Goal: Task Accomplishment & Management: Manage account settings

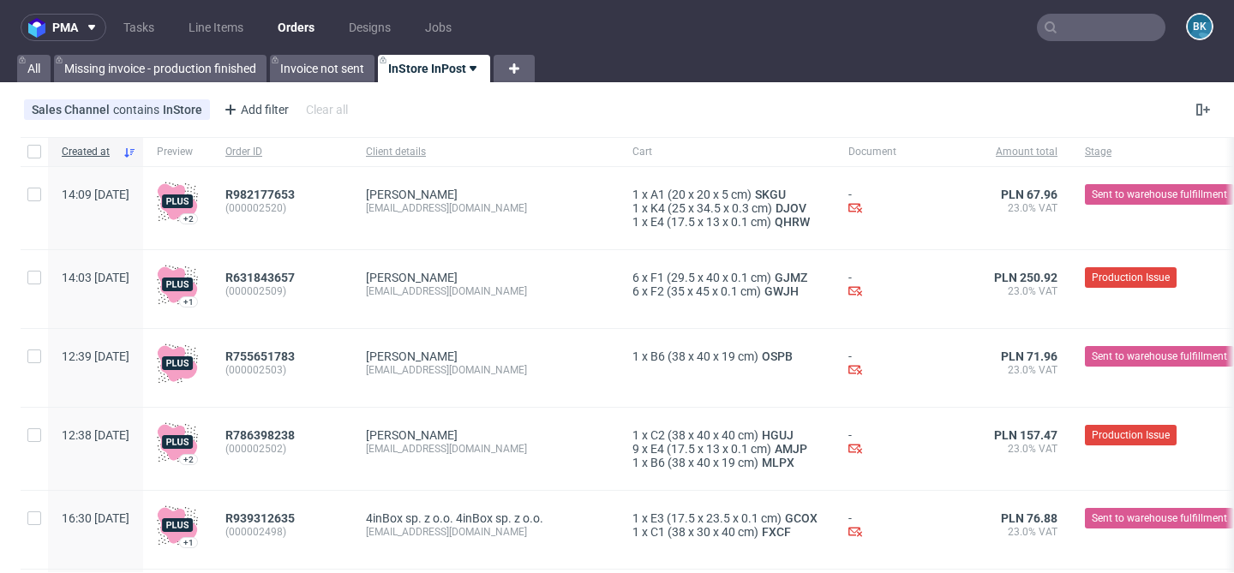
click at [462, 69] on link "InStore InPost" at bounding box center [434, 68] width 112 height 27
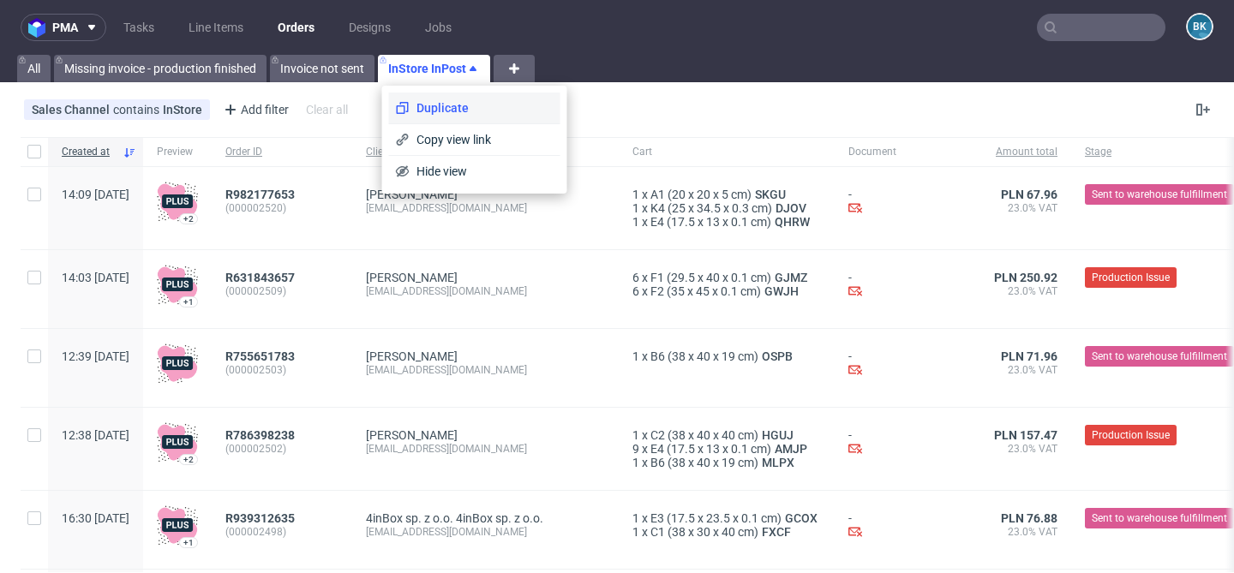
click at [440, 102] on span "Duplicate" at bounding box center [482, 107] width 144 height 17
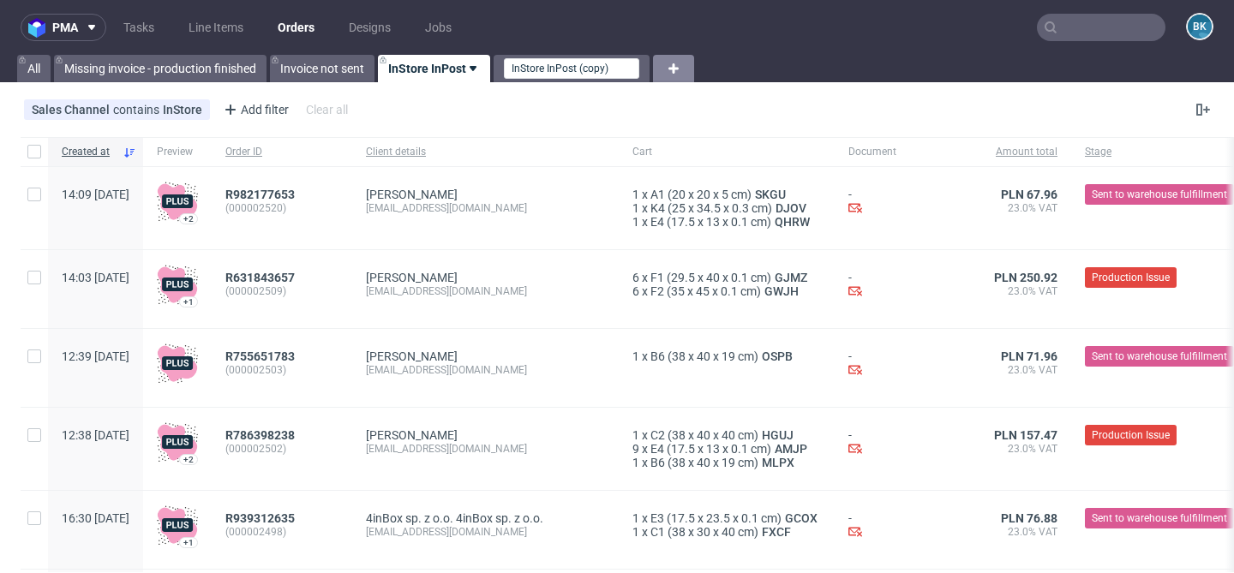
drag, startPoint x: 580, startPoint y: 69, endPoint x: 646, endPoint y: 63, distance: 66.2
click at [646, 63] on div "All Missing invoice - production finished Invoice not sent InStore InPost InSto…" at bounding box center [617, 68] width 1234 height 27
type input "InStore InPost iew"
click at [480, 69] on link "InStore InPost [DEMOGRAPHIC_DATA]" at bounding box center [498, 68] width 241 height 27
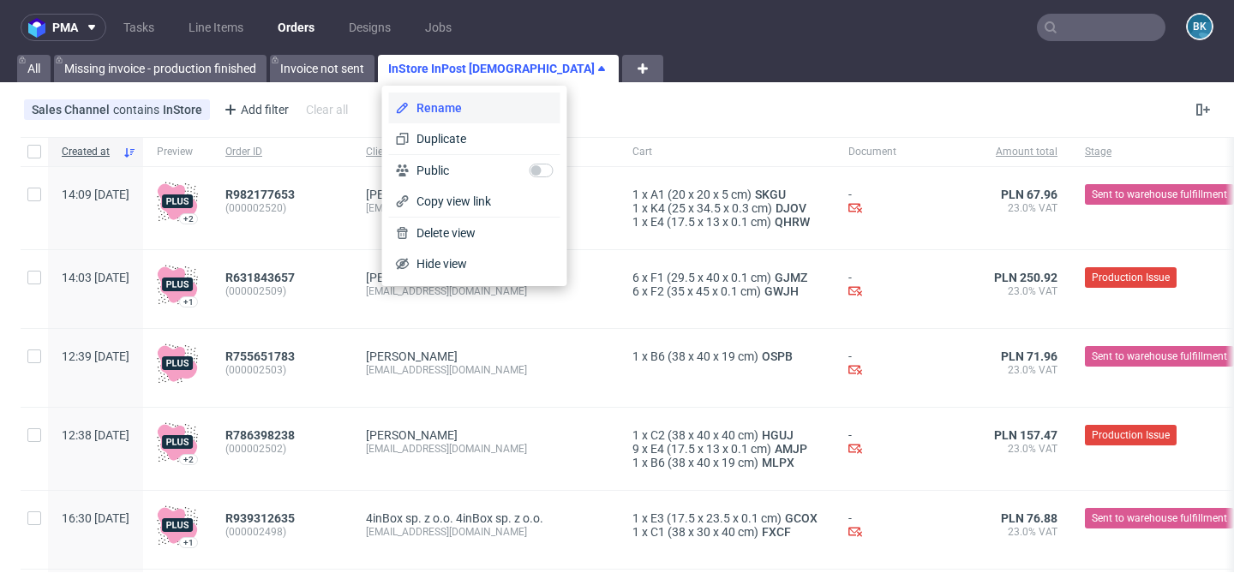
click at [448, 103] on span "Rename" at bounding box center [482, 107] width 144 height 17
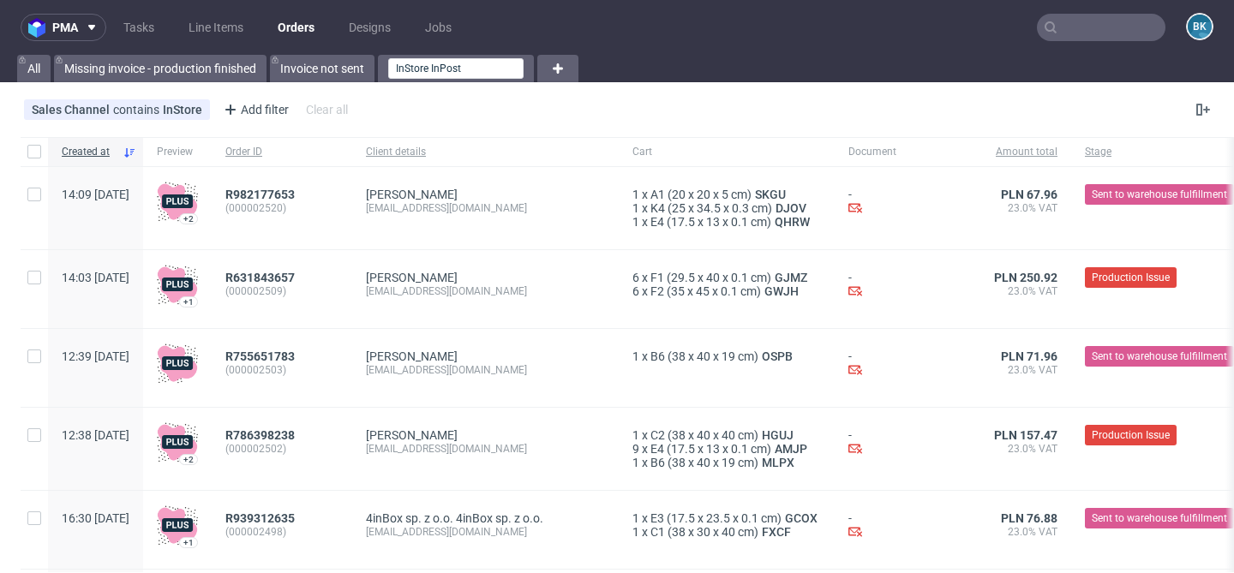
type input "InStore InPost"
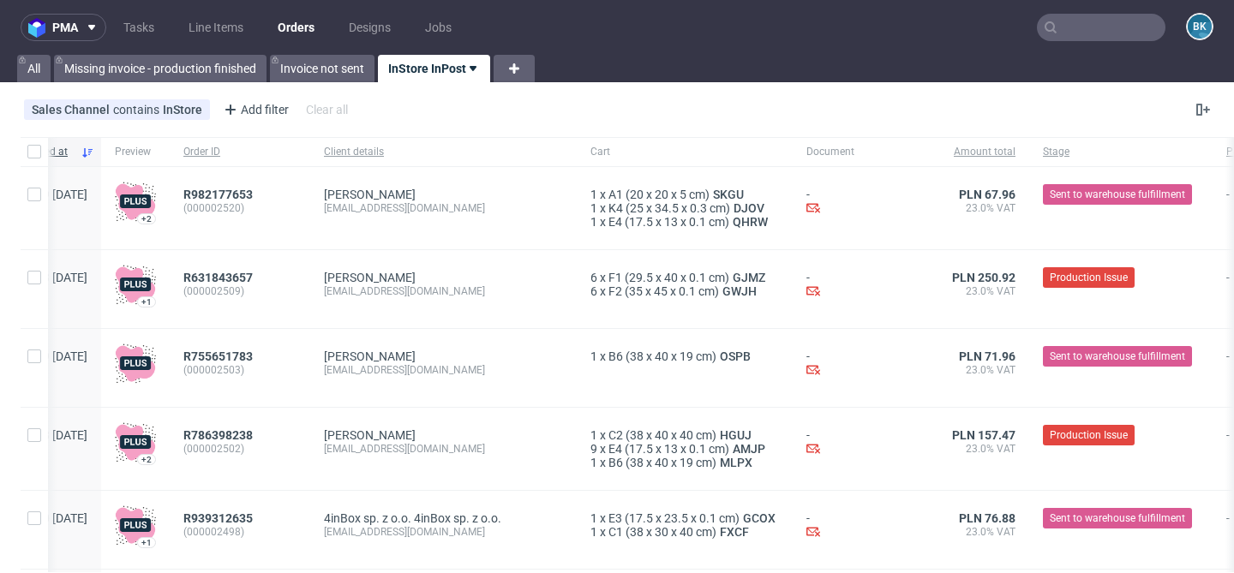
scroll to position [0, 49]
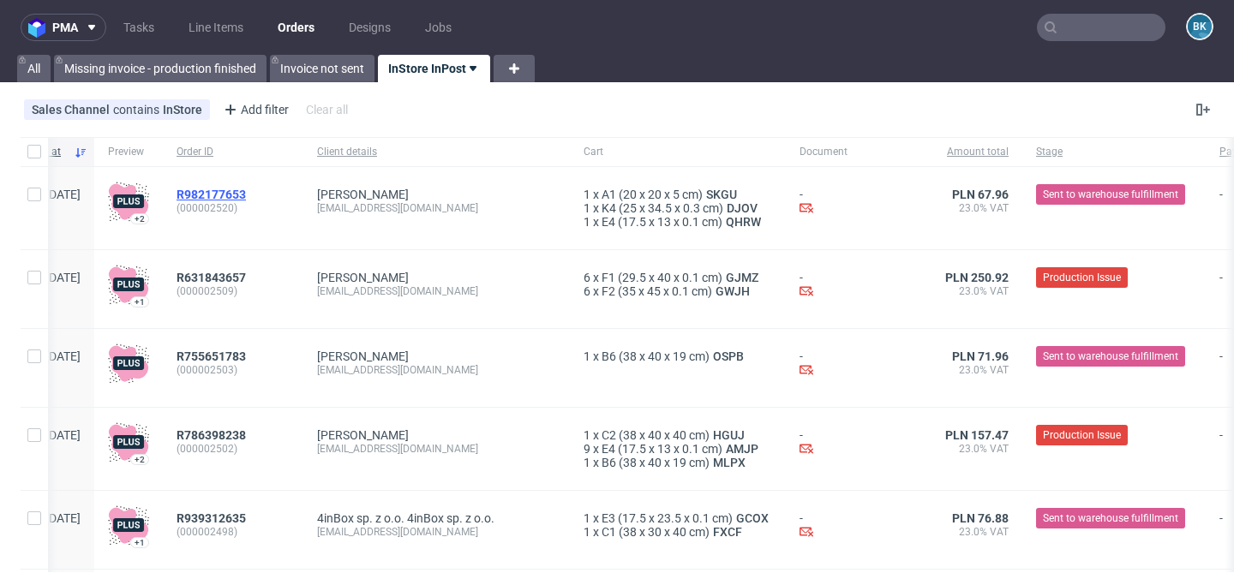
click at [243, 194] on span "R982177653" at bounding box center [210, 195] width 69 height 14
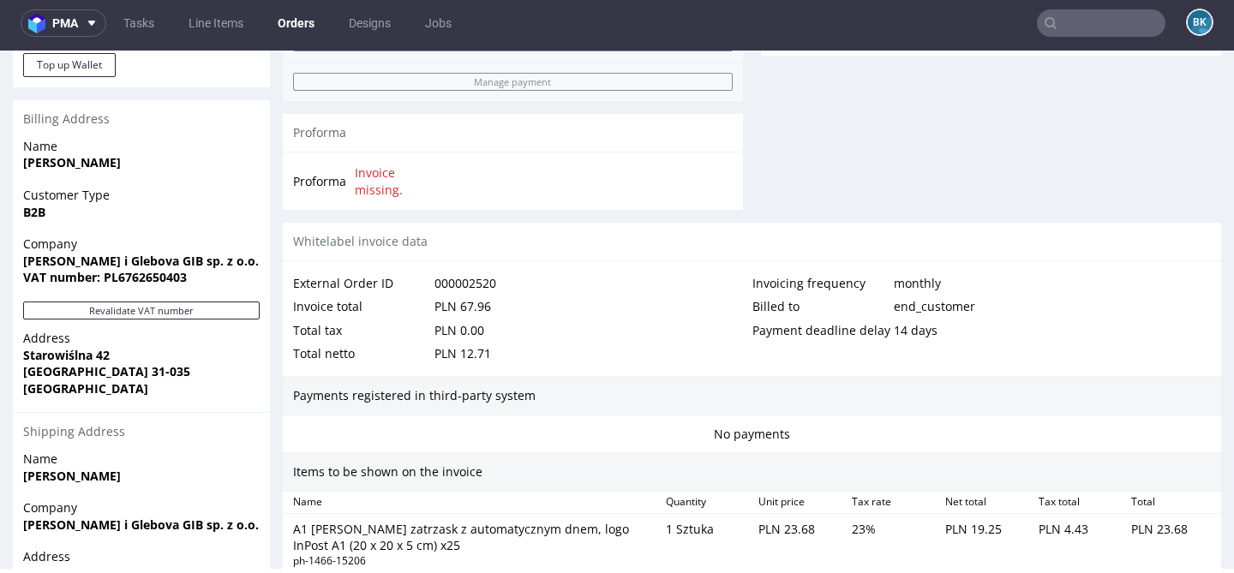
scroll to position [683, 0]
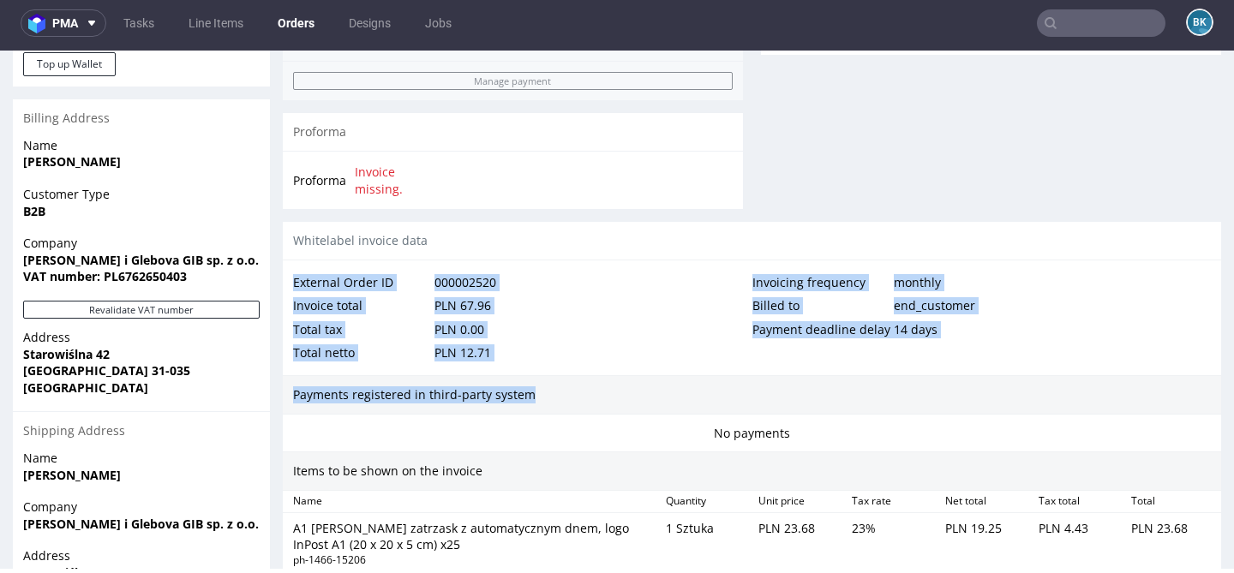
drag, startPoint x: 293, startPoint y: 263, endPoint x: 674, endPoint y: 368, distance: 395.3
click div "Whitelabel invoice data External Order ID 000002520 Invoice total PLN 67.96 Tot…"
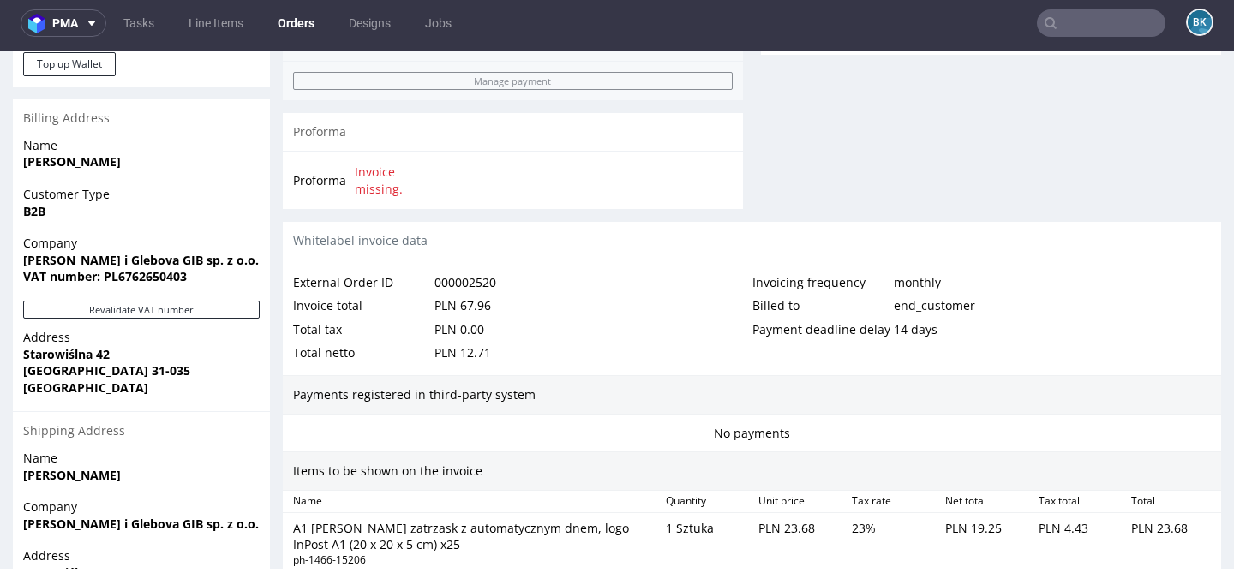
click div "Payment deadline delay"
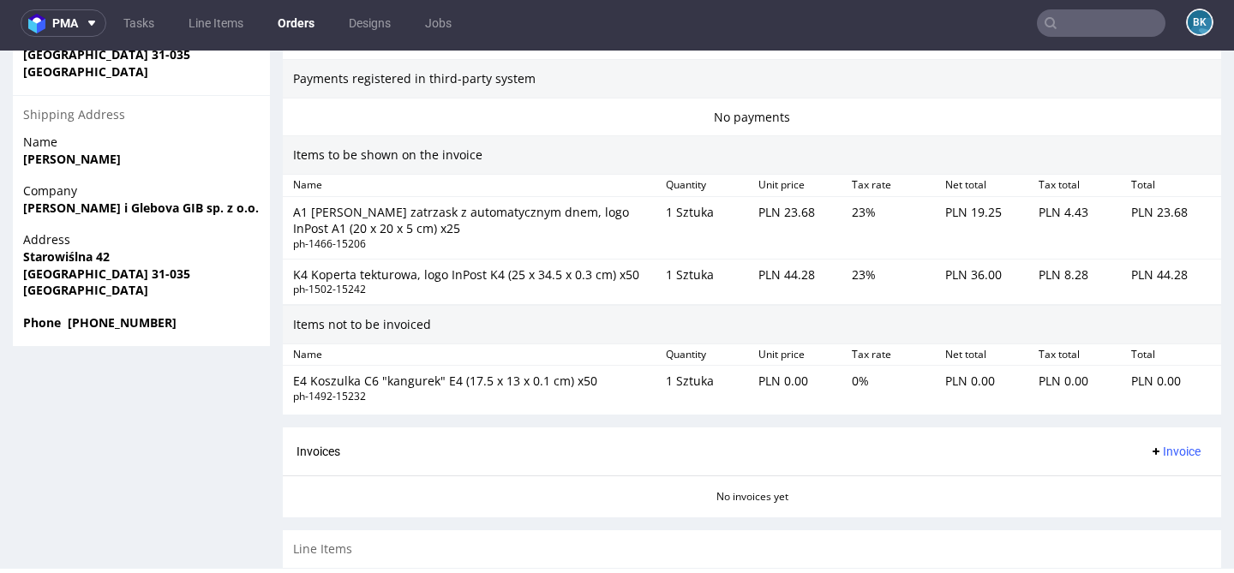
scroll to position [1012, 0]
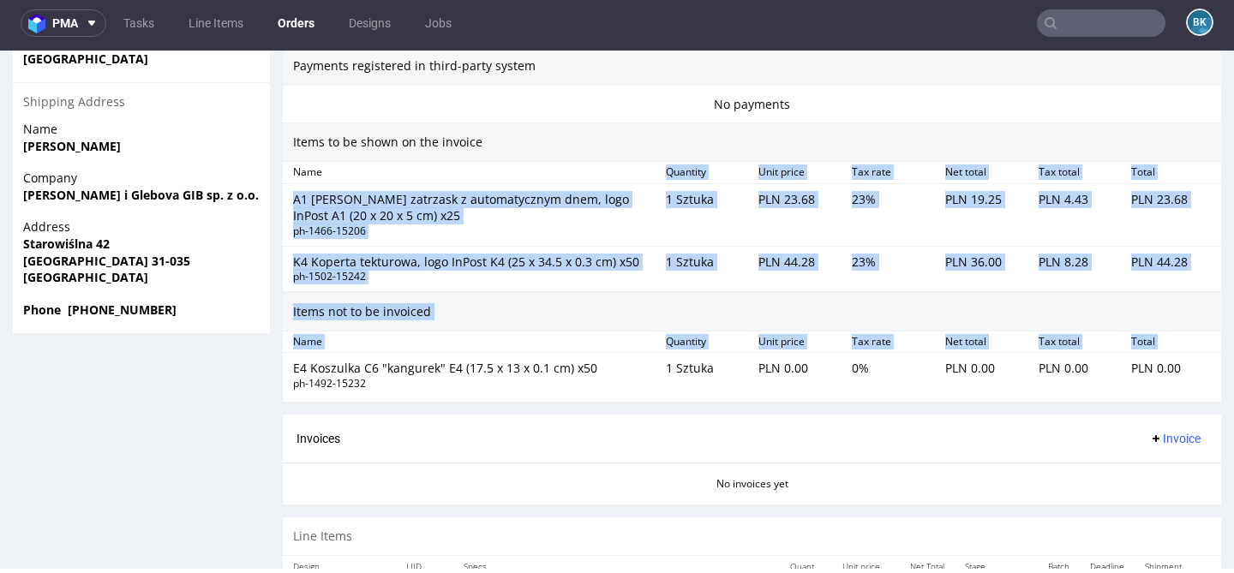
drag, startPoint x: 312, startPoint y: 165, endPoint x: 446, endPoint y: 340, distance: 220.0
click div "Items to be shown on the invoice Name Quantity Unit price Tax rate Net total Ta…"
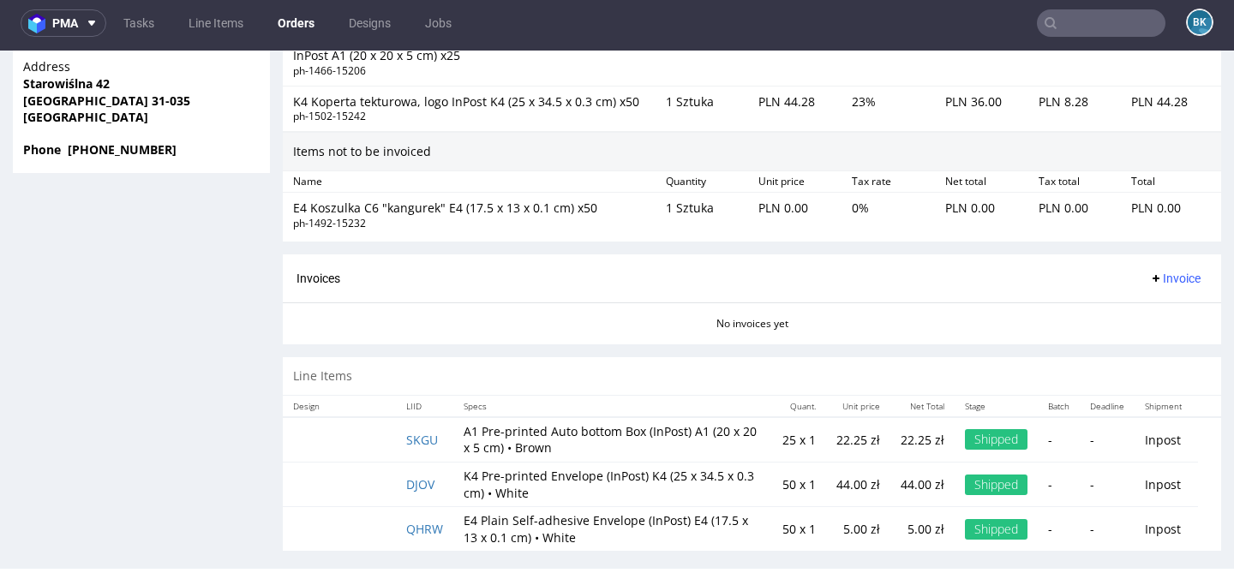
click at [350, 425] on td at bounding box center [339, 439] width 113 height 45
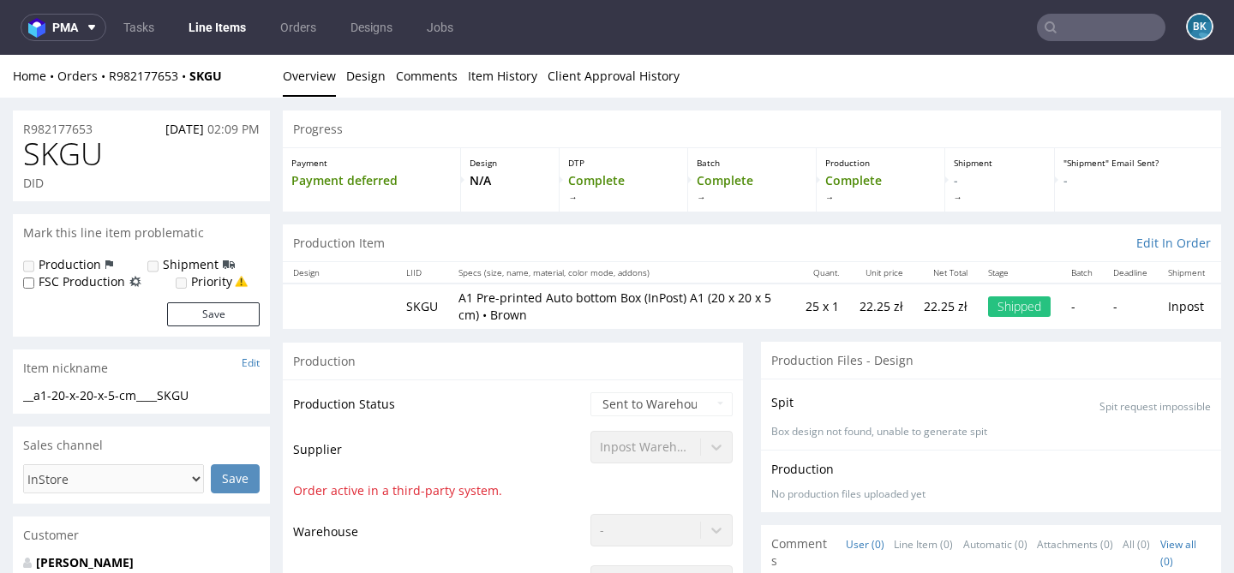
scroll to position [77, 0]
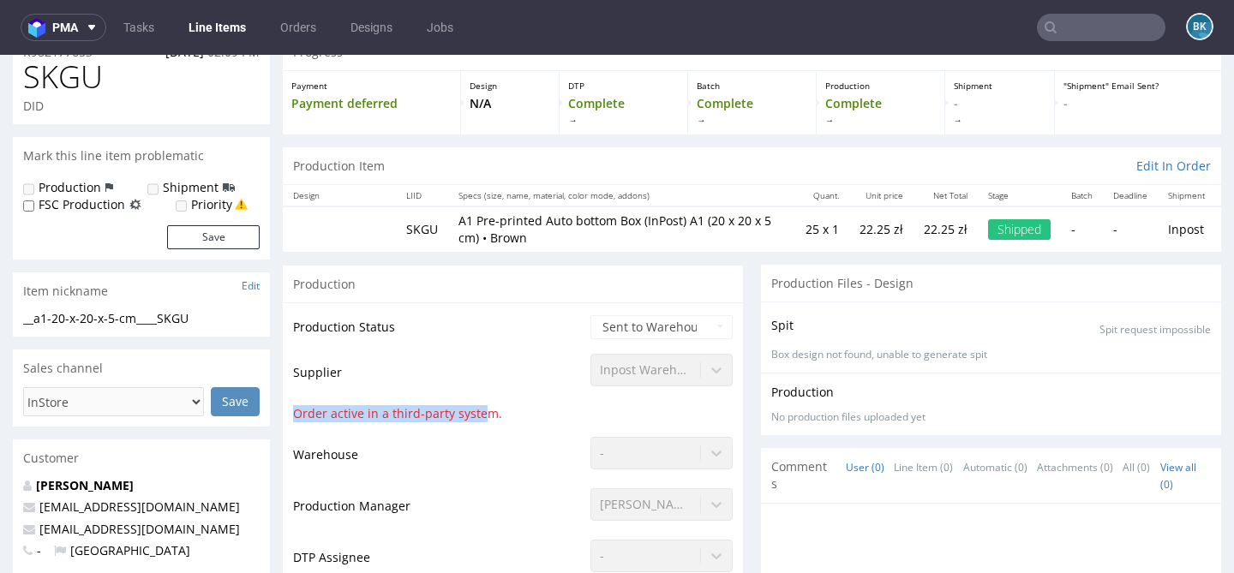
drag, startPoint x: 294, startPoint y: 410, endPoint x: 481, endPoint y: 410, distance: 187.6
click at [481, 410] on td "Order active in a third-party system." at bounding box center [439, 420] width 293 height 32
click at [462, 351] on td "Production Status" at bounding box center [439, 333] width 293 height 39
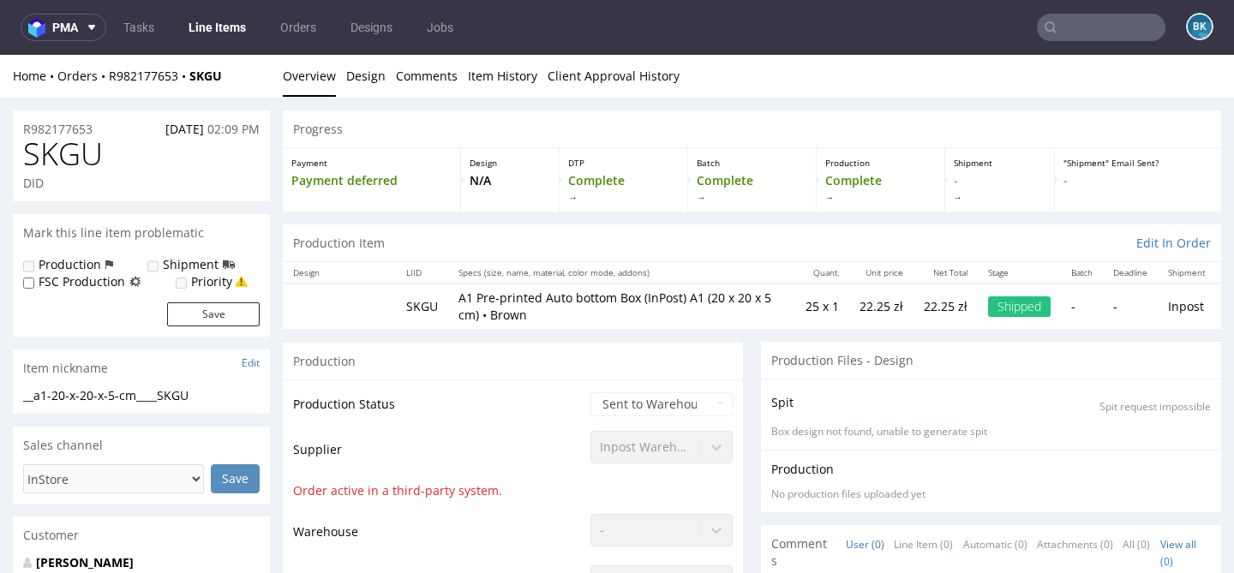
click at [92, 164] on span "SKGU" at bounding box center [63, 154] width 80 height 34
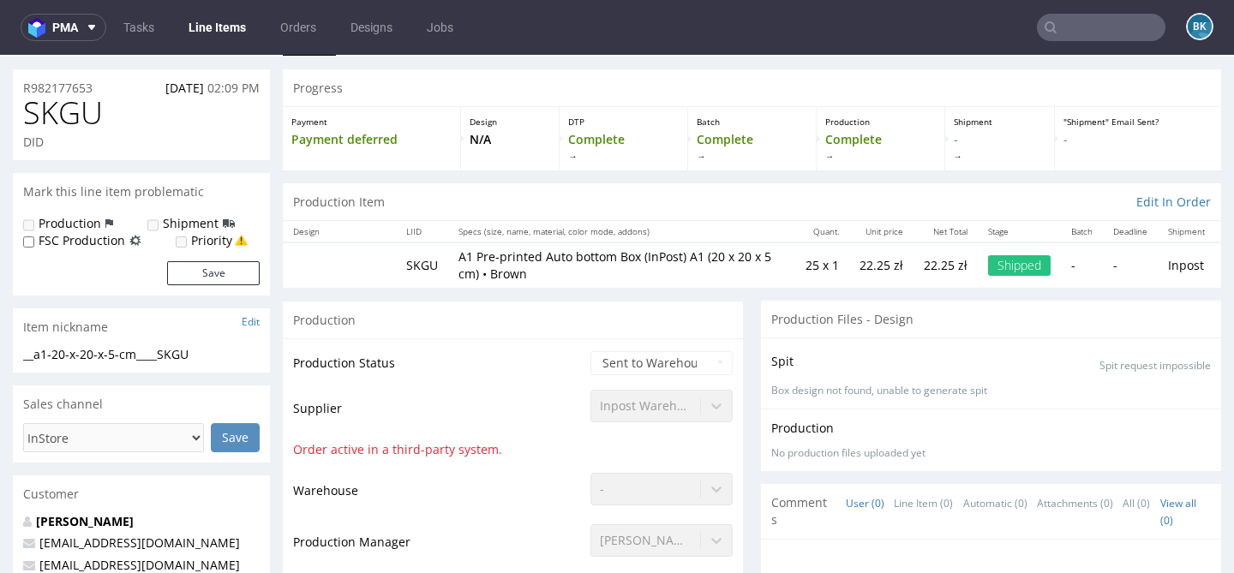
scroll to position [40, 0]
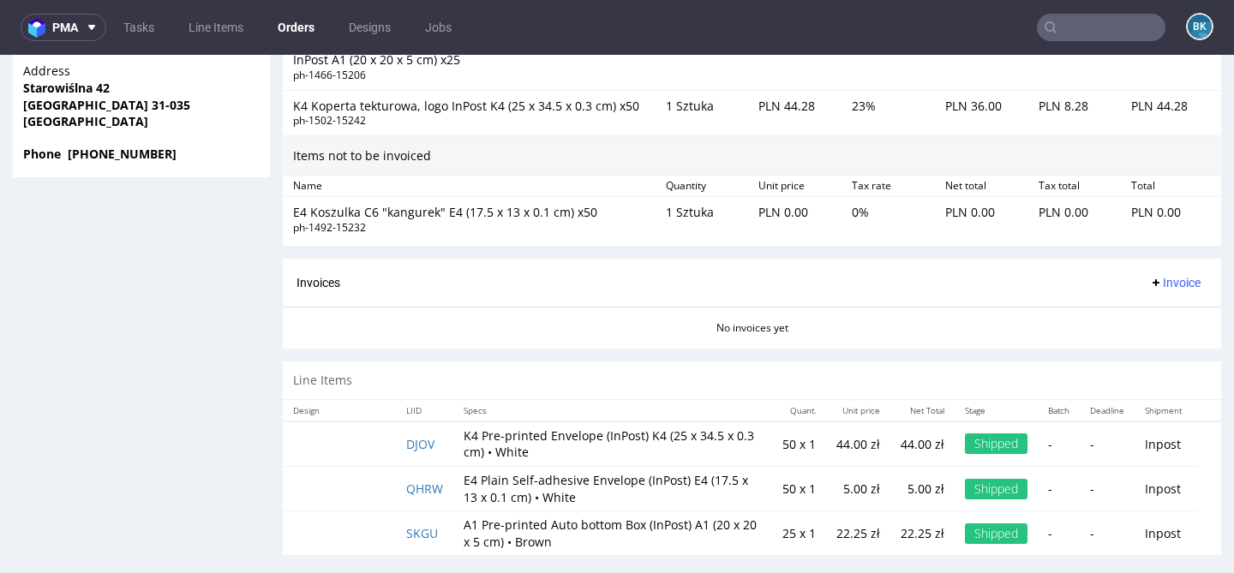
scroll to position [4, 0]
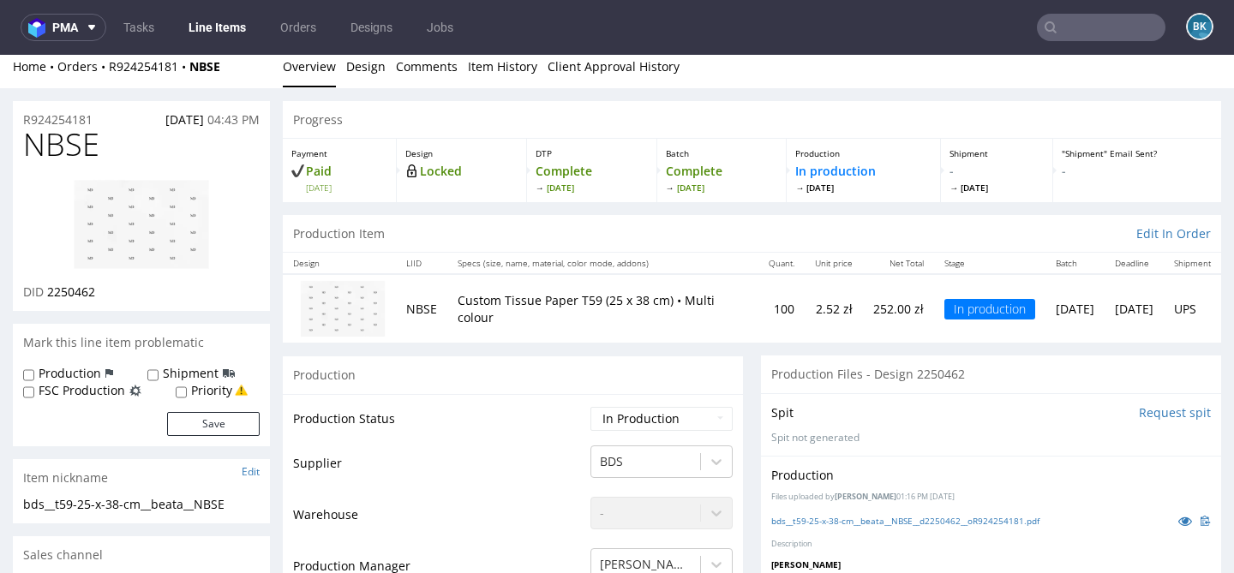
scroll to position [40, 0]
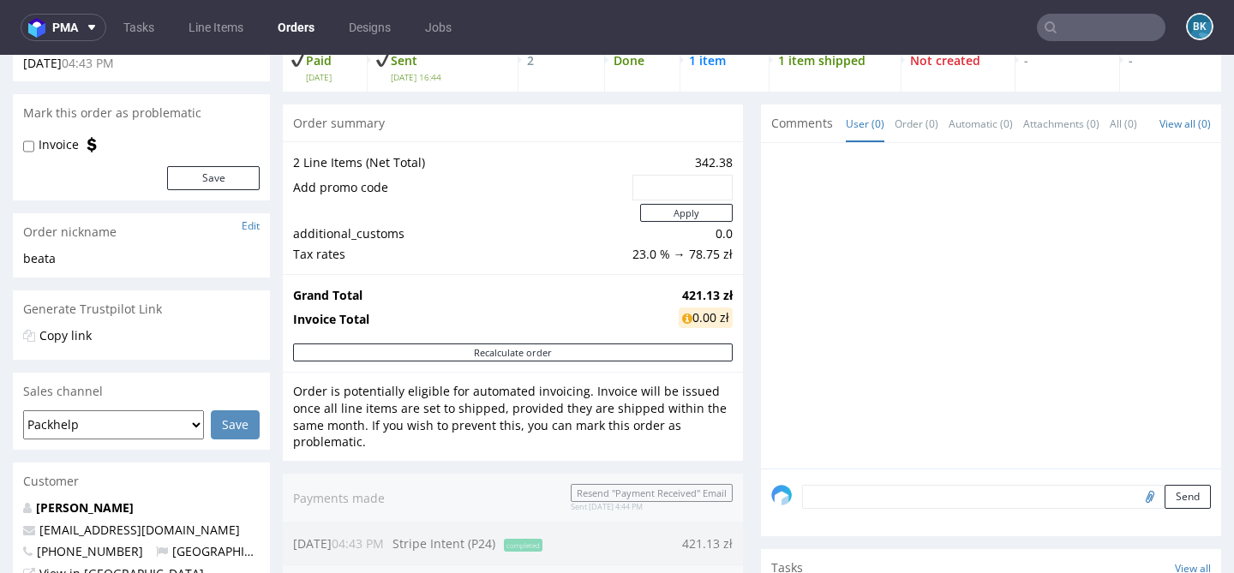
scroll to position [143, 0]
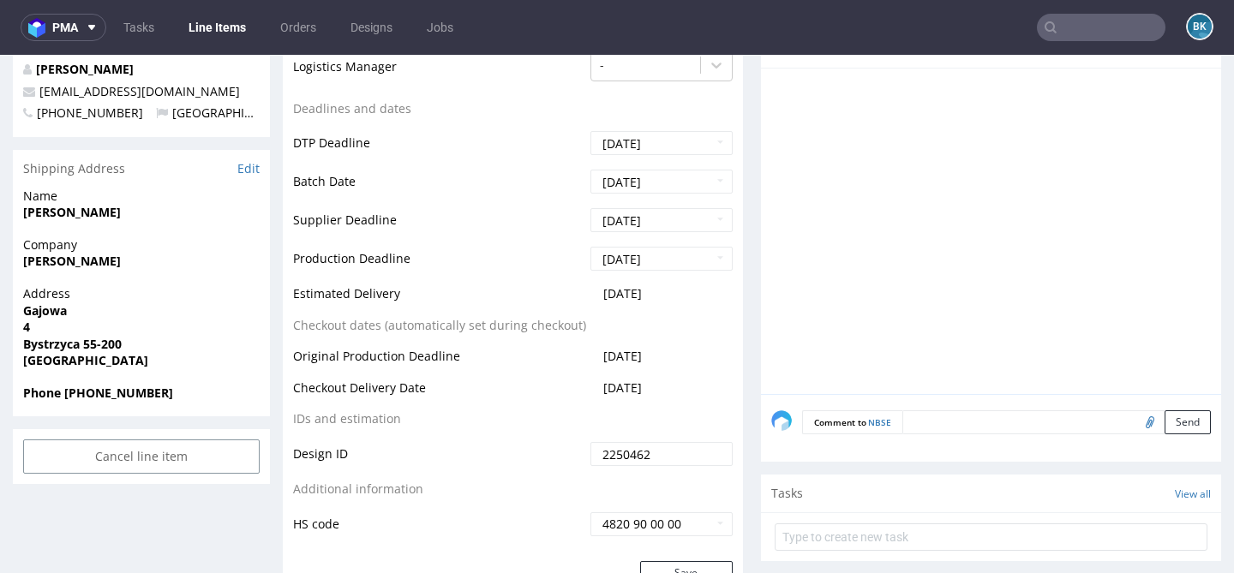
scroll to position [613, 0]
click at [642, 383] on span "2025-08-26" at bounding box center [622, 386] width 39 height 16
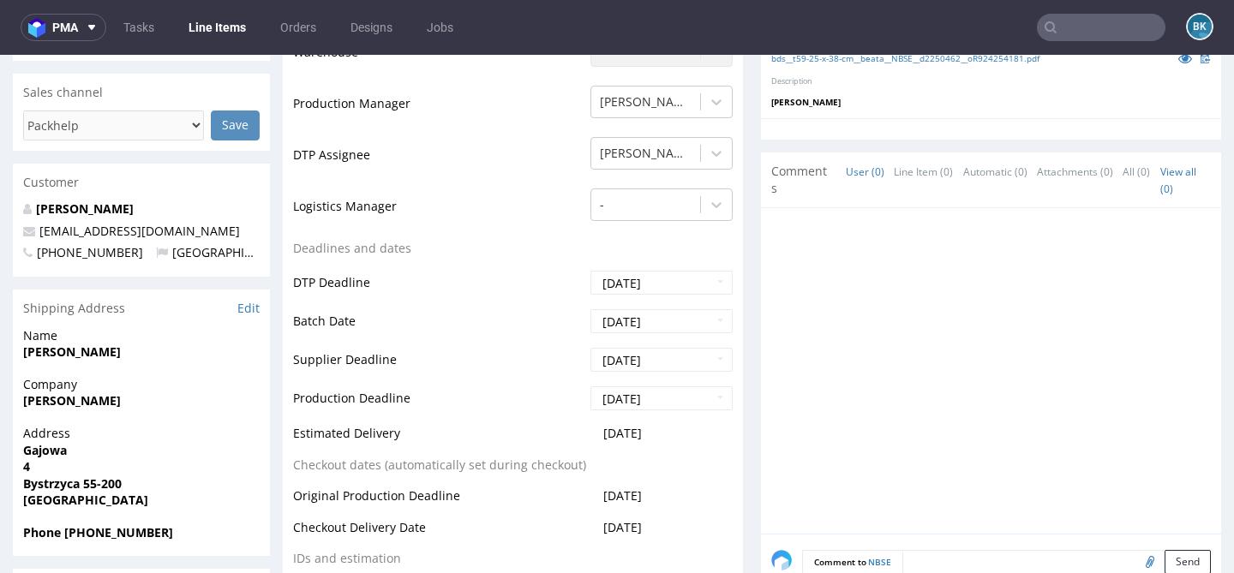
scroll to position [0, 0]
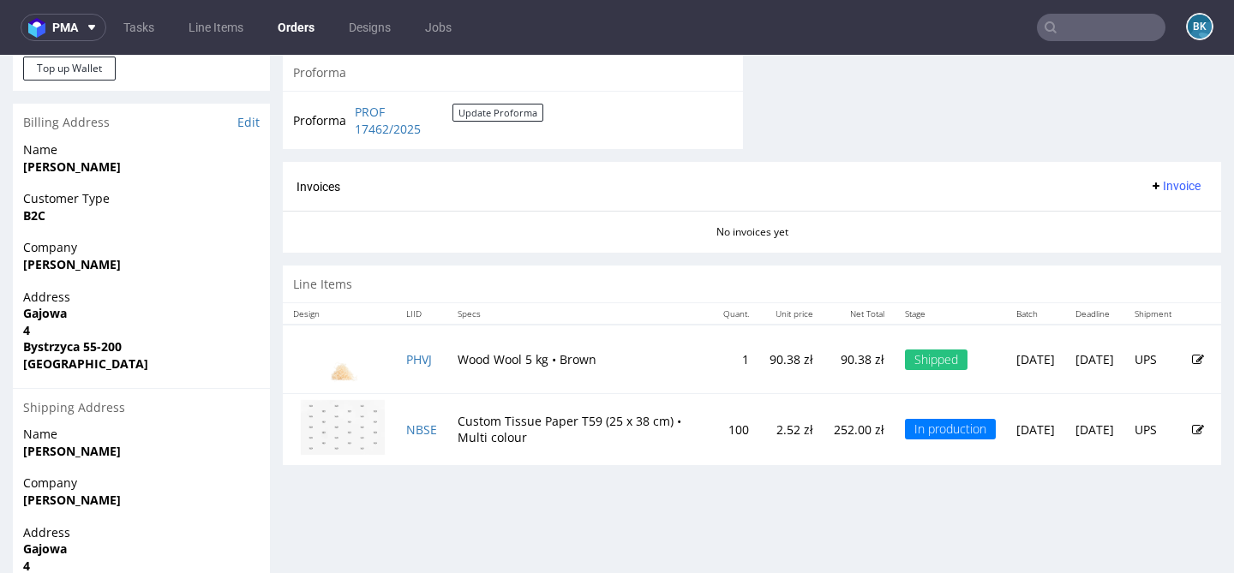
scroll to position [751, 0]
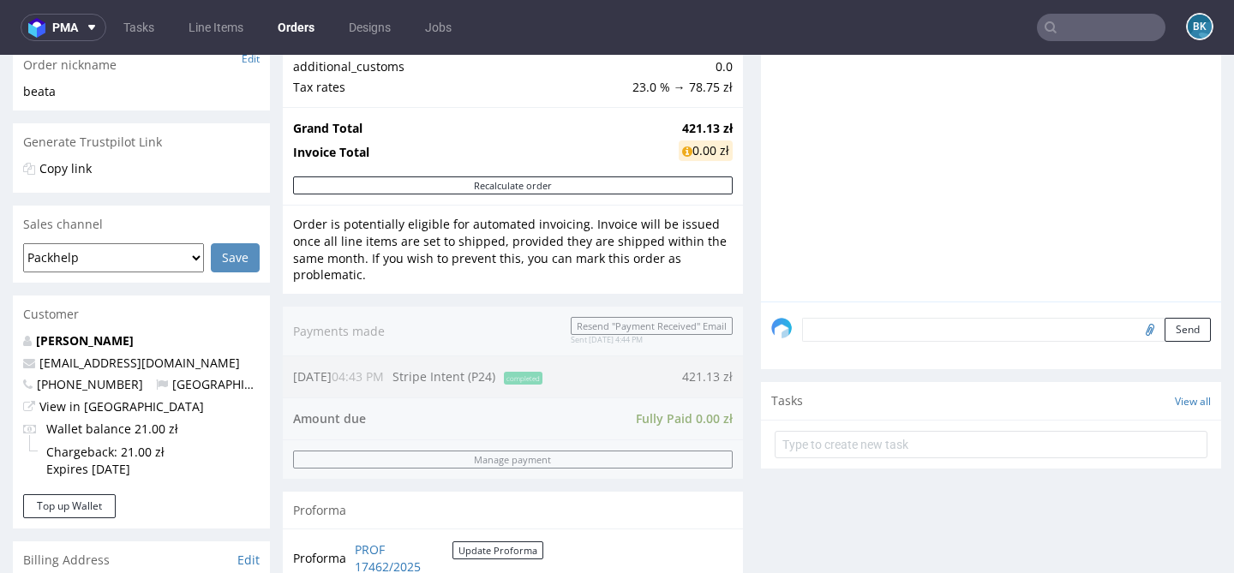
scroll to position [828, 0]
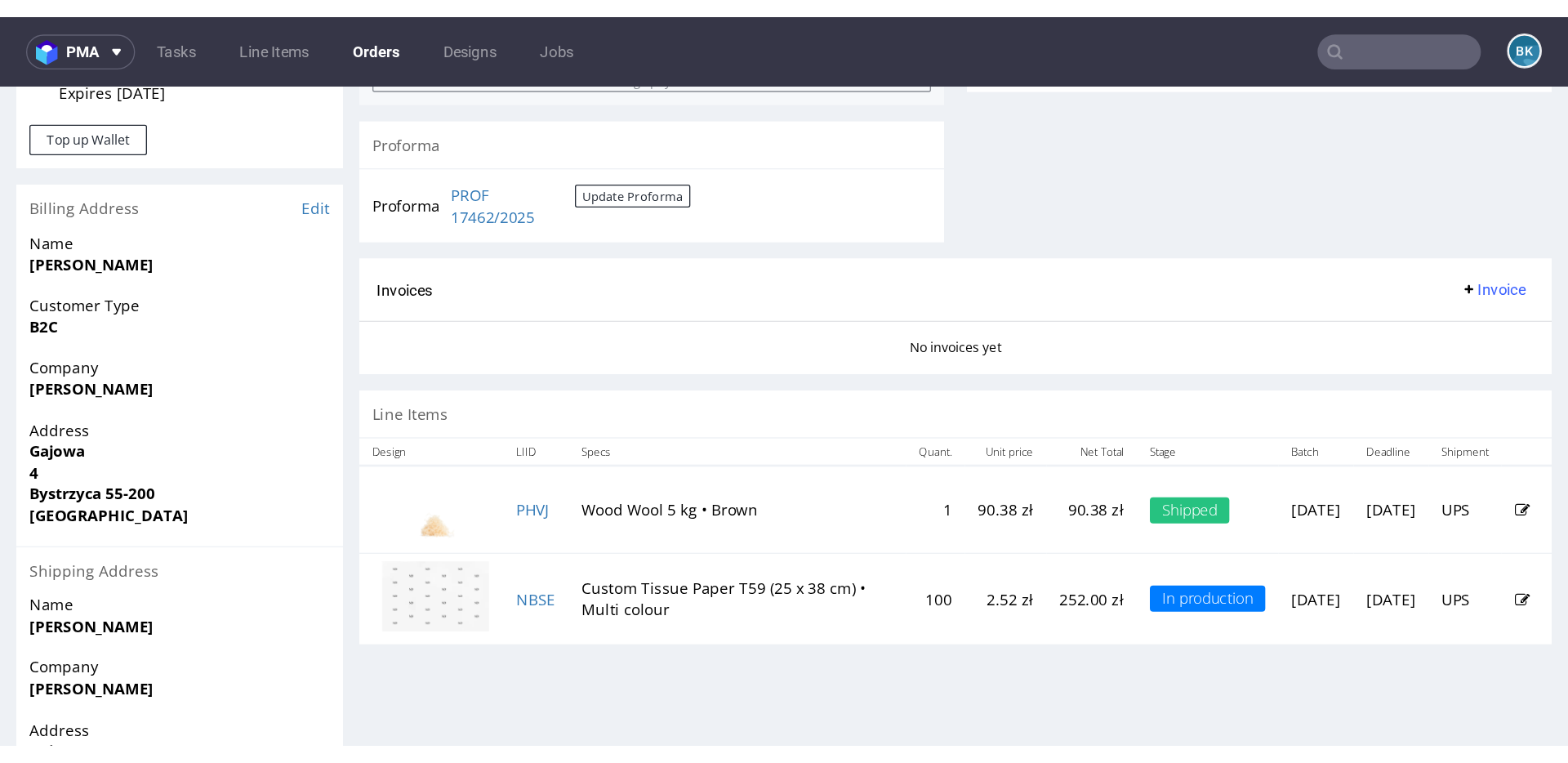
scroll to position [573, 0]
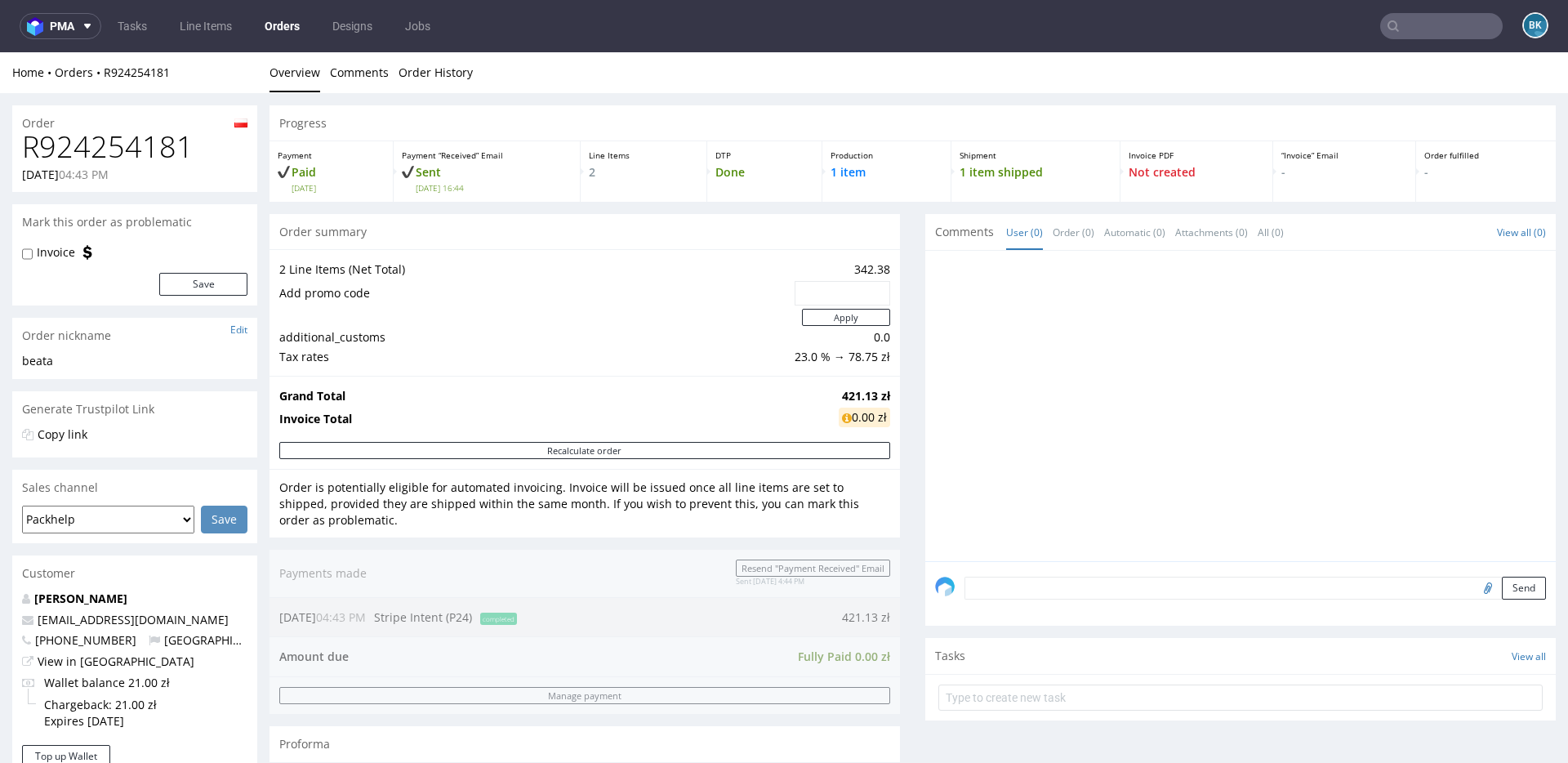
click at [112, 147] on h1 "R924254181" at bounding box center [134, 147] width 225 height 32
copy h1 "R924254181"
click at [127, 160] on h1 "R924254181" at bounding box center [134, 147] width 225 height 32
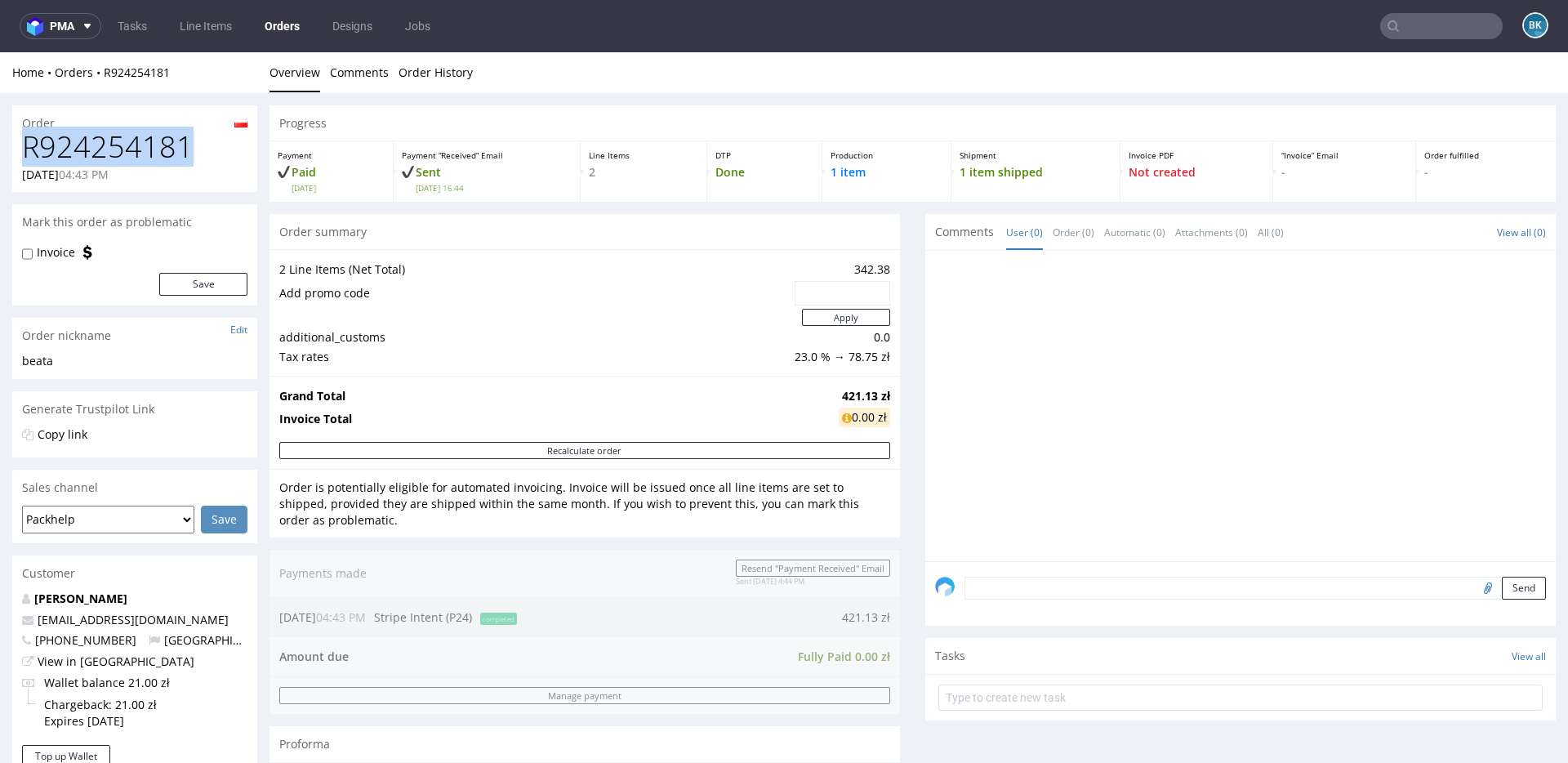
scroll to position [573, 0]
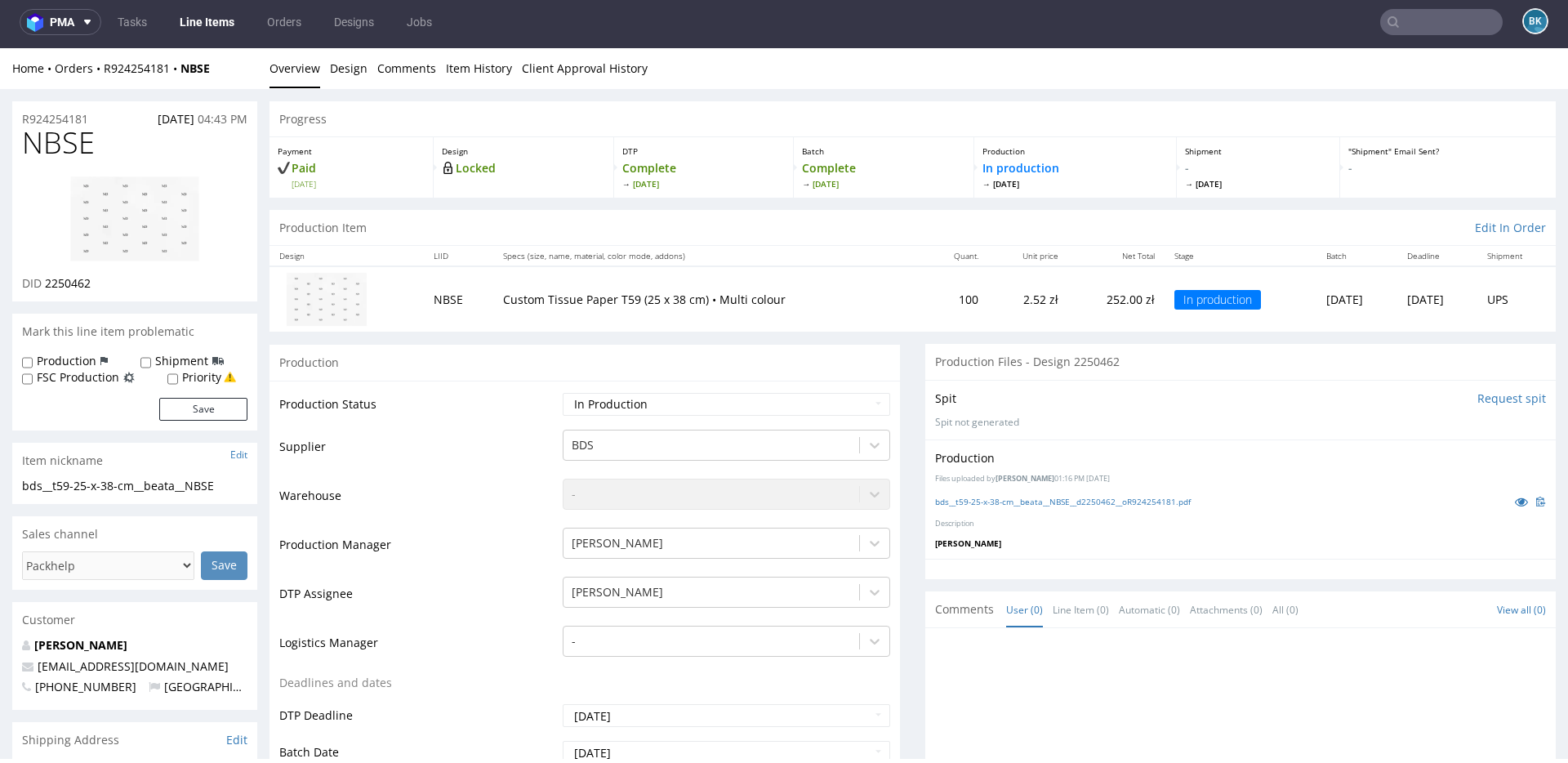
click at [132, 231] on img at bounding box center [134, 218] width 131 height 87
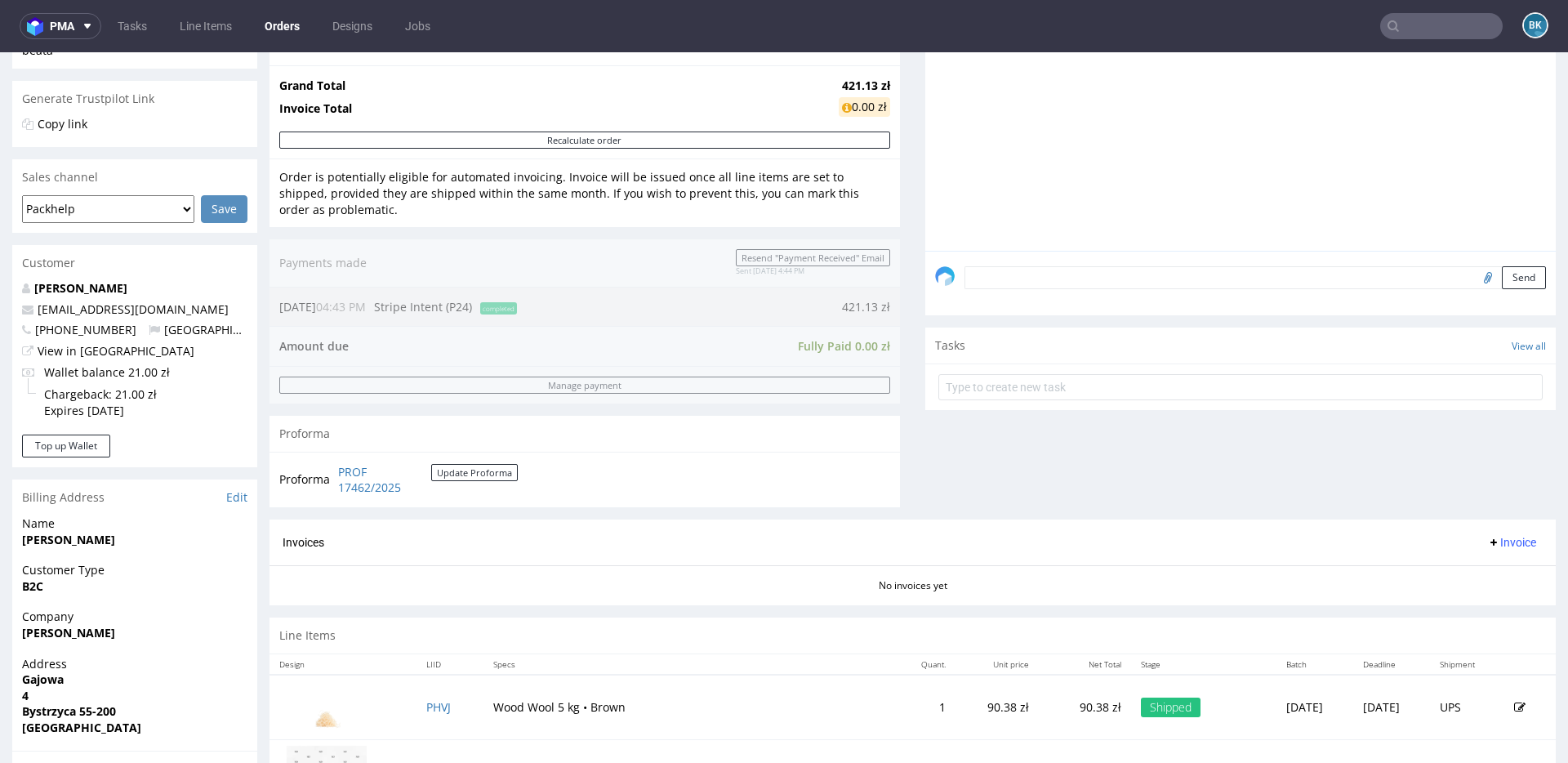
scroll to position [573, 0]
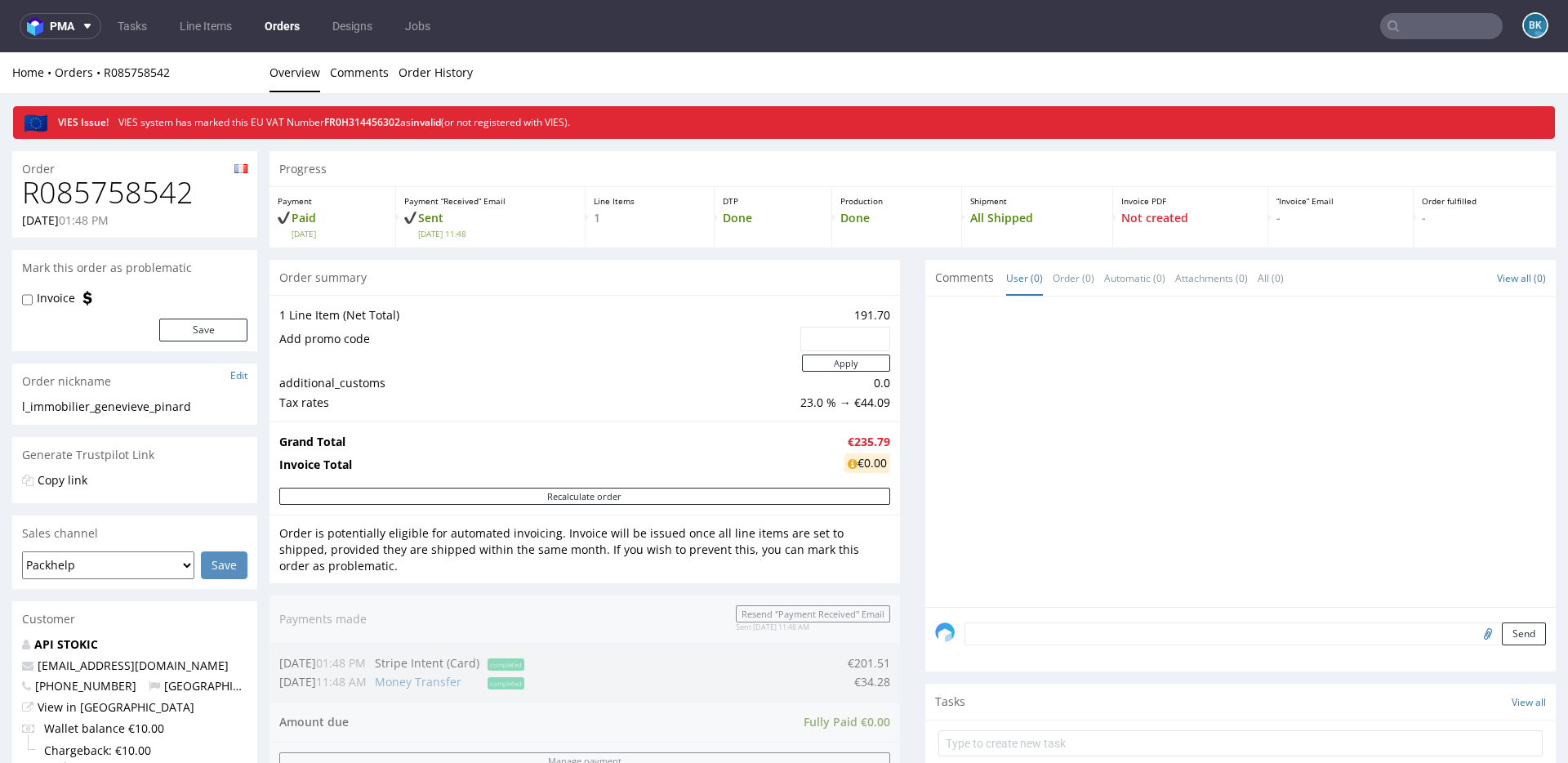
scroll to position [650, 0]
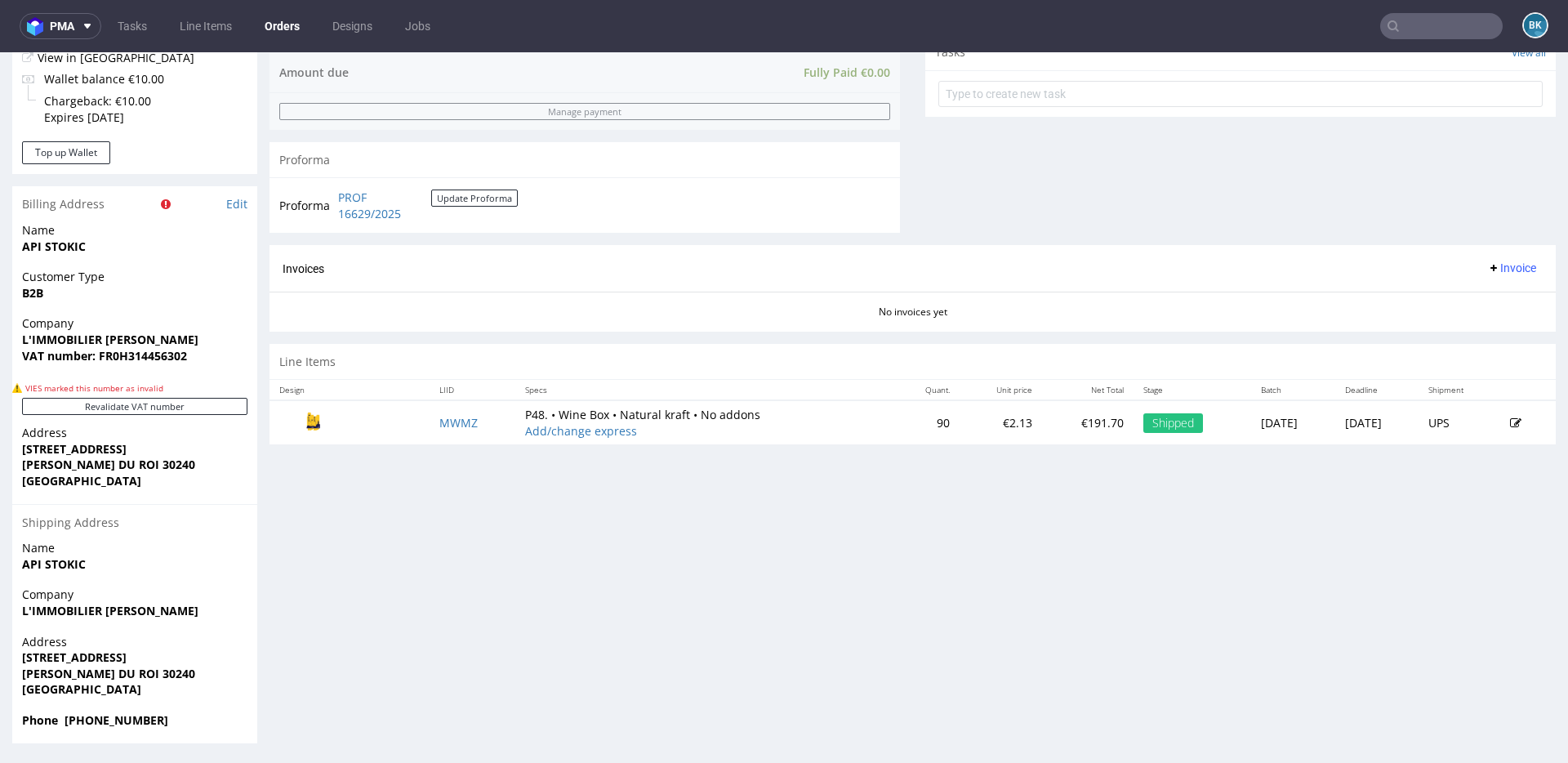
click at [1416, 17] on input "text" at bounding box center [1441, 26] width 123 height 26
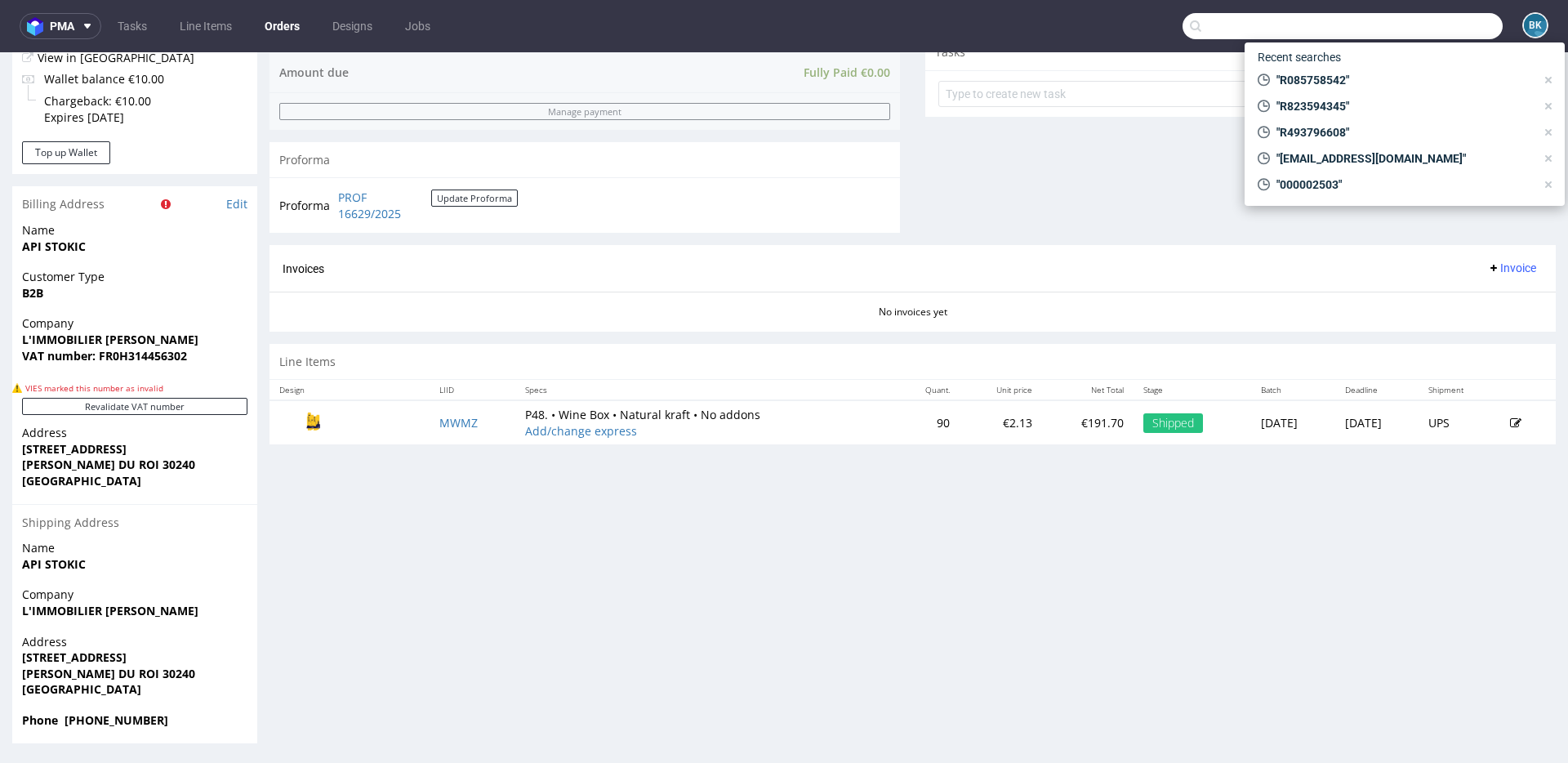
paste input "R851411546"
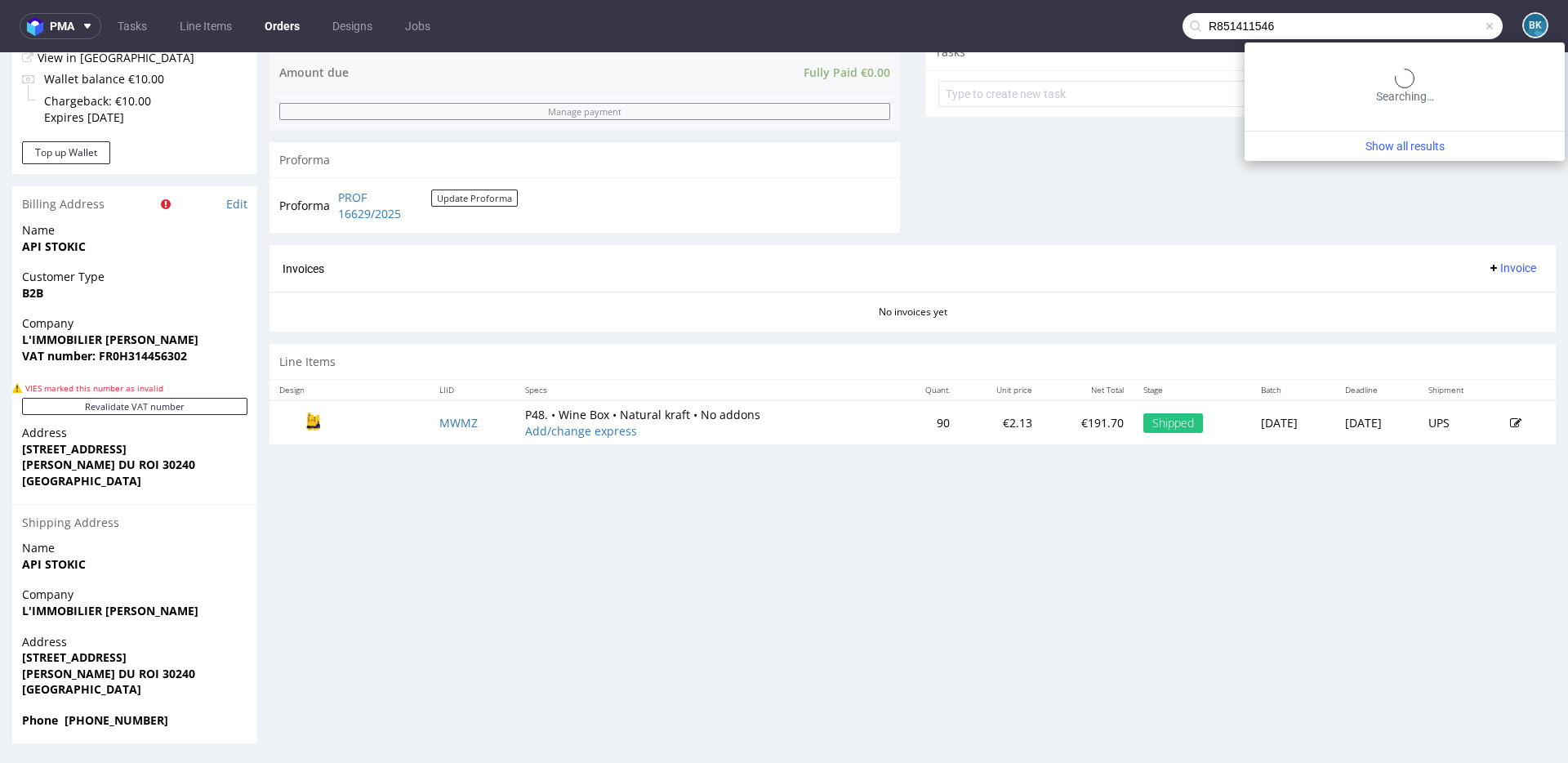
type input "R851411546"
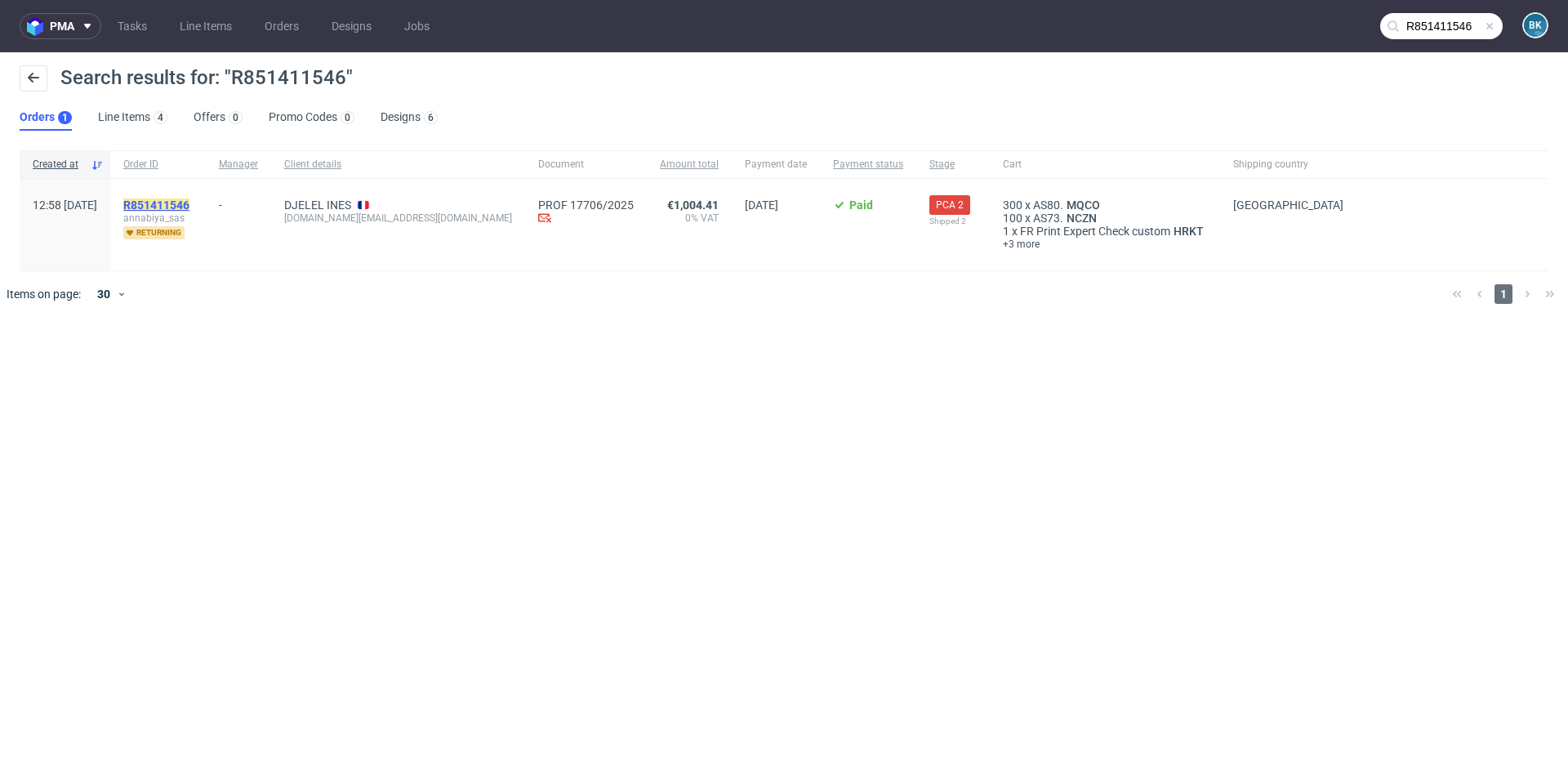
click at [190, 202] on mark "R851411546" at bounding box center [155, 205] width 66 height 13
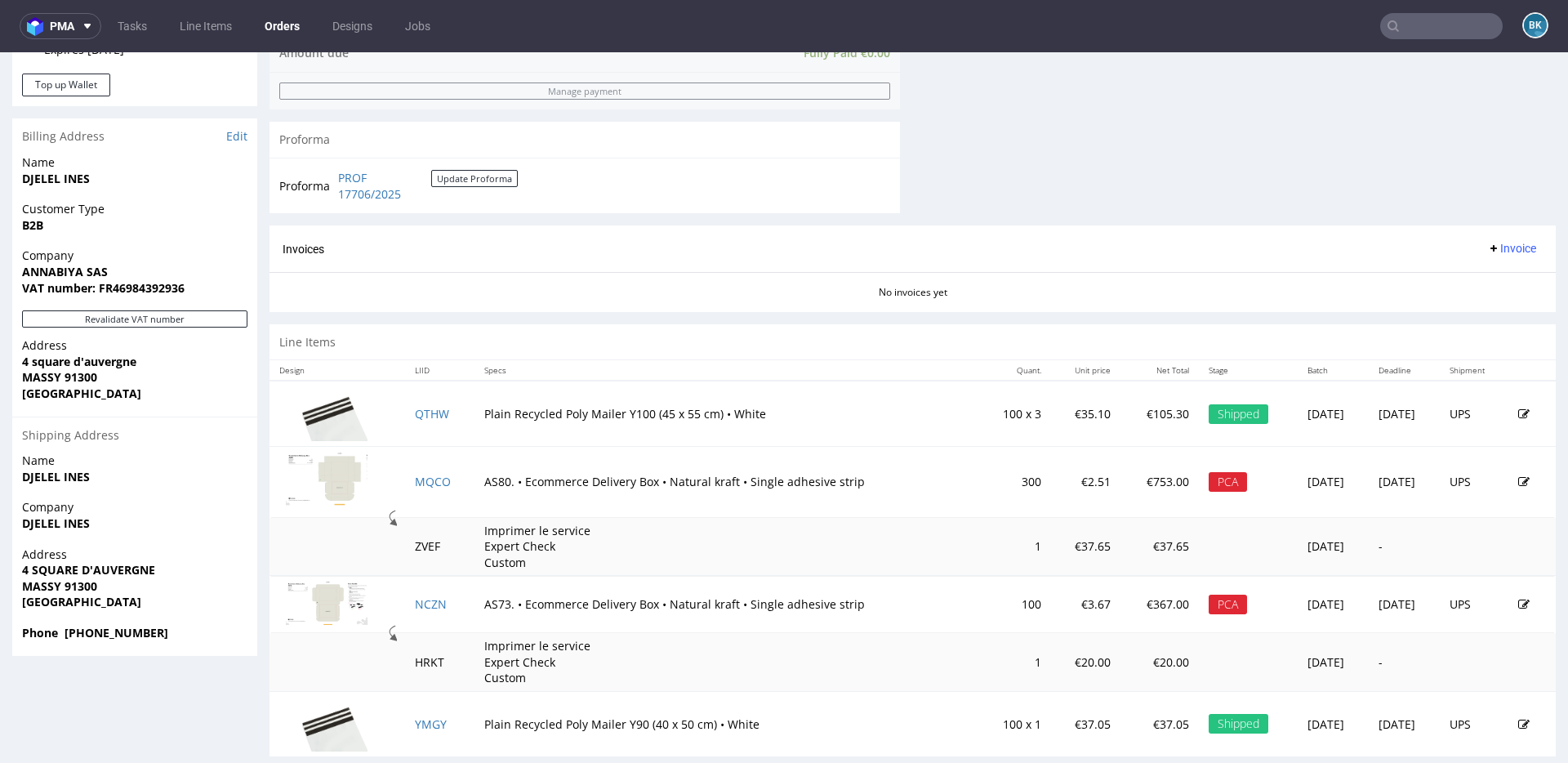
scroll to position [697, 0]
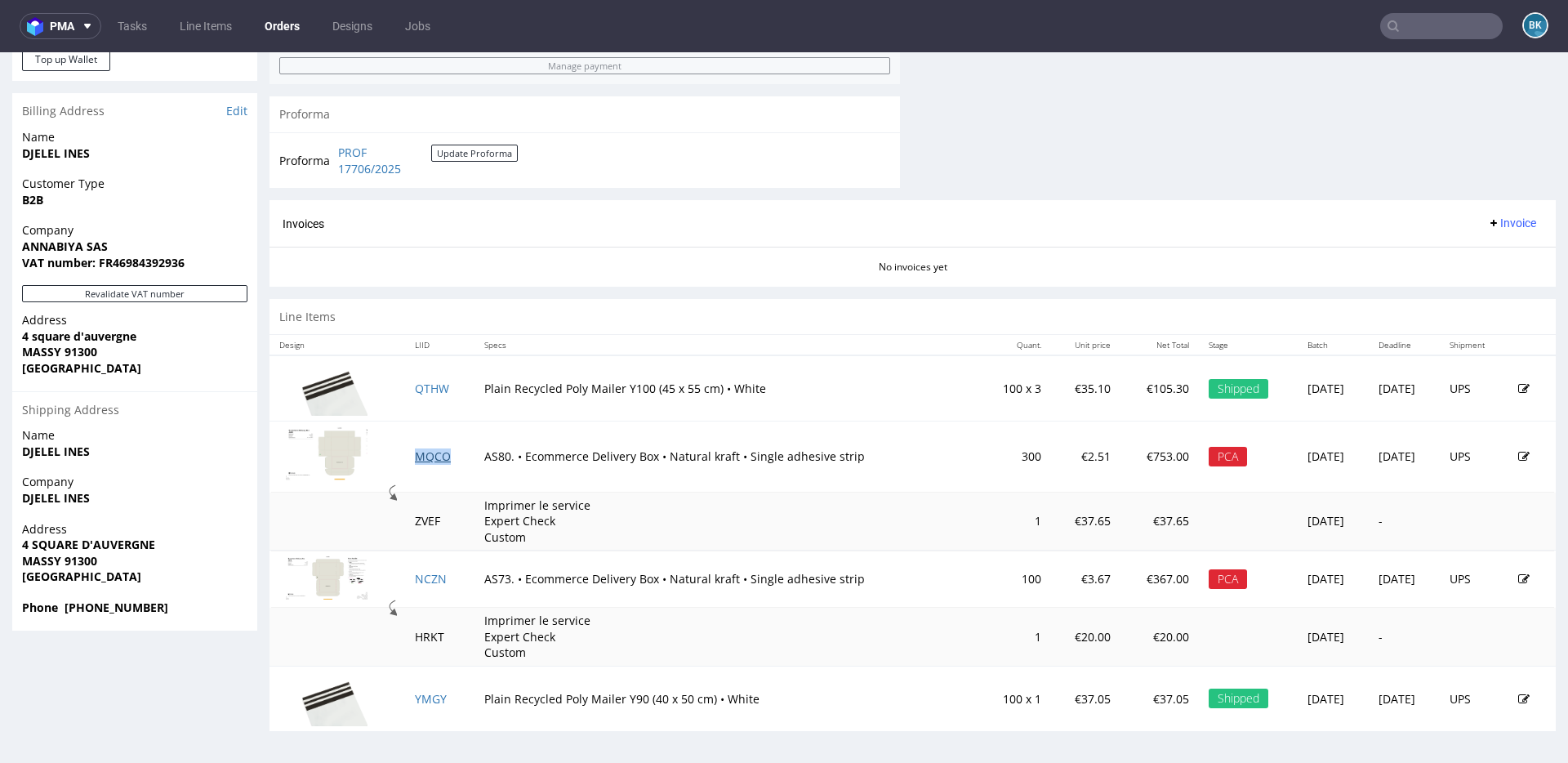
click at [431, 456] on link "MQCO" at bounding box center [433, 456] width 36 height 15
click at [426, 578] on link "NCZN" at bounding box center [430, 579] width 31 height 15
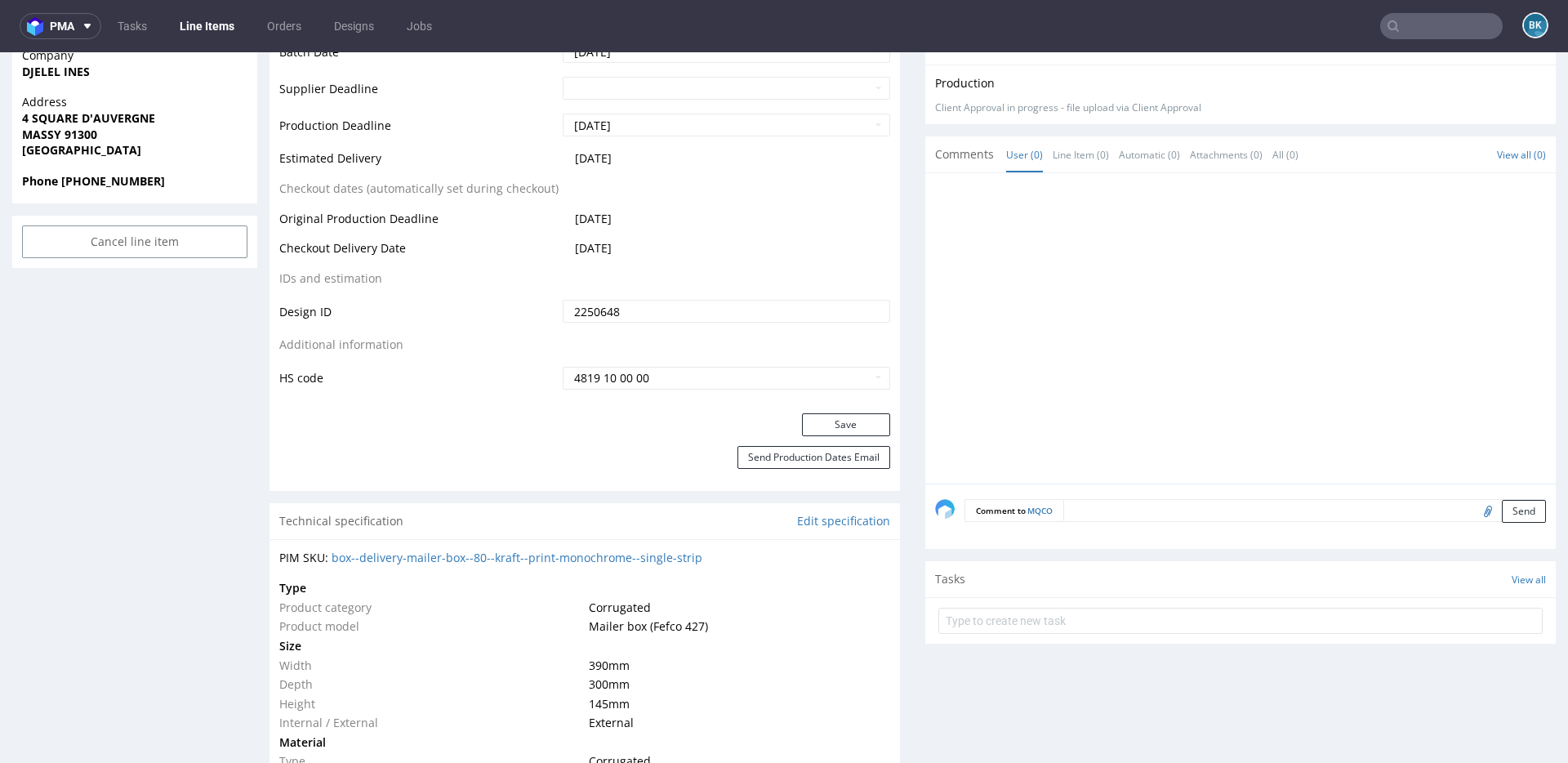
scroll to position [764, 0]
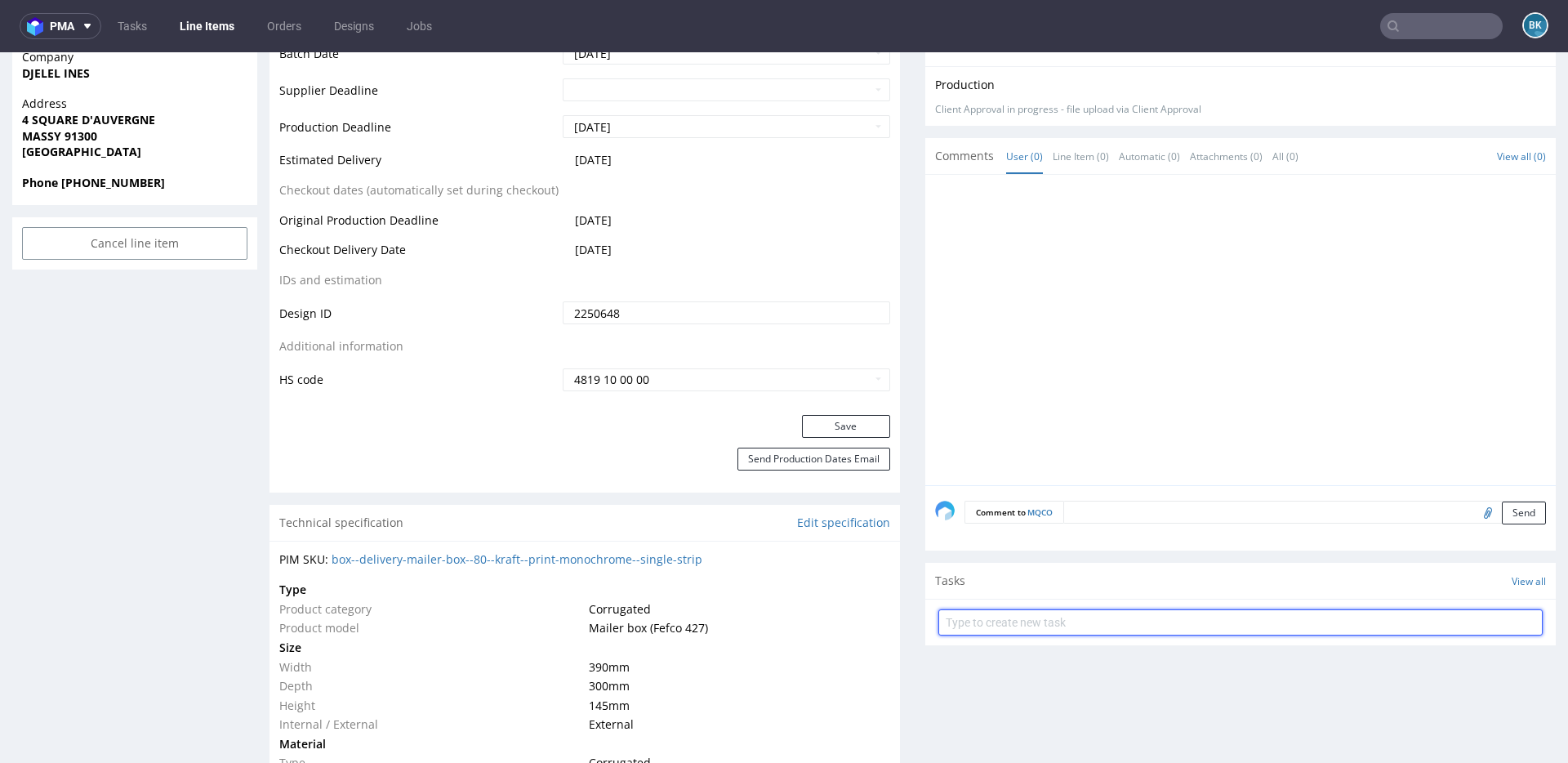
click at [1031, 616] on input "text" at bounding box center [1240, 622] width 604 height 26
type input "PCA"
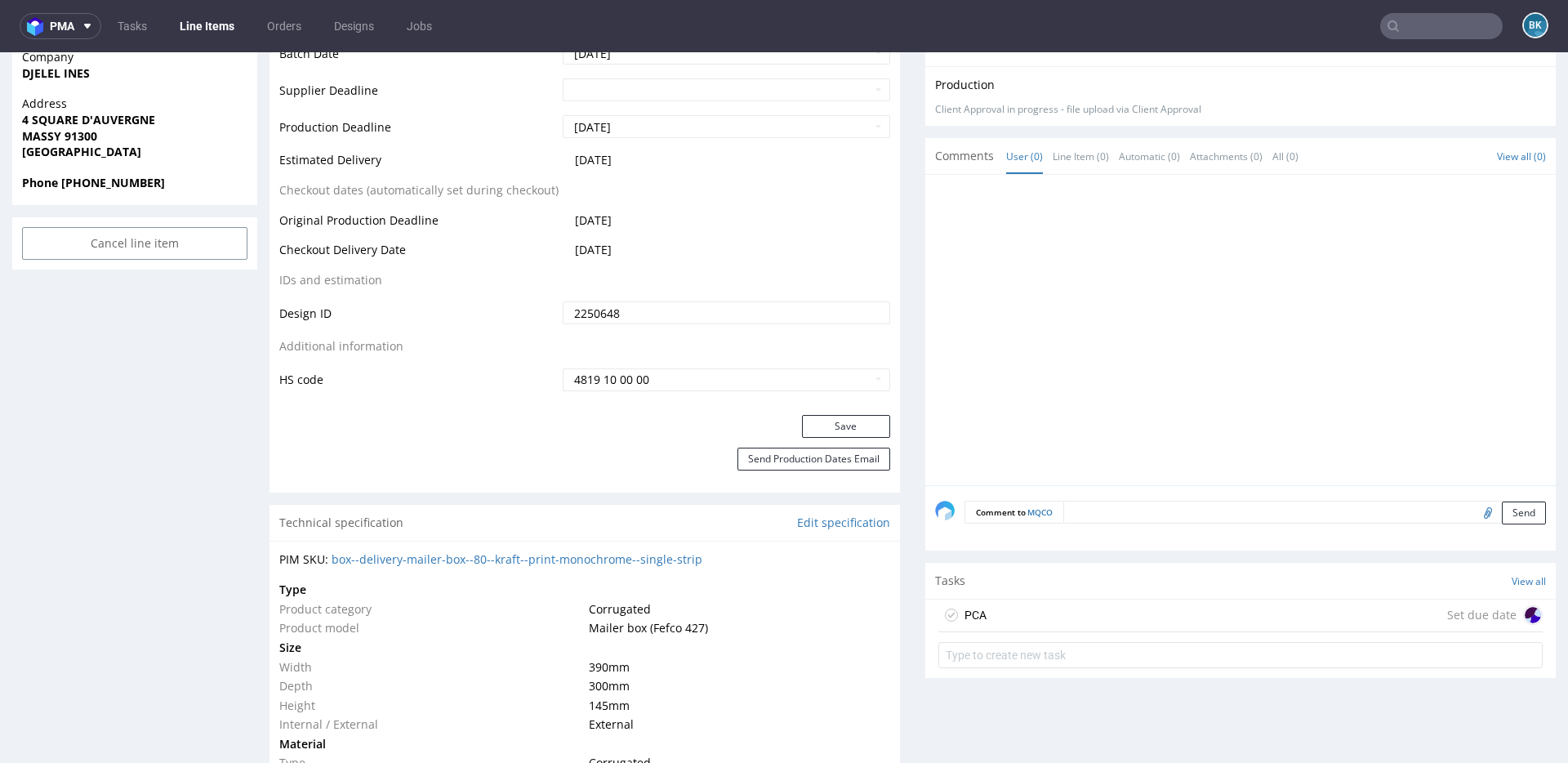
click at [1052, 610] on div "PCA Set due date" at bounding box center [1240, 616] width 604 height 32
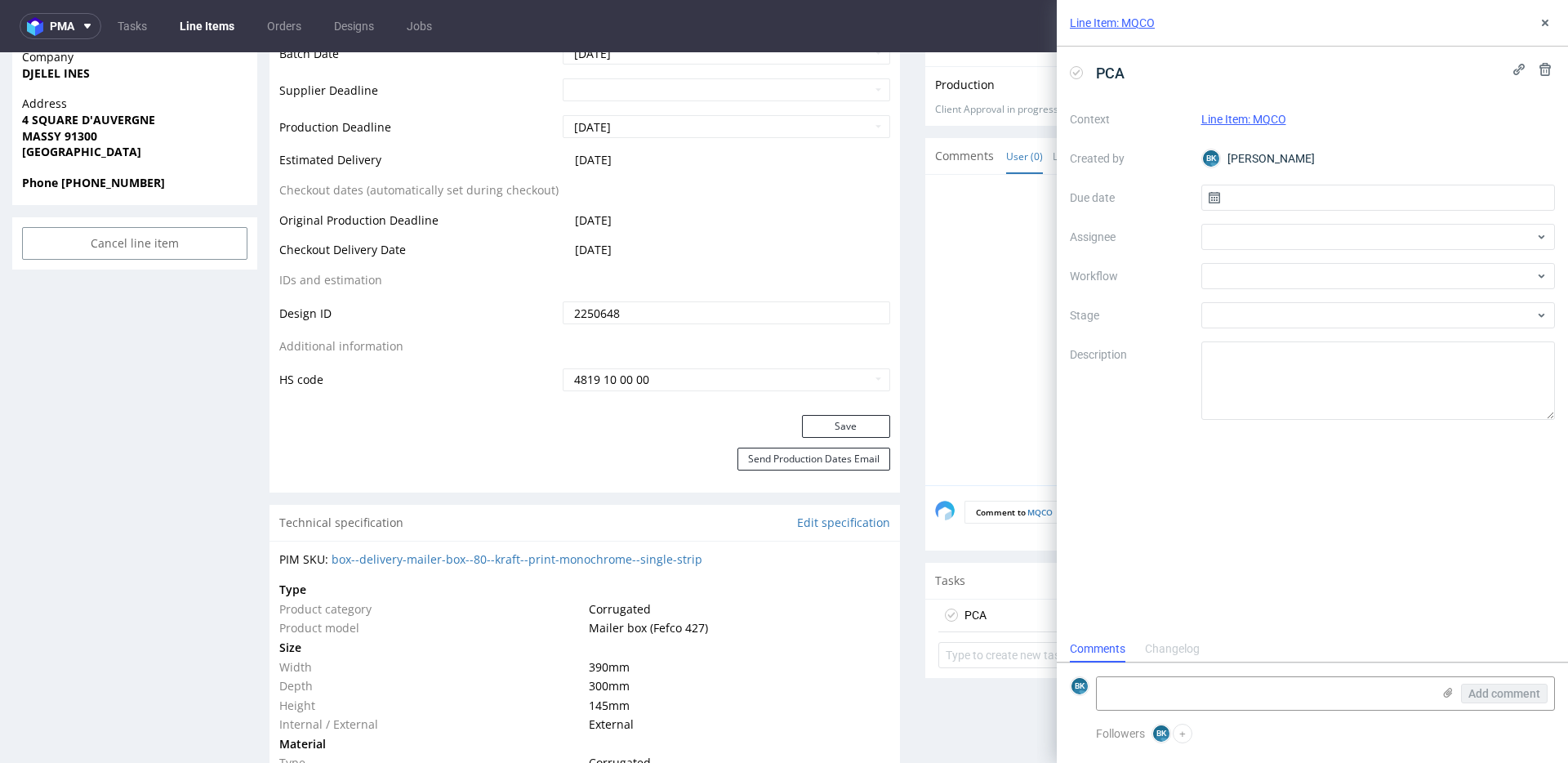
scroll to position [13, 0]
click at [1241, 200] on input "text" at bounding box center [1378, 197] width 355 height 26
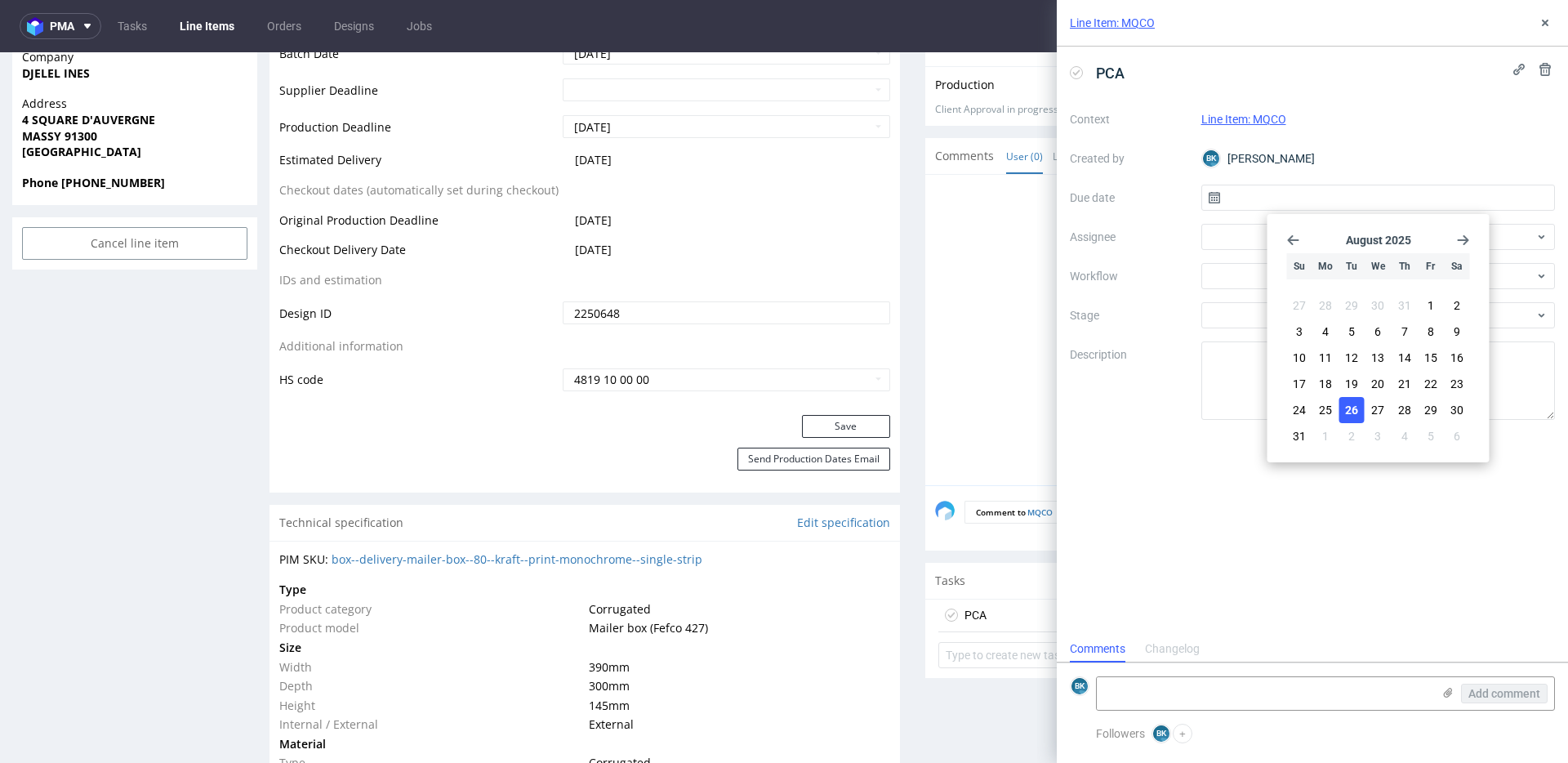
click at [1354, 404] on span "26" at bounding box center [1352, 410] width 13 height 16
type input "[DATE]"
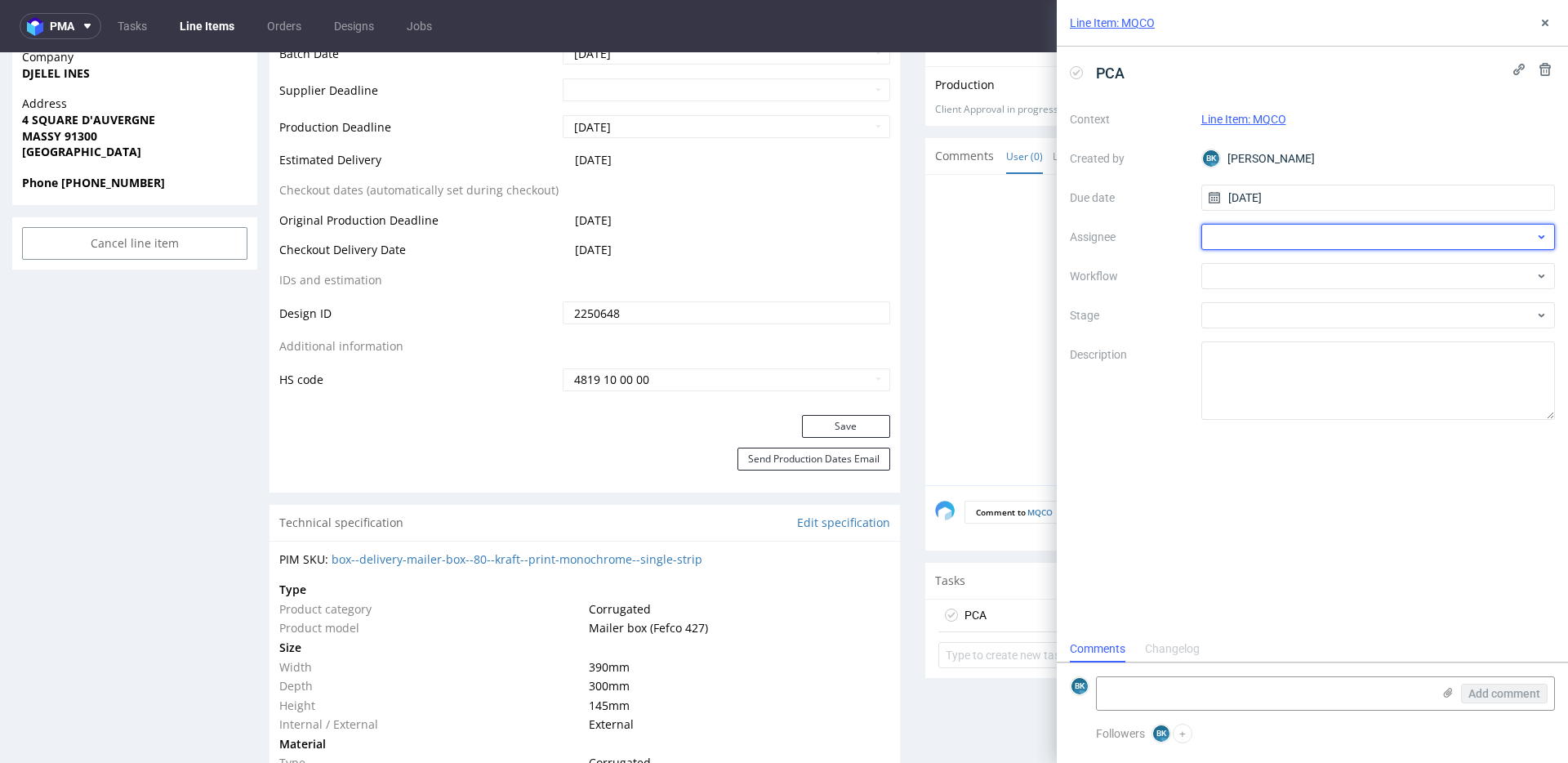
click at [1271, 225] on div at bounding box center [1378, 237] width 355 height 26
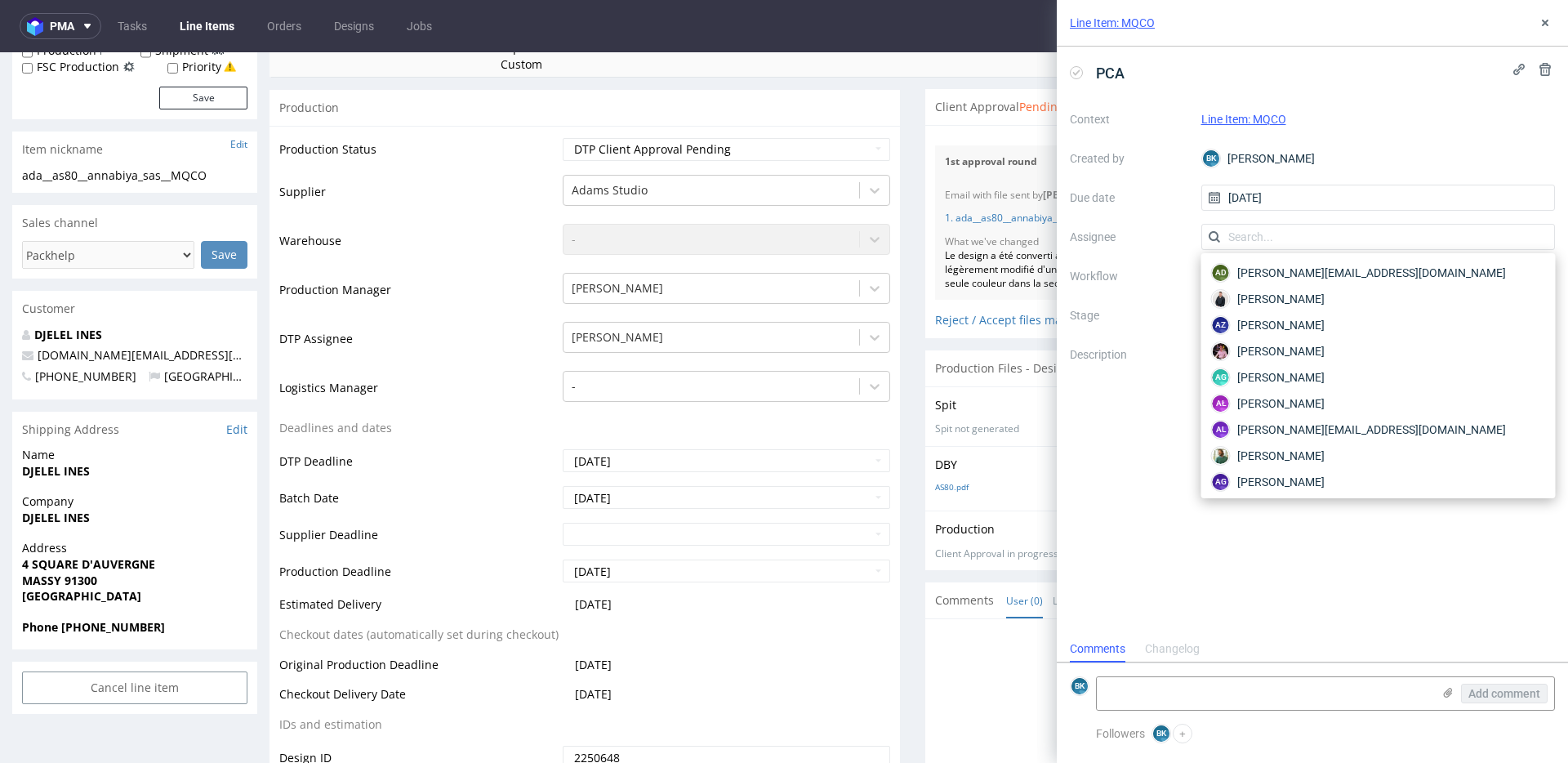
scroll to position [323, 0]
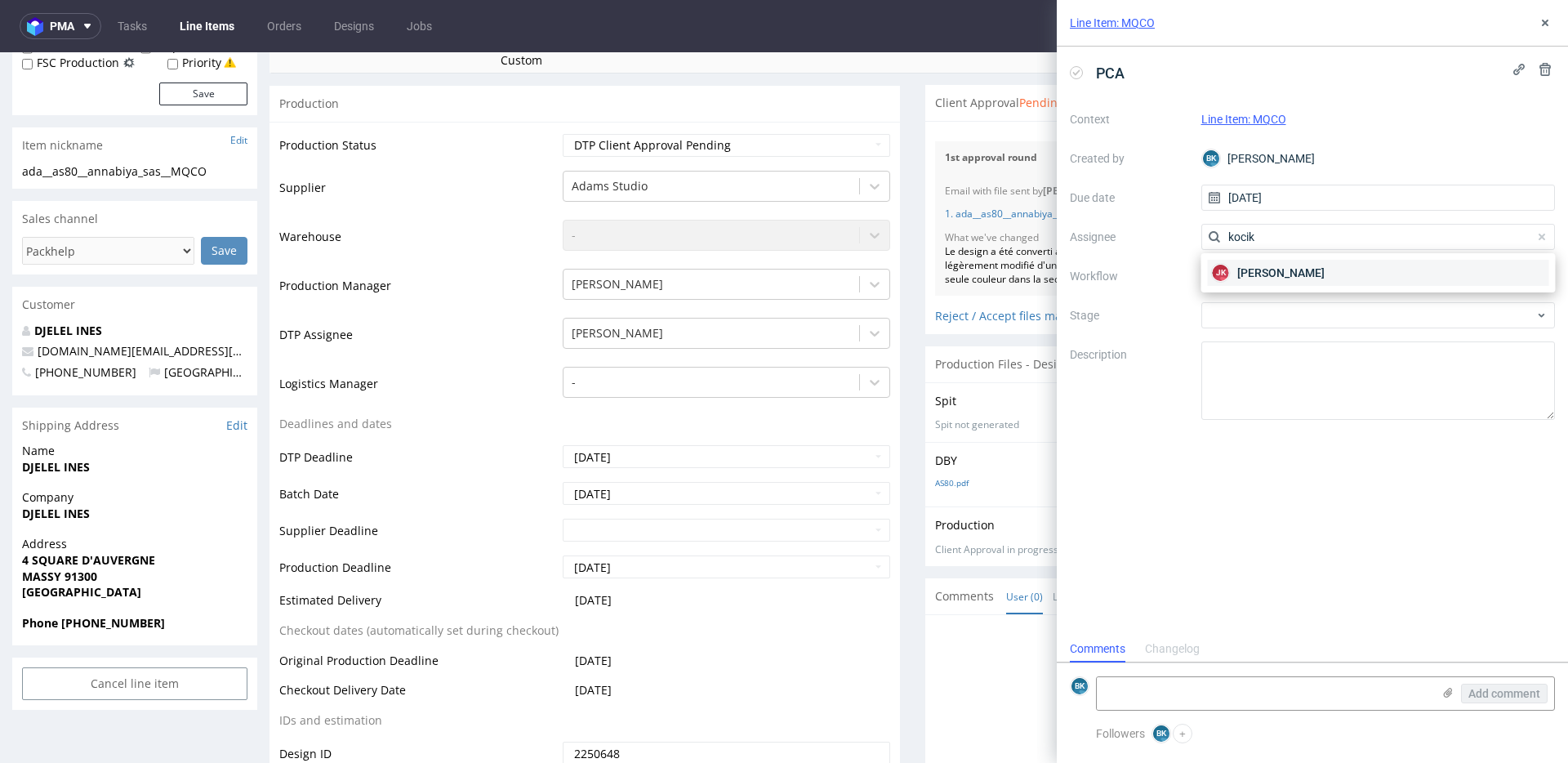
type input "kocik"
click at [1256, 272] on span "[PERSON_NAME]" at bounding box center [1281, 273] width 88 height 16
click at [1286, 277] on div at bounding box center [1378, 276] width 355 height 26
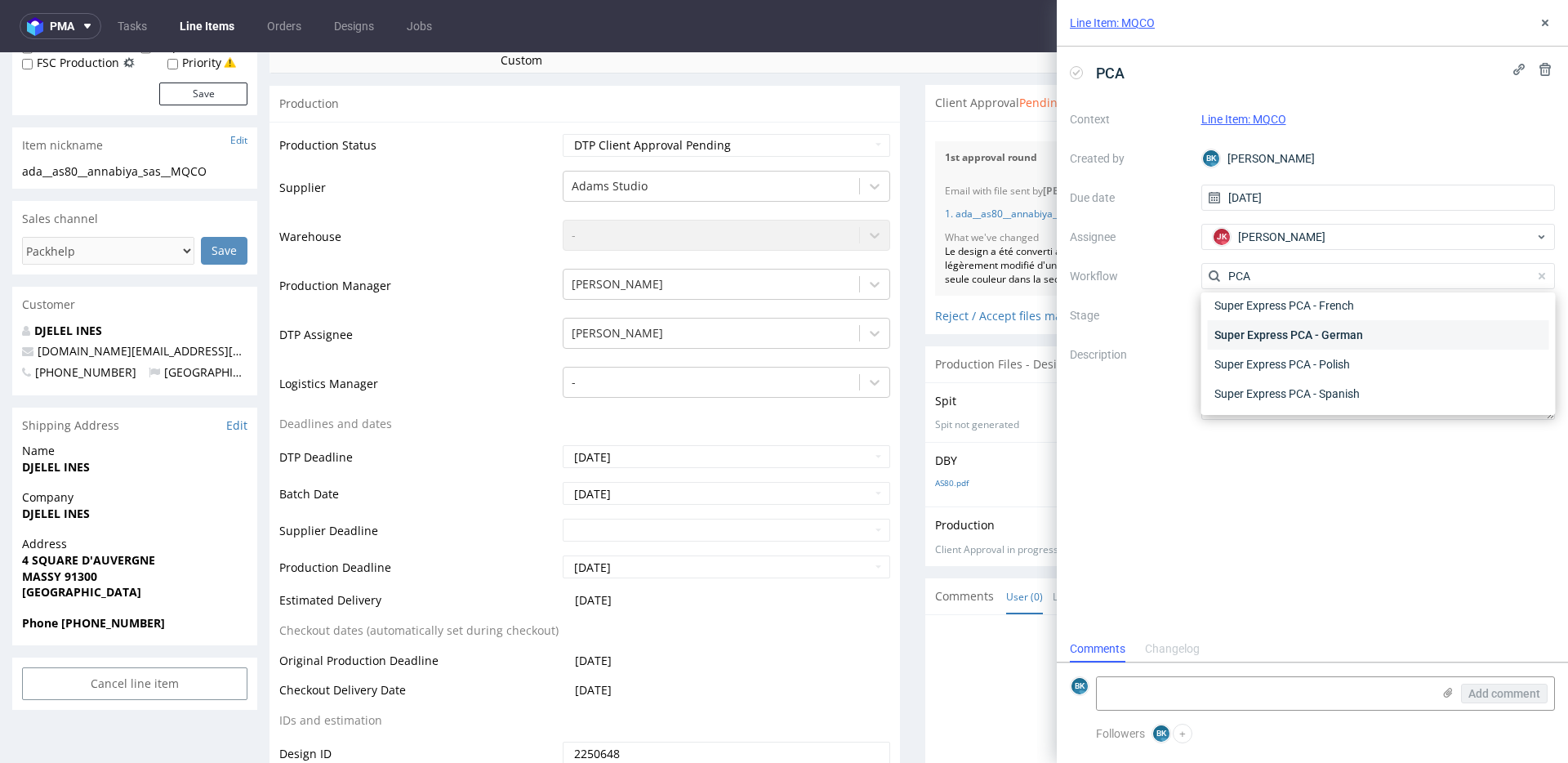
scroll to position [0, 0]
type input "PCA"
click at [1302, 330] on div "Non-Auto PCA - English" at bounding box center [1378, 335] width 341 height 30
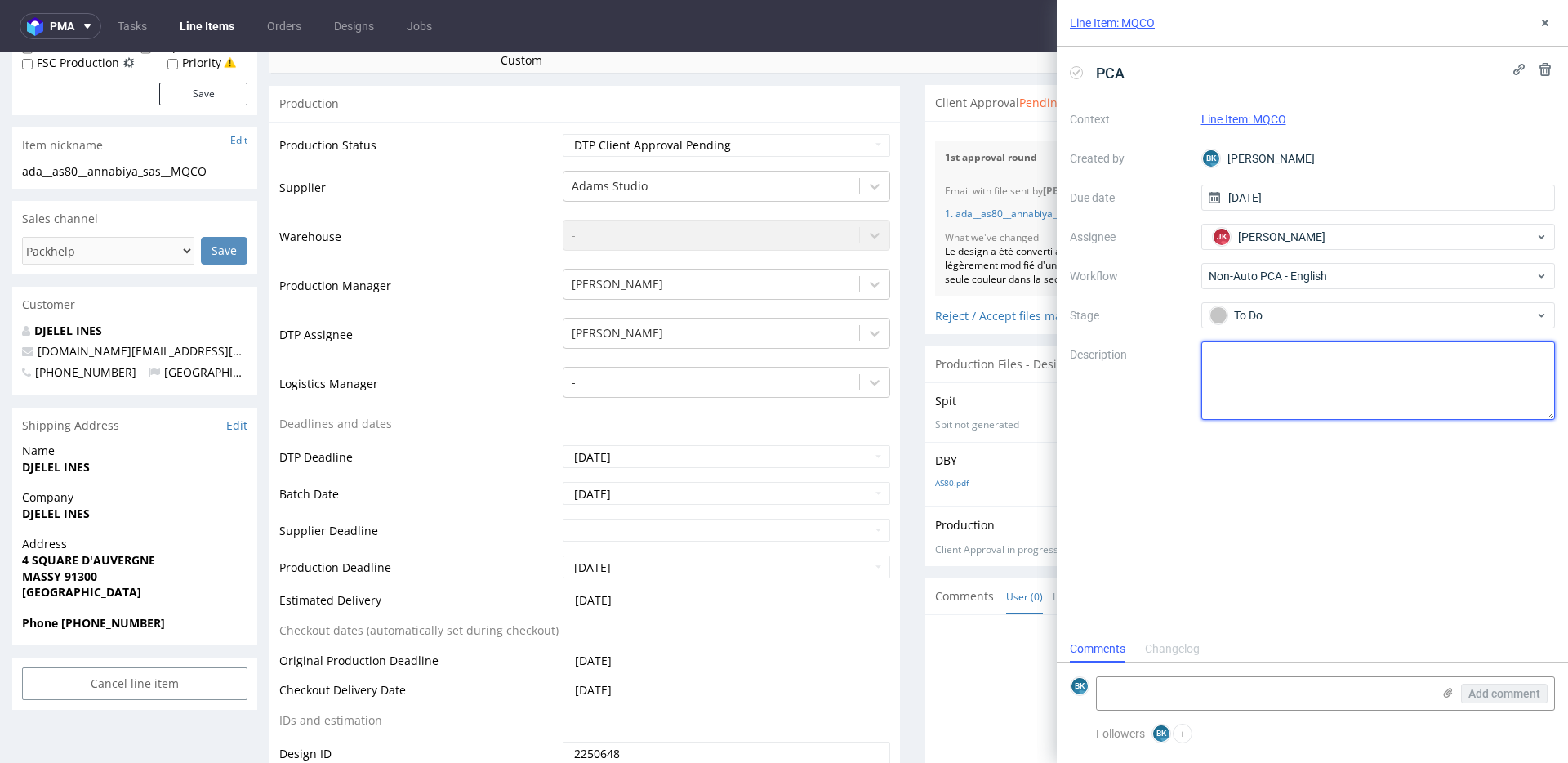
click at [1267, 370] on textarea at bounding box center [1378, 381] width 355 height 78
paste textarea "Message from the client: "I did not understand the adjustments, I would like th…"
type textarea "Message from the client: "I did not understand the adjustments, I would like th…"
drag, startPoint x: 1253, startPoint y: 387, endPoint x: 1183, endPoint y: 340, distance: 84.3
click at [1183, 340] on div "Context Line Item: MQCO Created by BK Bogna Krystian Due date 26/08/2025 Assign…" at bounding box center [1312, 262] width 485 height 314
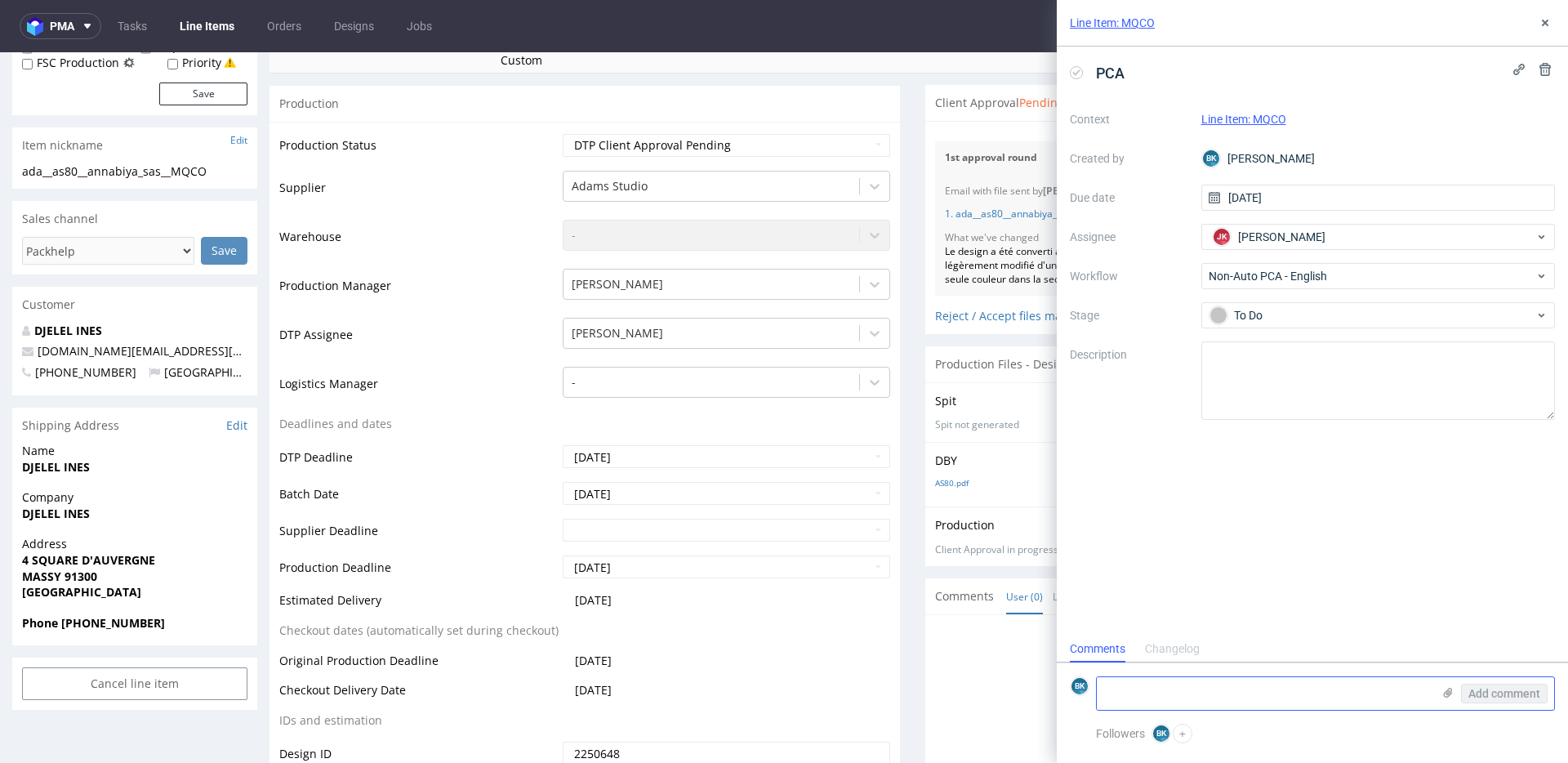
click at [1153, 693] on textarea at bounding box center [1264, 693] width 335 height 32
paste textarea "Message from the client: "I did not understand the adjustments, I would like th…"
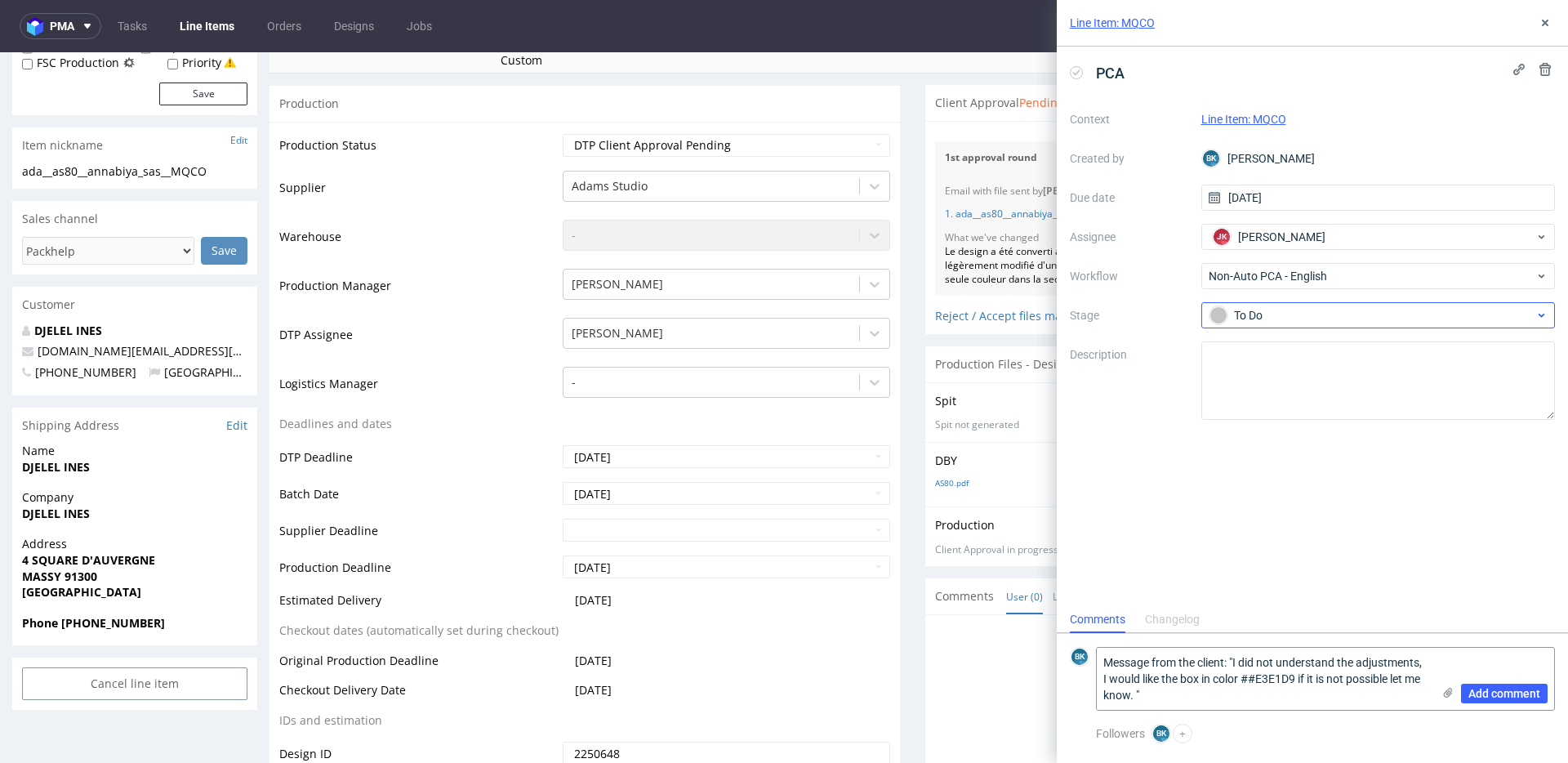
type textarea "Message from the client: "I did not understand the adjustments, I would like th…"
click at [1281, 320] on div "To Do" at bounding box center [1372, 315] width 325 height 18
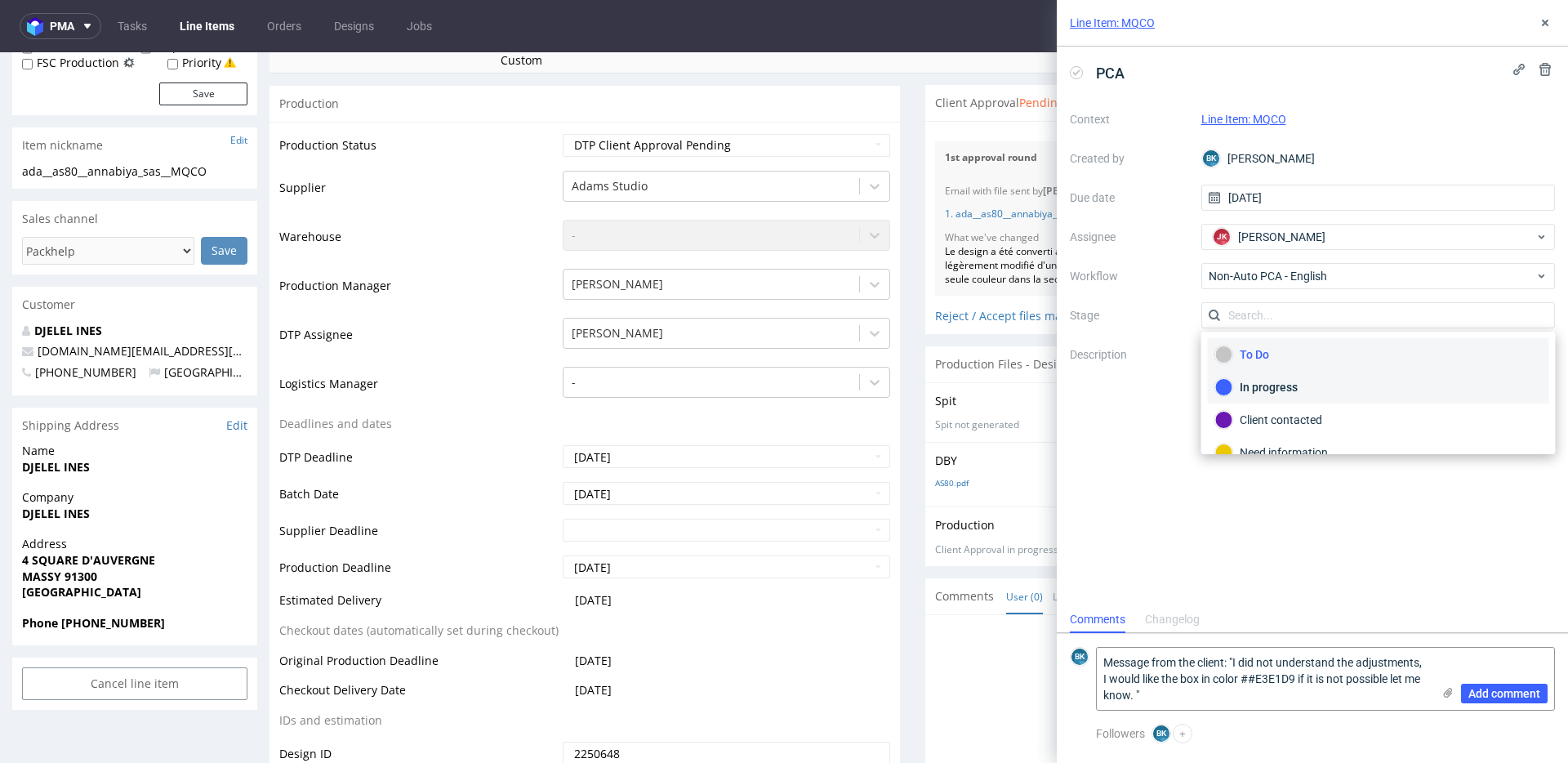
scroll to position [49, 0]
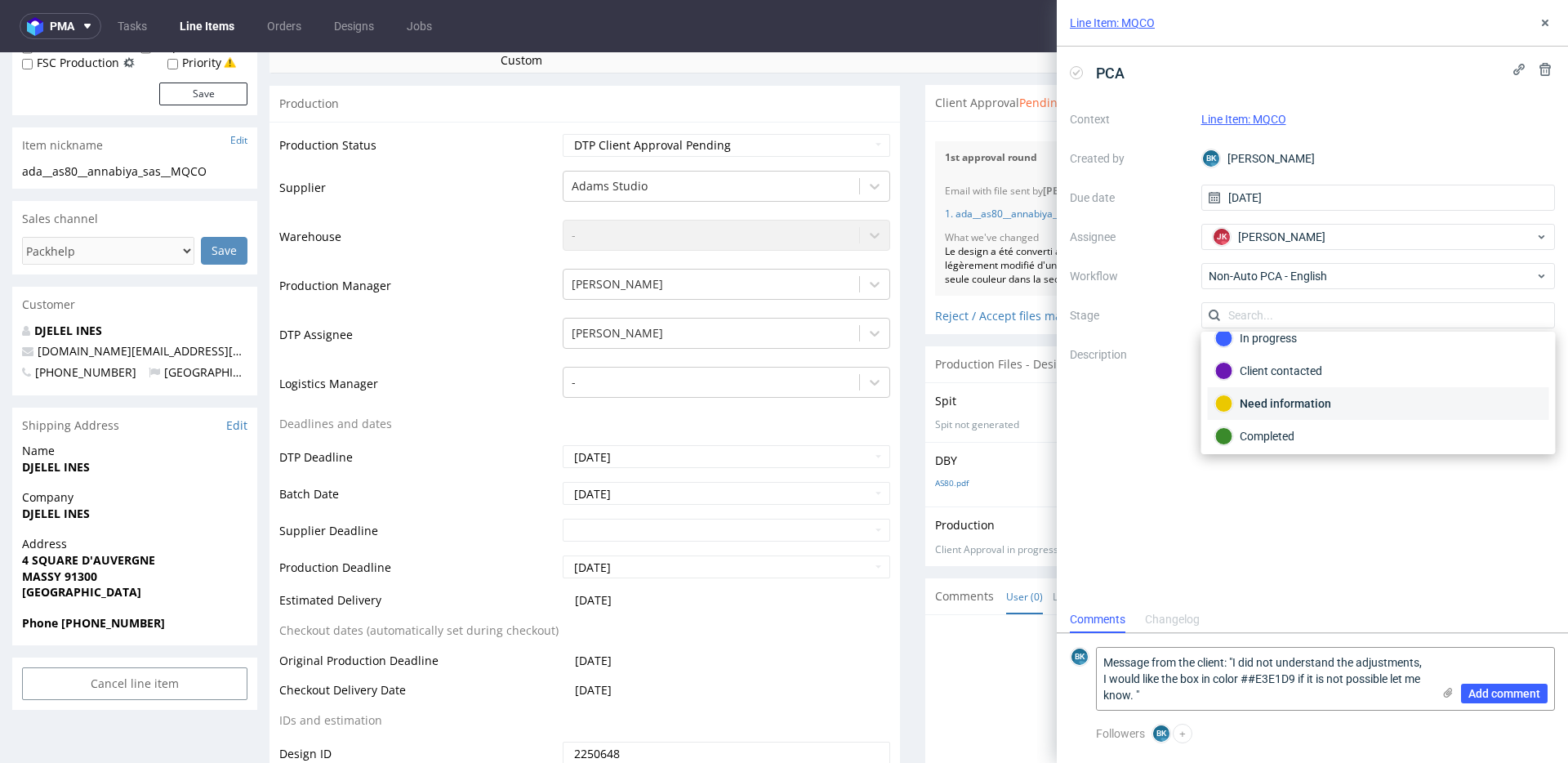
click at [1298, 407] on div "Need information" at bounding box center [1378, 403] width 327 height 18
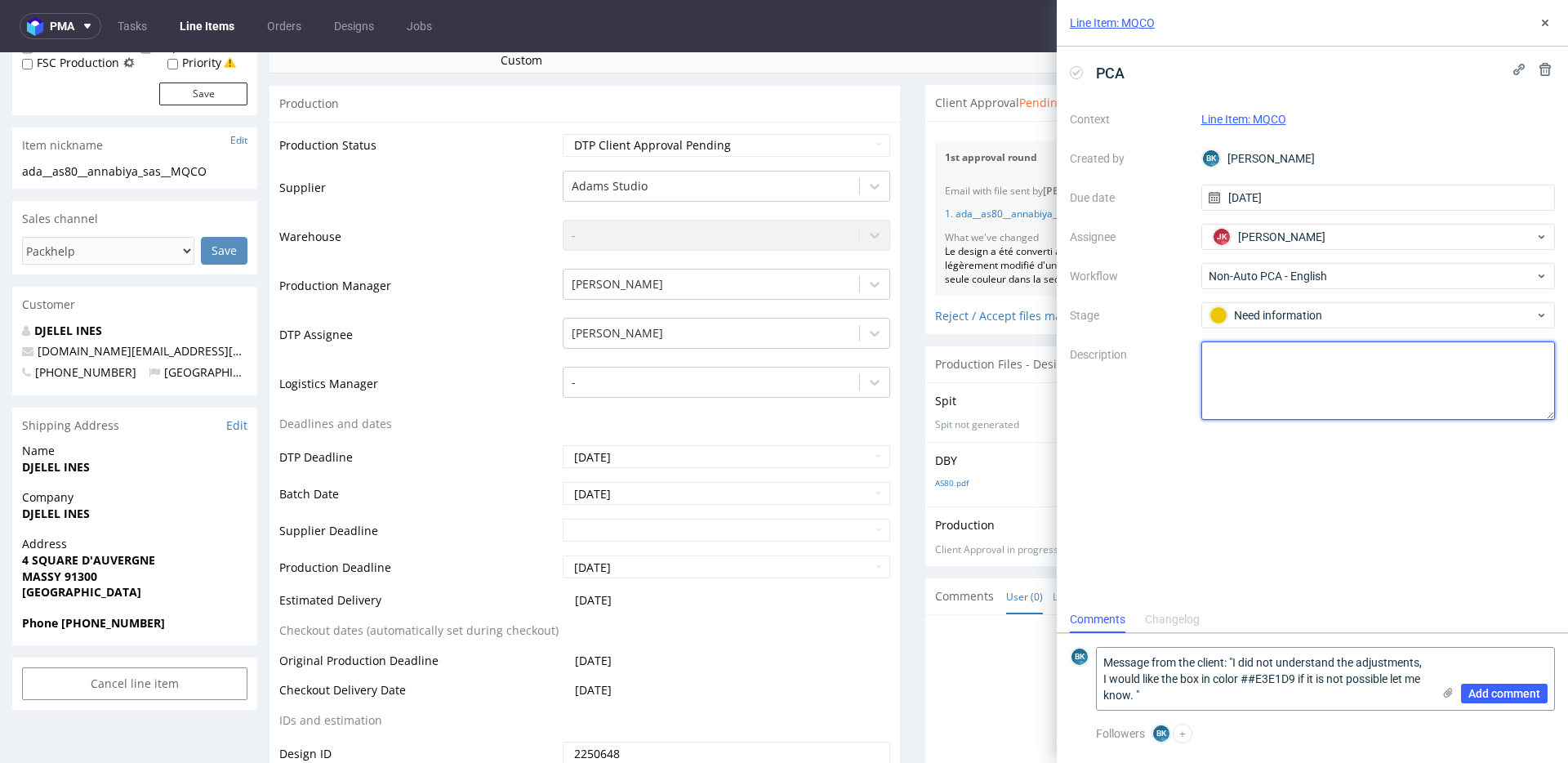
click at [1275, 376] on textarea at bounding box center [1378, 381] width 355 height 78
paste textarea "[URL][DOMAIN_NAME]"
type textarea "[URL][DOMAIN_NAME]"
click at [1502, 688] on span "Add comment" at bounding box center [1503, 693] width 71 height 11
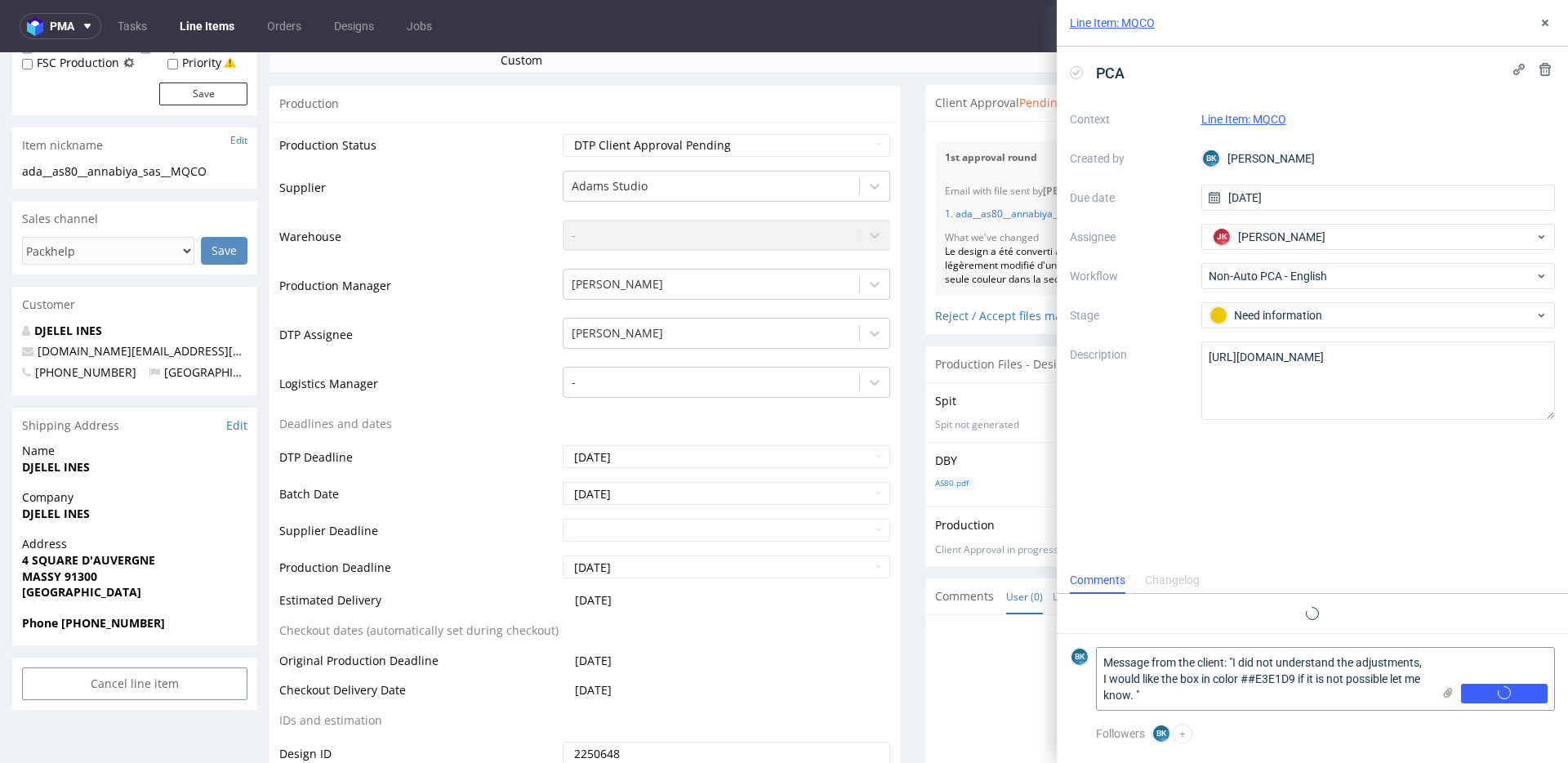
scroll to position [0, 0]
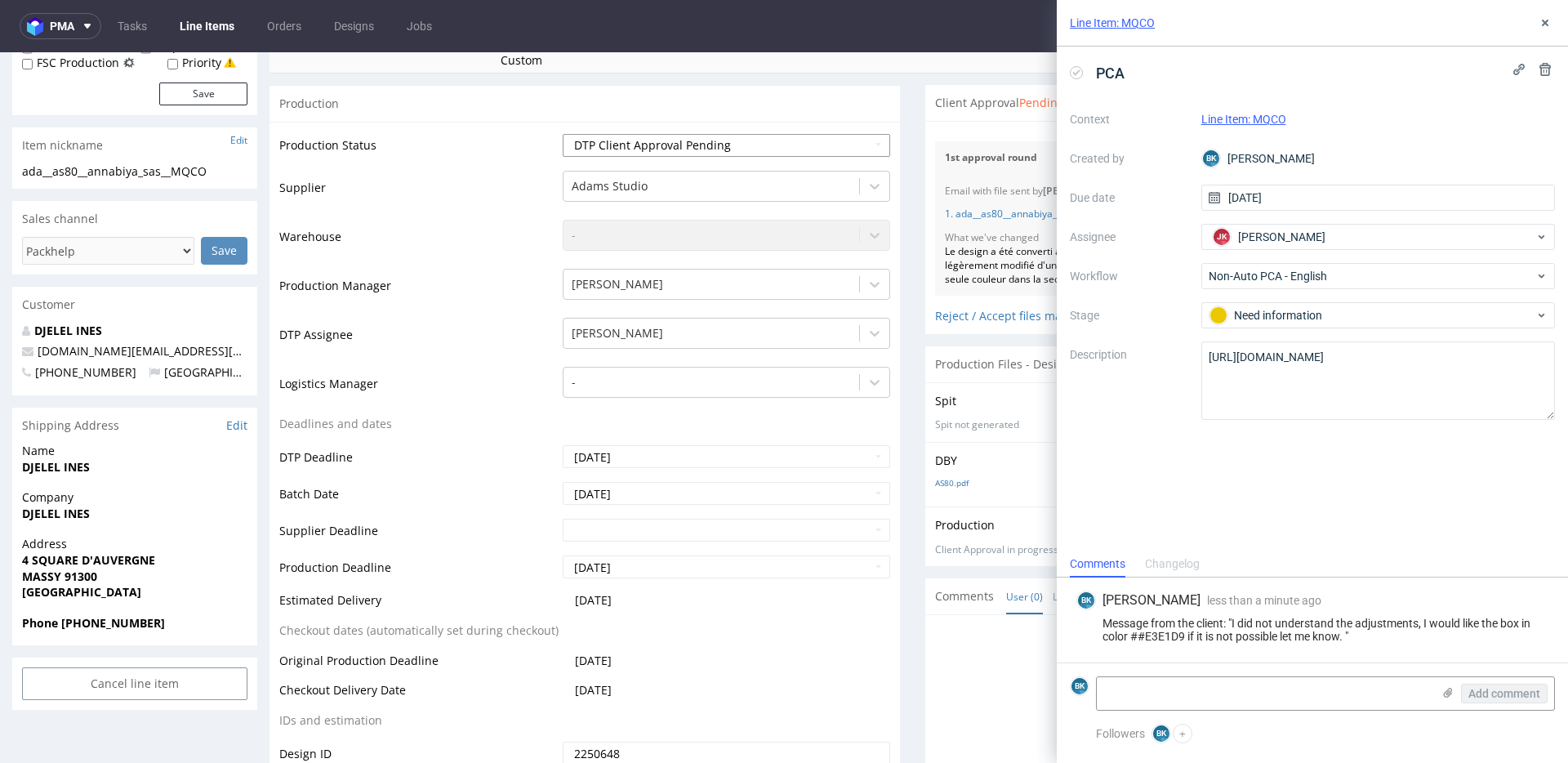
click at [628, 149] on select "Waiting for Artwork Waiting for Diecut Waiting for Mockup Waiting for DTP Waiti…" at bounding box center [726, 146] width 328 height 23
select select "back_for_dtp"
click at [562, 134] on select "Waiting for Artwork Waiting for Diecut Waiting for Mockup Waiting for DTP Waiti…" at bounding box center [726, 146] width 328 height 23
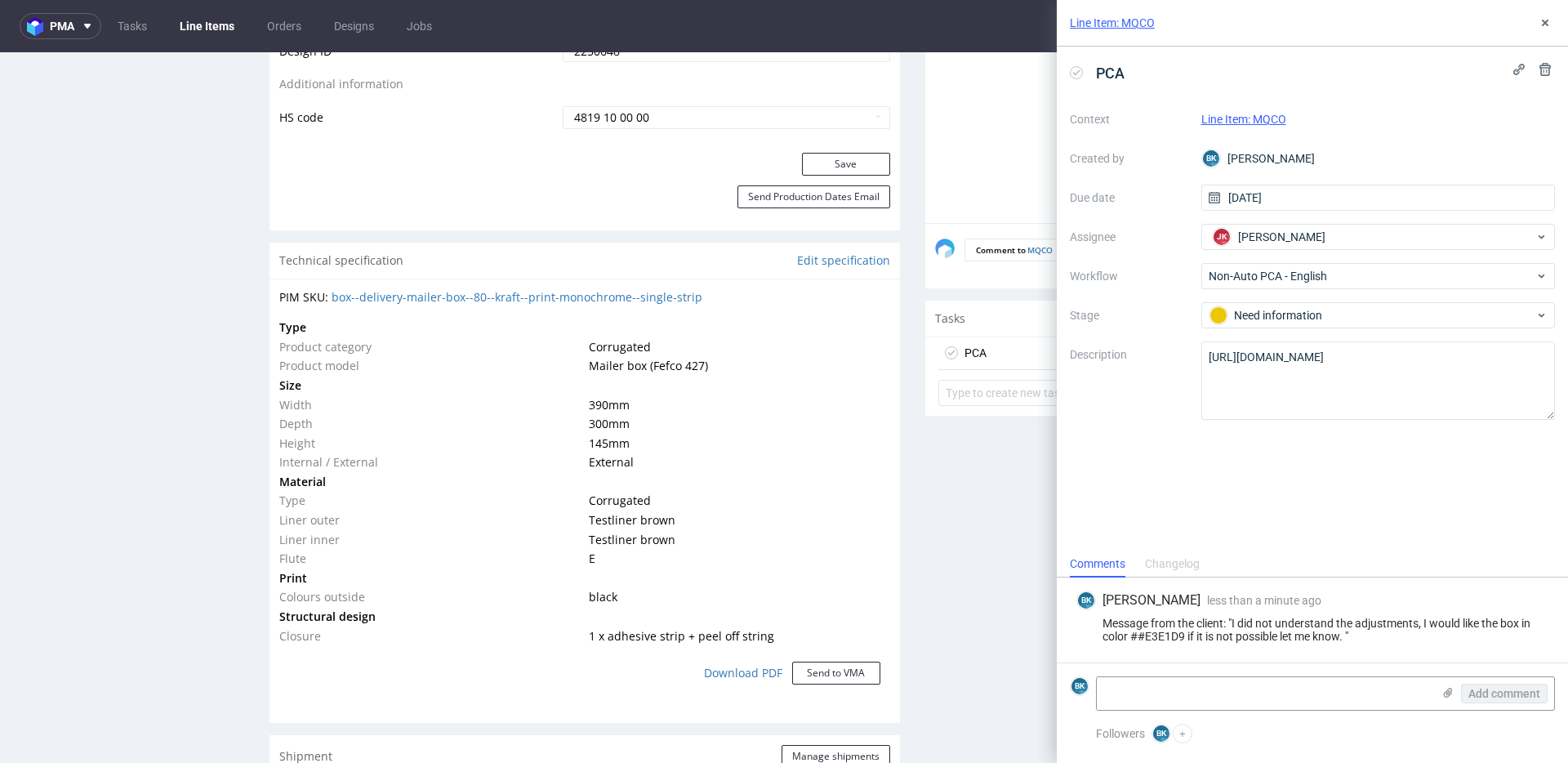
scroll to position [1027, 0]
click at [831, 163] on button "Save" at bounding box center [845, 163] width 89 height 23
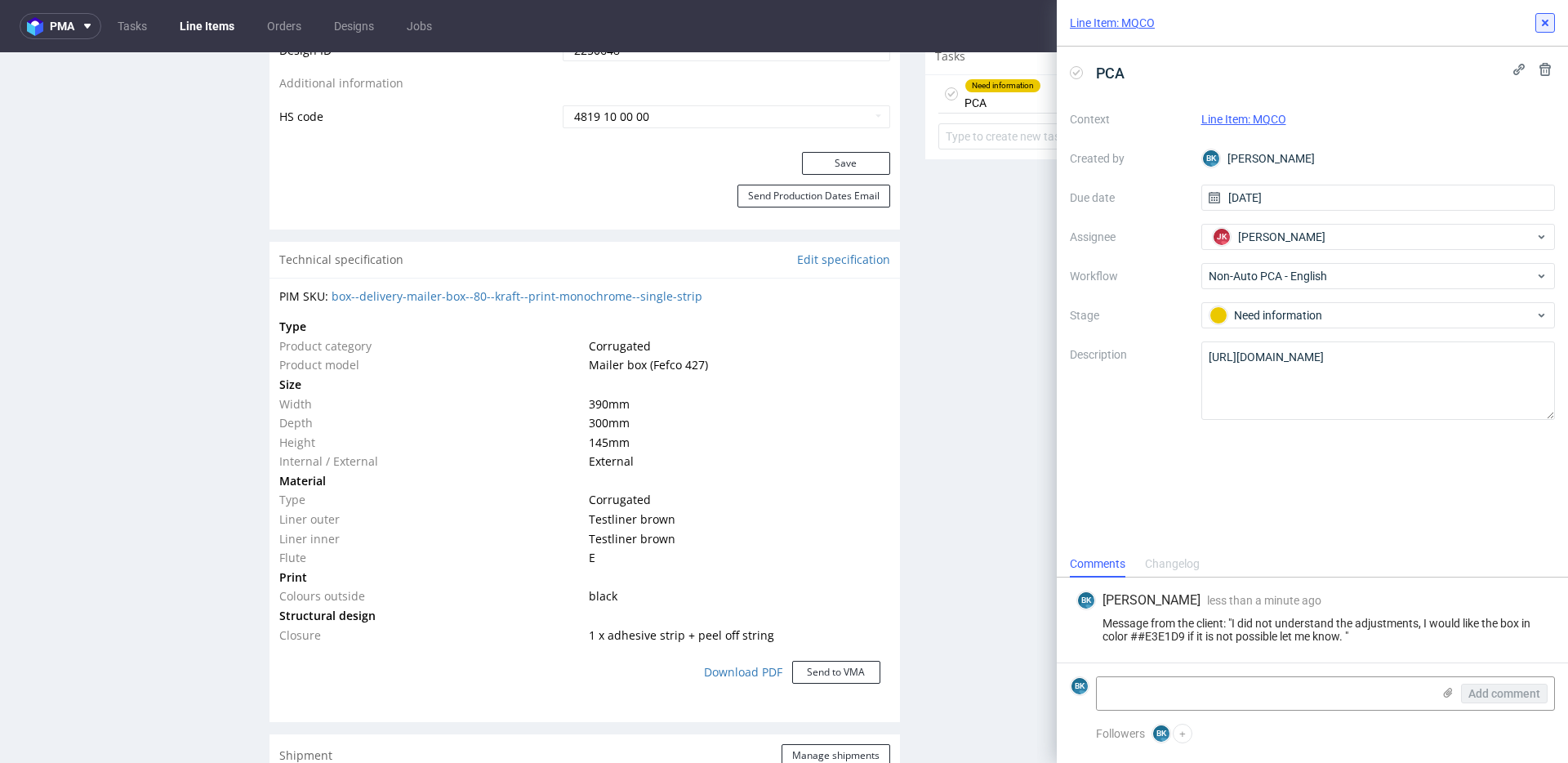
click at [1546, 24] on use at bounding box center [1545, 23] width 7 height 7
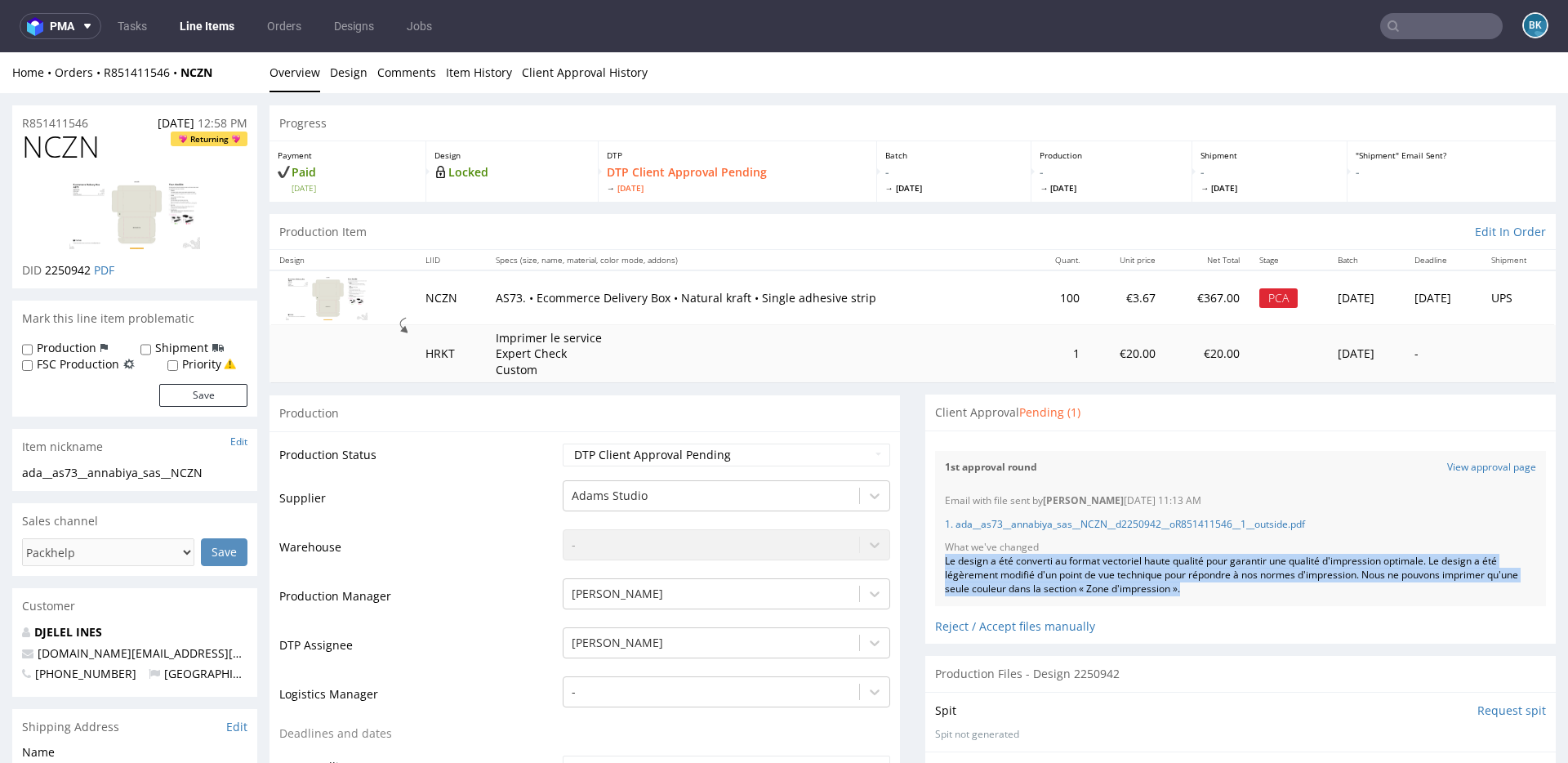
drag, startPoint x: 938, startPoint y: 557, endPoint x: 1223, endPoint y: 590, distance: 286.9
click at [1223, 590] on div "Le design a été converti au format vectoriel haute qualité pour garantir une qu…" at bounding box center [1240, 575] width 591 height 41
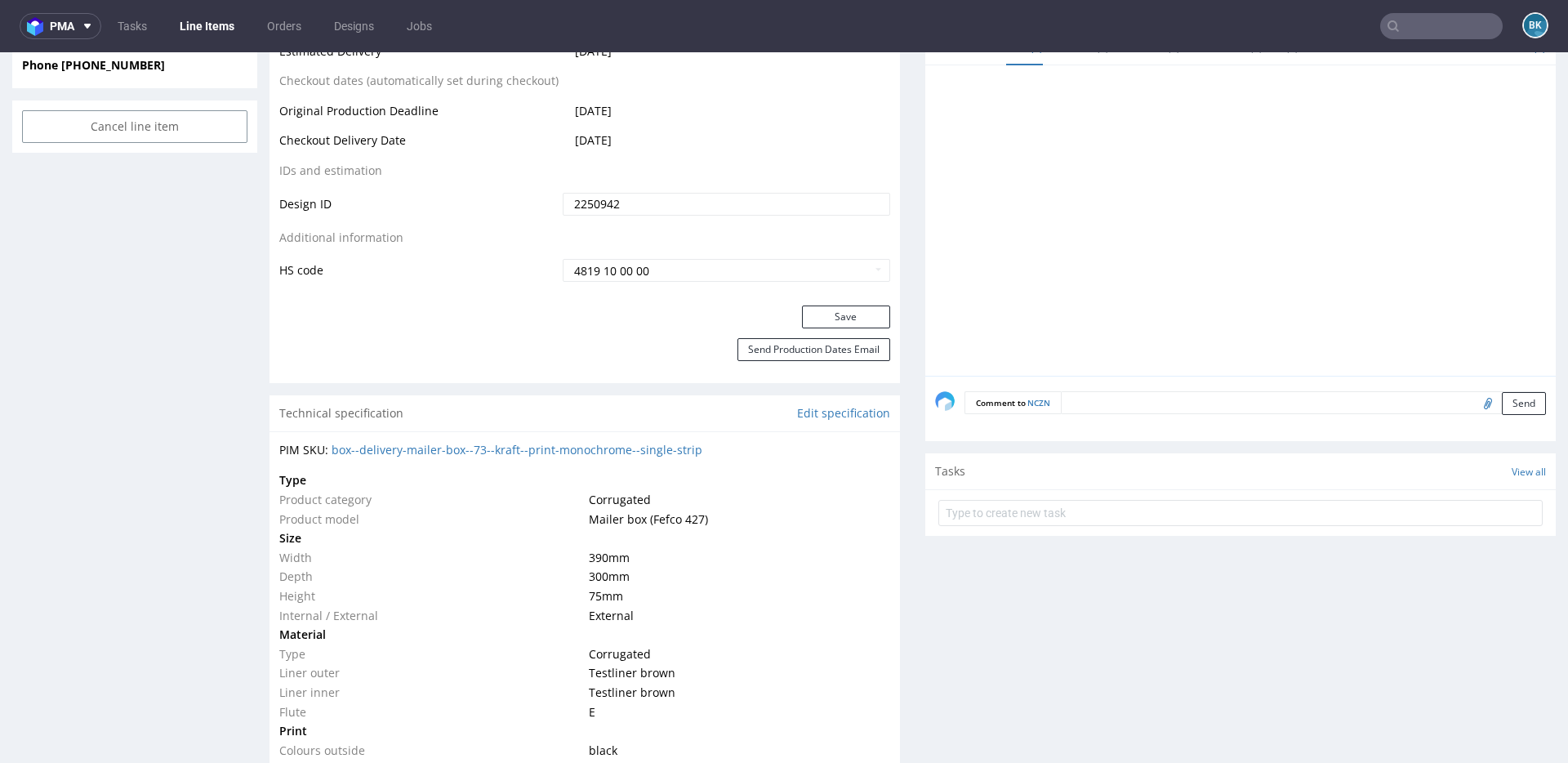
scroll to position [869, 0]
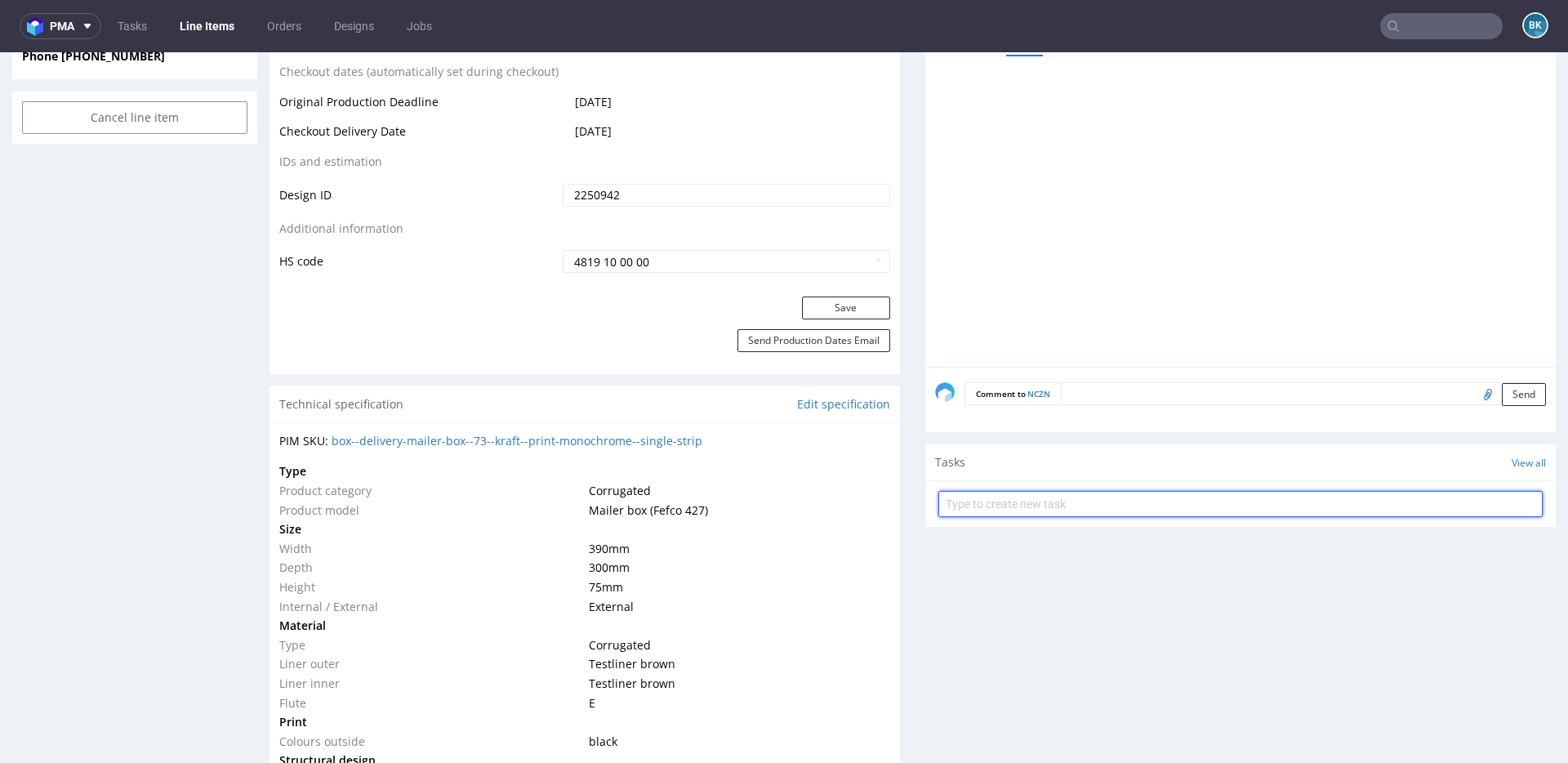
click at [1029, 498] on input "text" at bounding box center [1240, 504] width 604 height 26
type input "PCA"
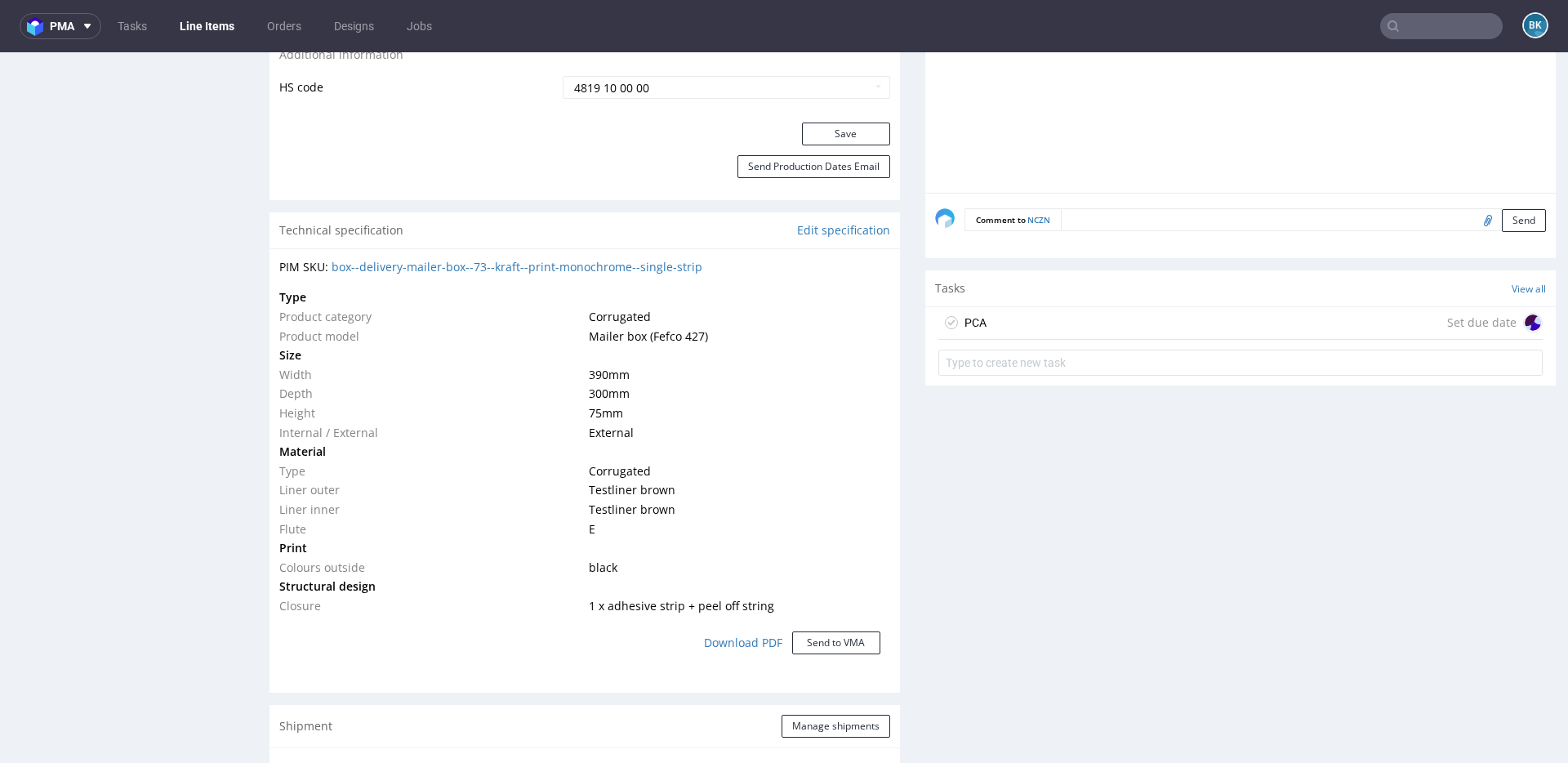
scroll to position [1044, 0]
click at [1028, 323] on div "PCA Set due date" at bounding box center [1240, 321] width 604 height 32
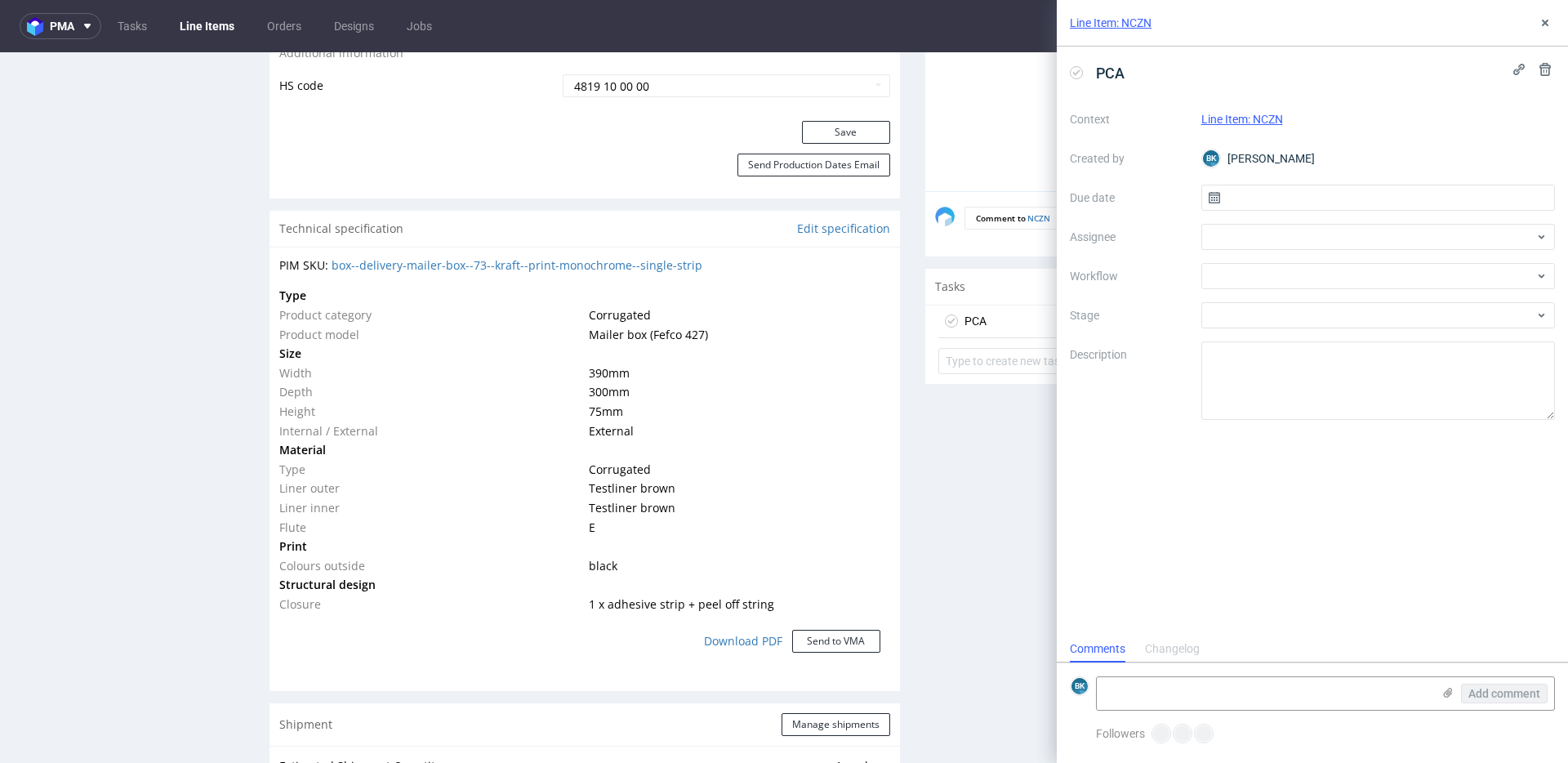
scroll to position [13, 0]
click at [1267, 191] on input "text" at bounding box center [1378, 197] width 355 height 26
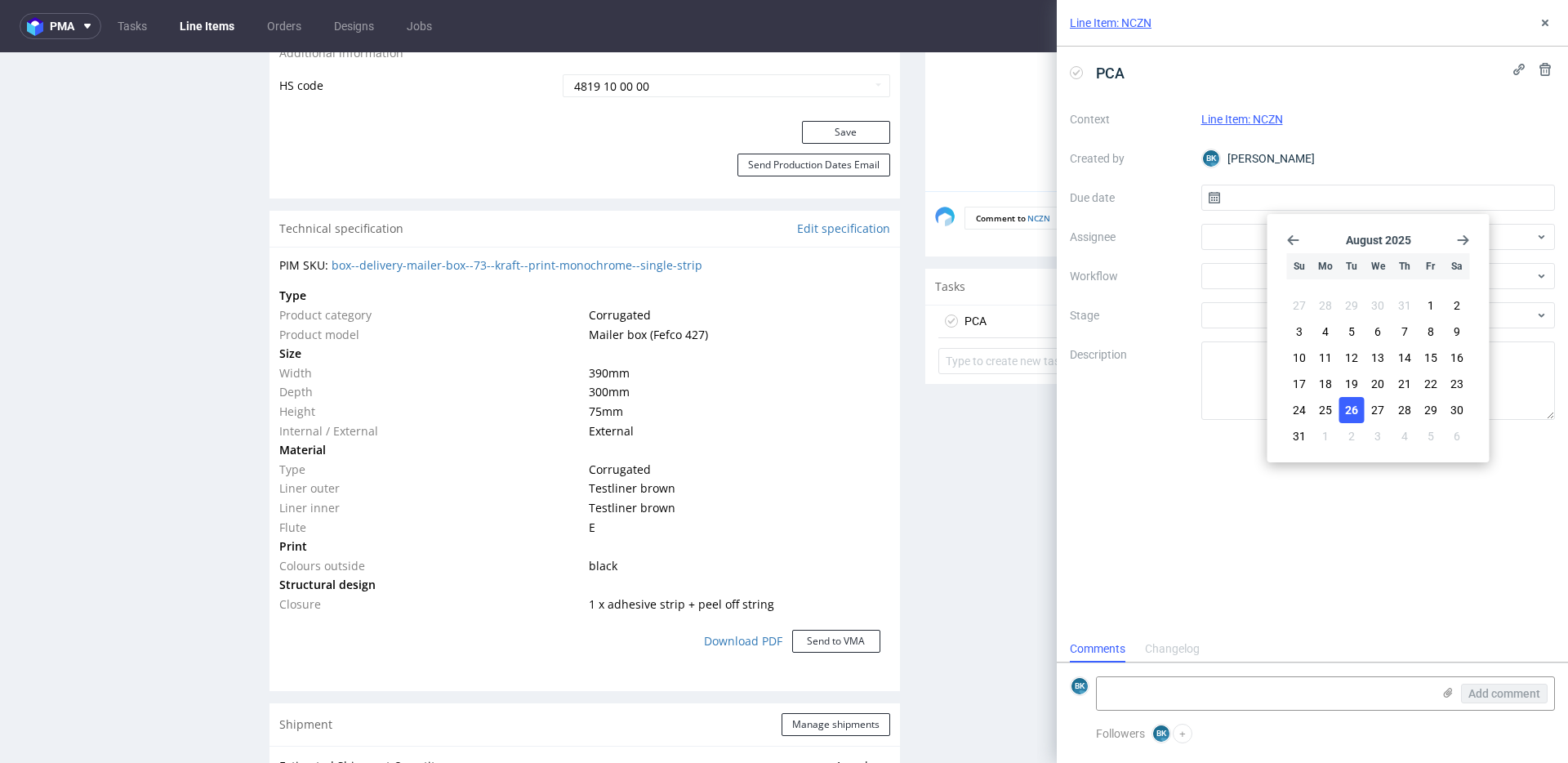
click at [1355, 408] on span "26" at bounding box center [1352, 410] width 13 height 16
type input "[DATE]"
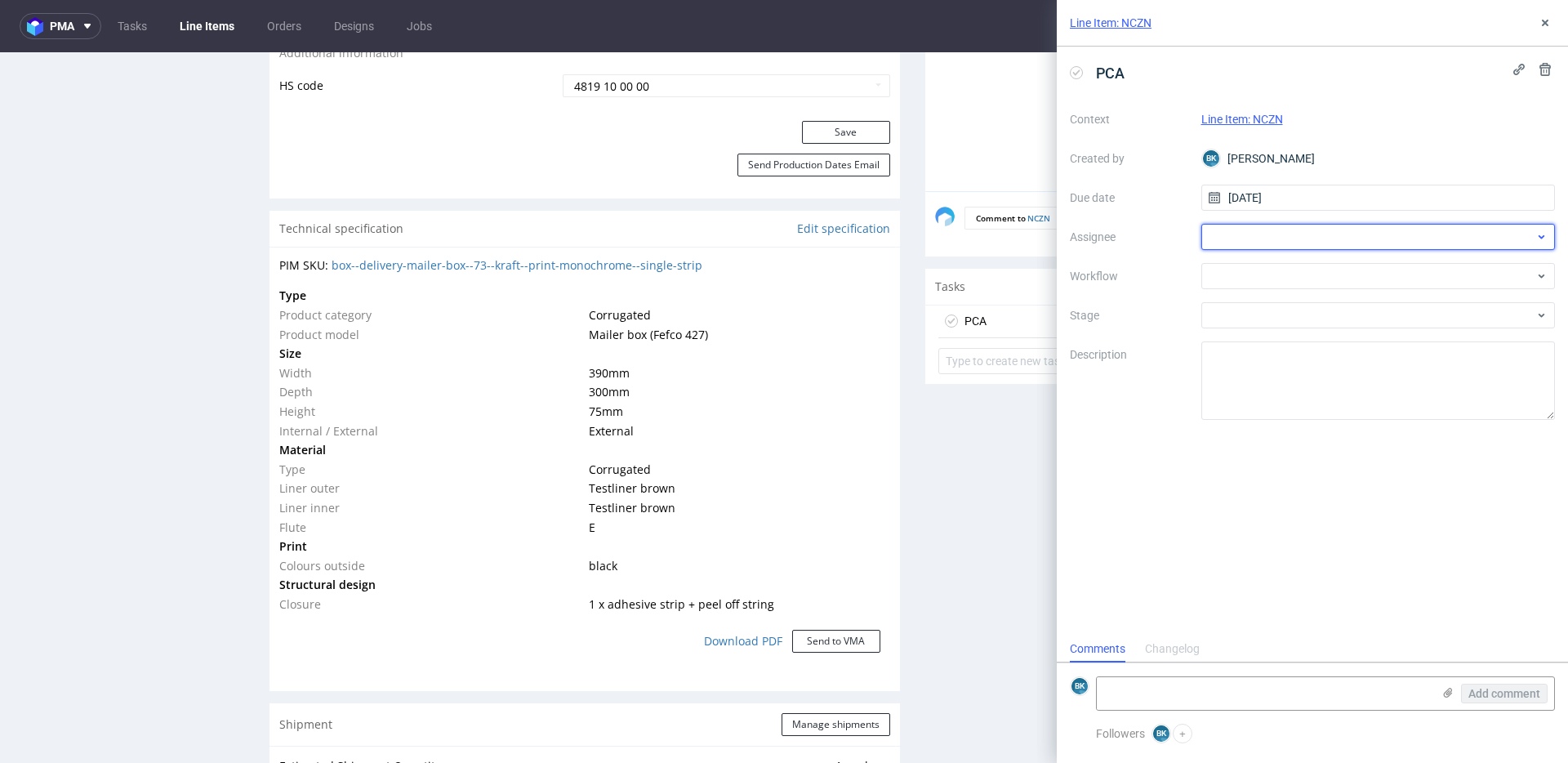
click at [1268, 233] on div at bounding box center [1378, 237] width 355 height 26
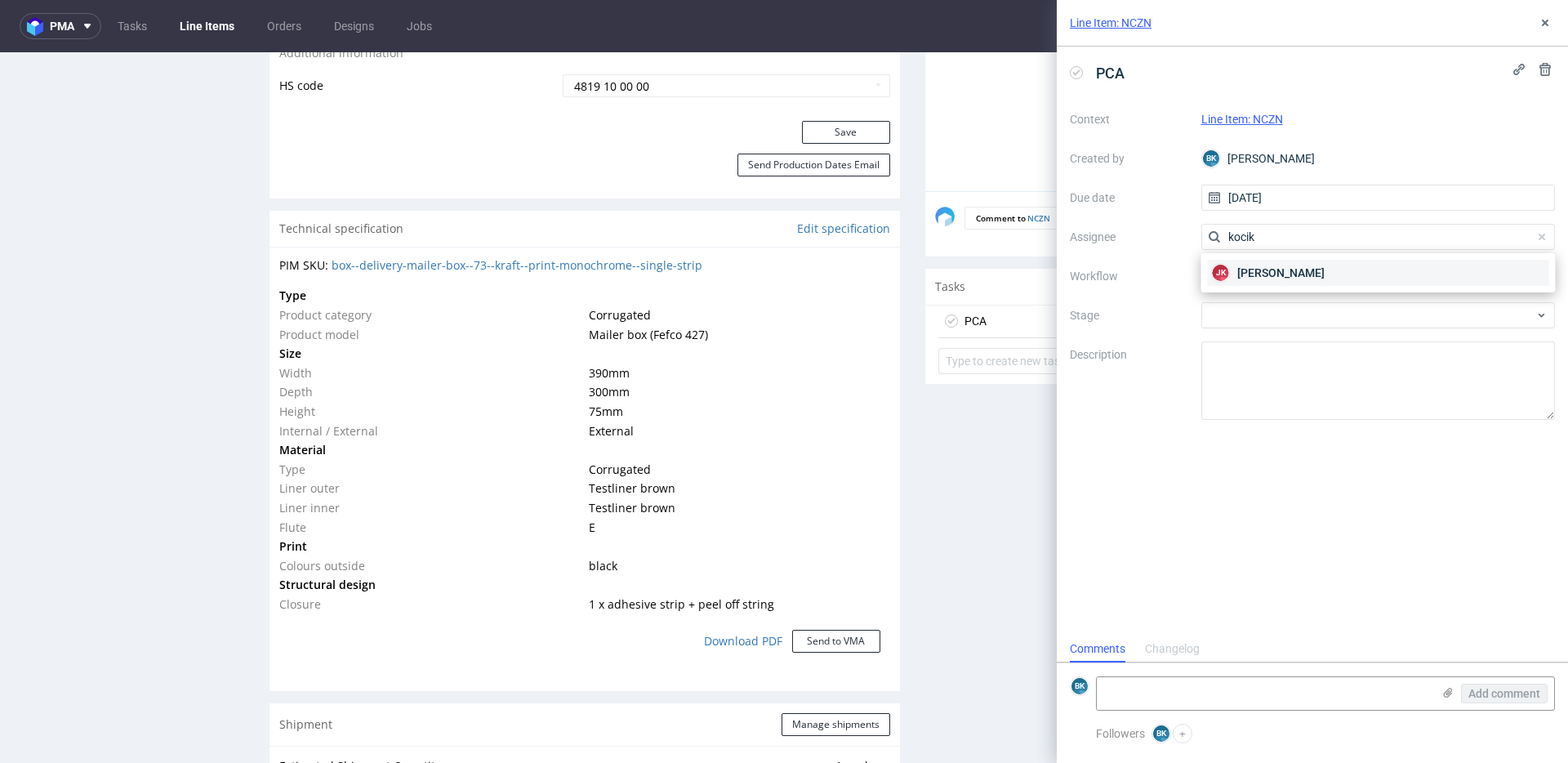
type input "kocik"
click at [1273, 269] on span "[PERSON_NAME]" at bounding box center [1281, 273] width 88 height 16
click at [1254, 276] on div at bounding box center [1378, 276] width 355 height 26
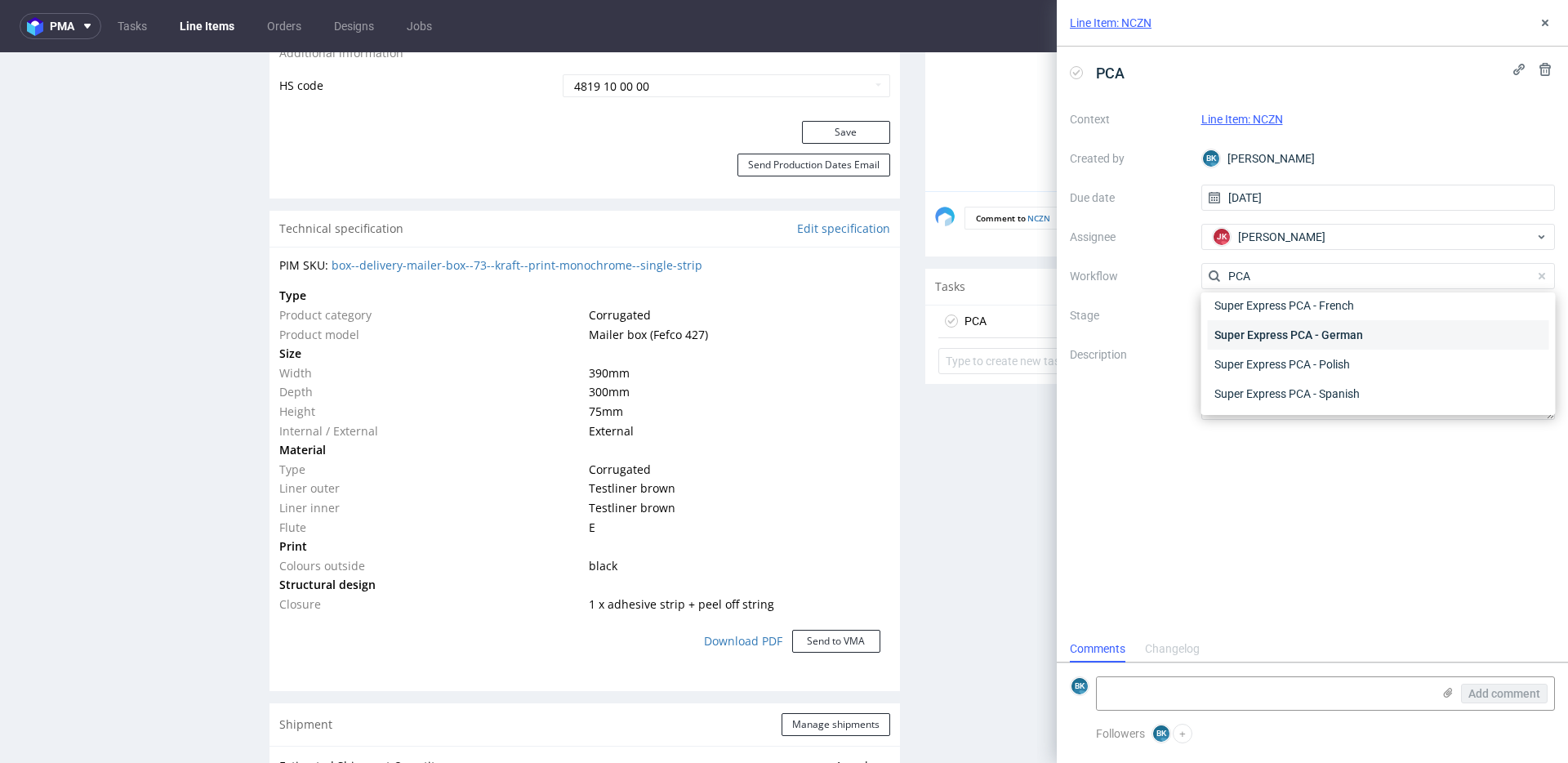
scroll to position [0, 0]
type input "PCA"
click at [1296, 364] on div "Non-Auto PCA - French" at bounding box center [1378, 364] width 341 height 30
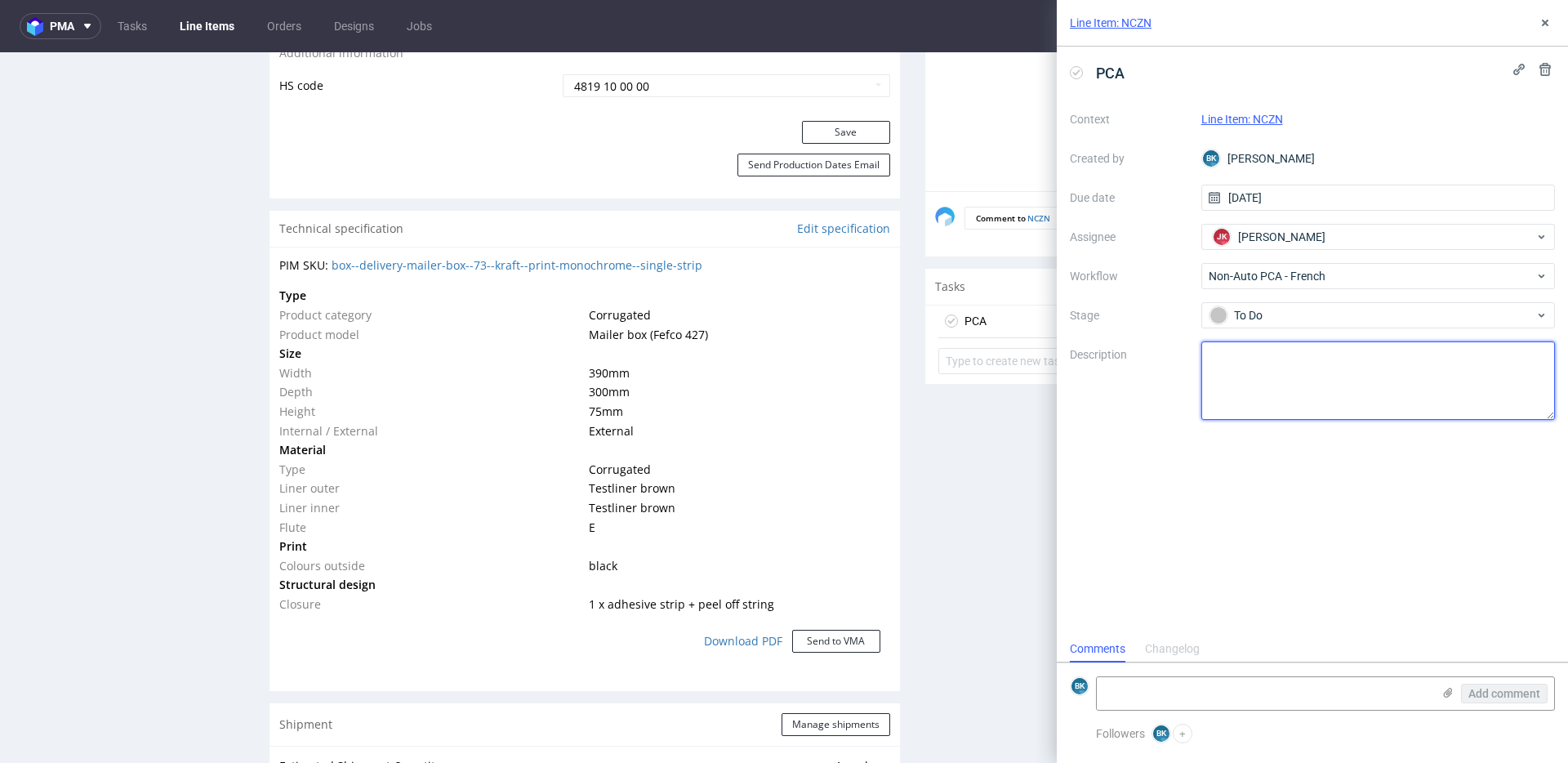
click at [1252, 374] on textarea at bounding box center [1378, 381] width 355 height 78
paste textarea "[URL][DOMAIN_NAME]"
type textarea "[URL][DOMAIN_NAME]"
click at [1129, 688] on textarea at bounding box center [1264, 693] width 335 height 32
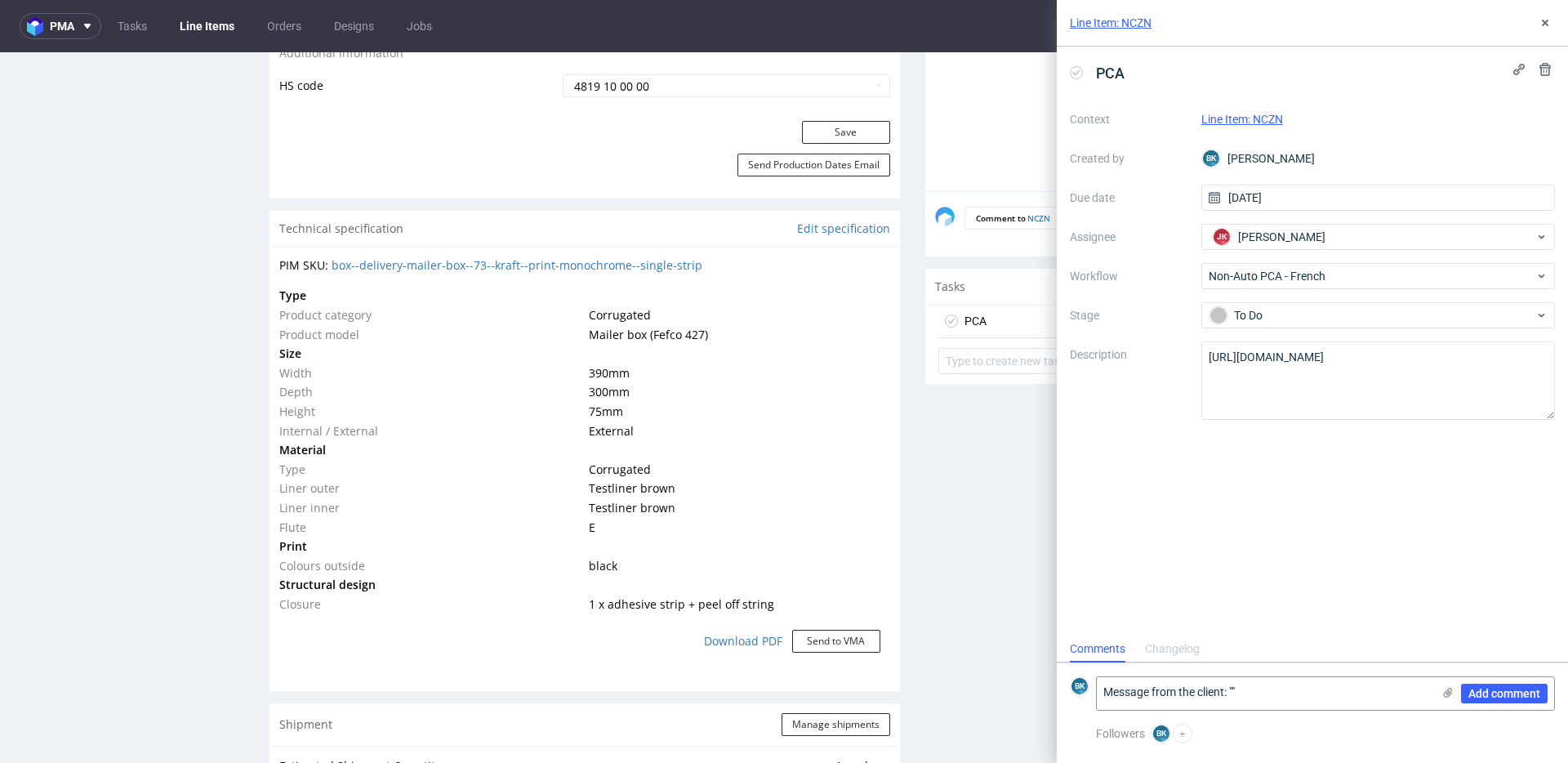
paste textarea "I did not understand the adjustments, I would like the box in color ##E3E1D9 if…"
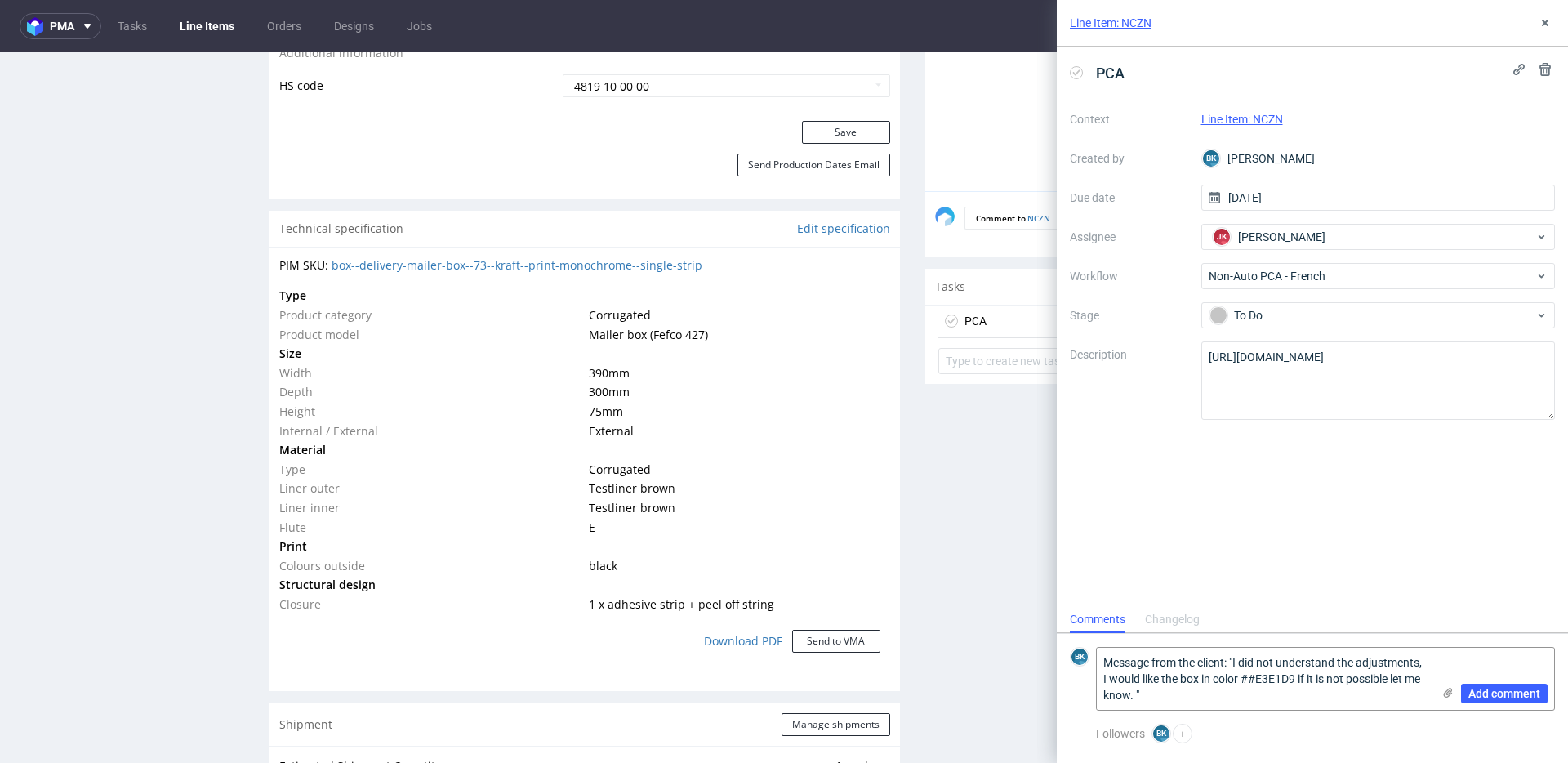
drag, startPoint x: 1189, startPoint y: 695, endPoint x: 1048, endPoint y: 625, distance: 157.4
click at [1048, 625] on div "Line Item: NCZN PCA Context Line Item: NCZN Created by [PERSON_NAME] Krystian D…" at bounding box center [1302, 382] width 531 height 763
type textarea "Message from the client: "I did not understand the adjustments, I would like th…"
click at [1491, 689] on span "Add comment" at bounding box center [1503, 693] width 71 height 11
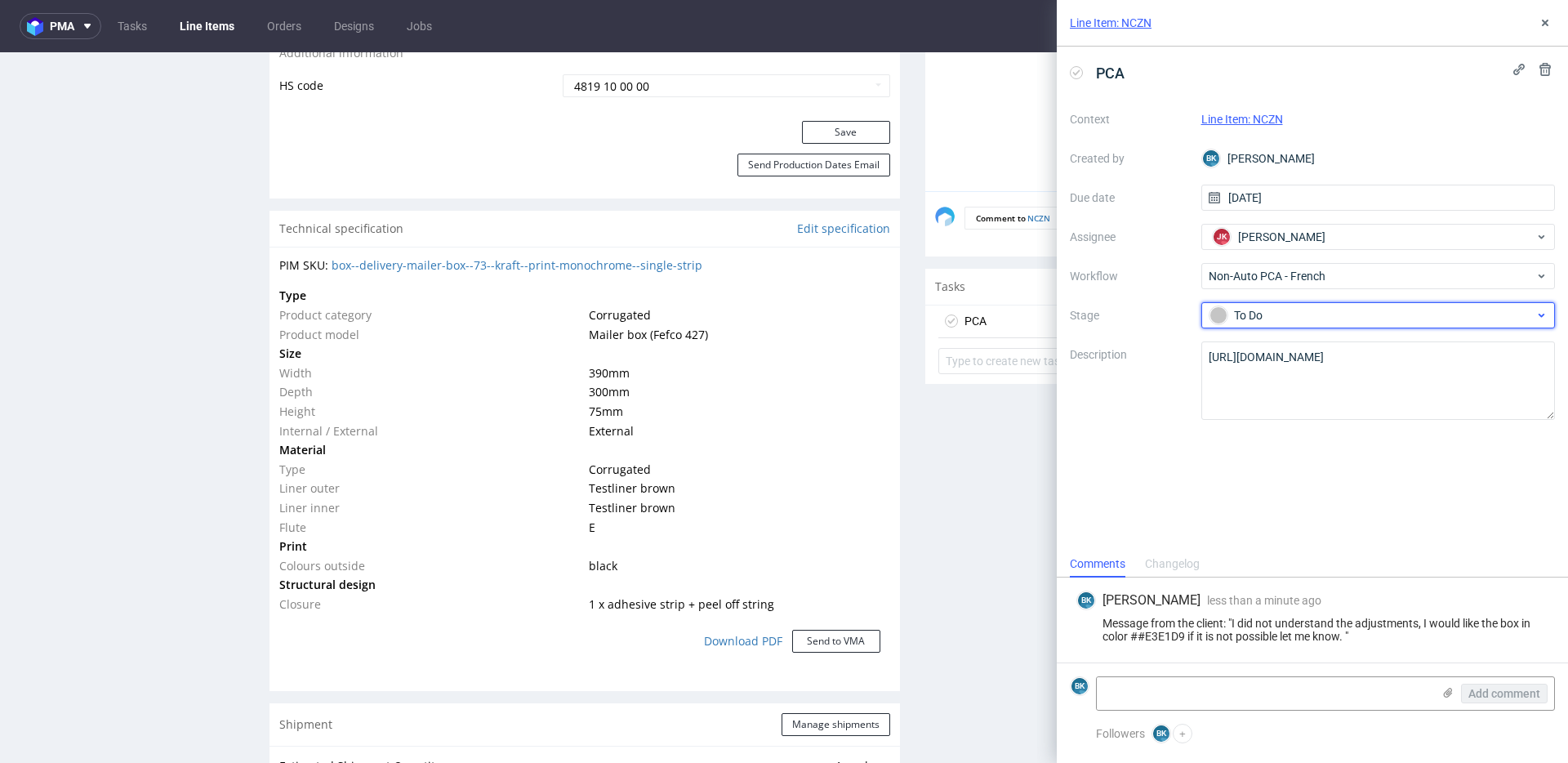
click at [1242, 309] on div "To Do" at bounding box center [1372, 315] width 325 height 18
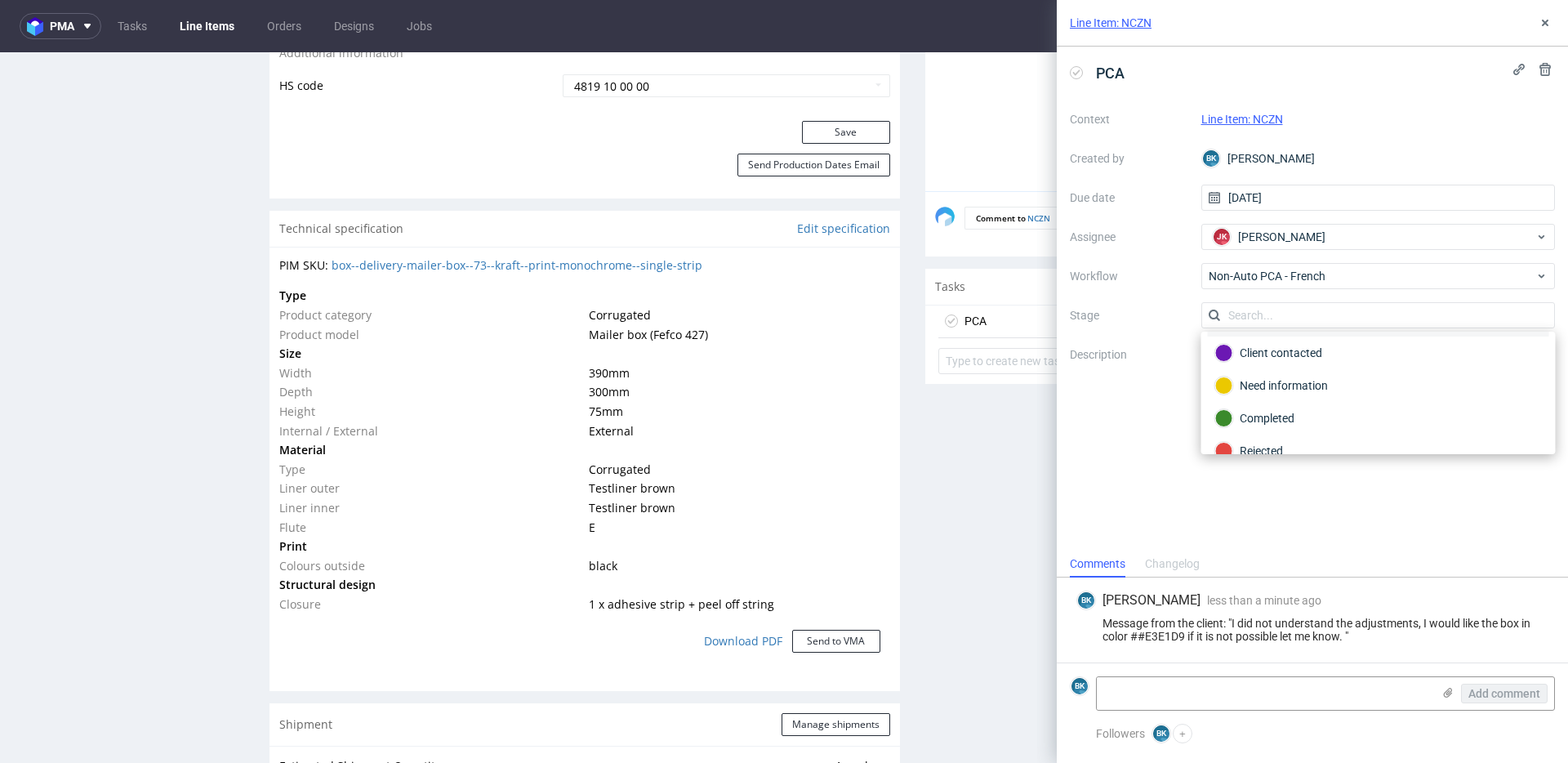
scroll to position [66, 0]
click at [1295, 386] on div "Need information" at bounding box center [1378, 386] width 327 height 18
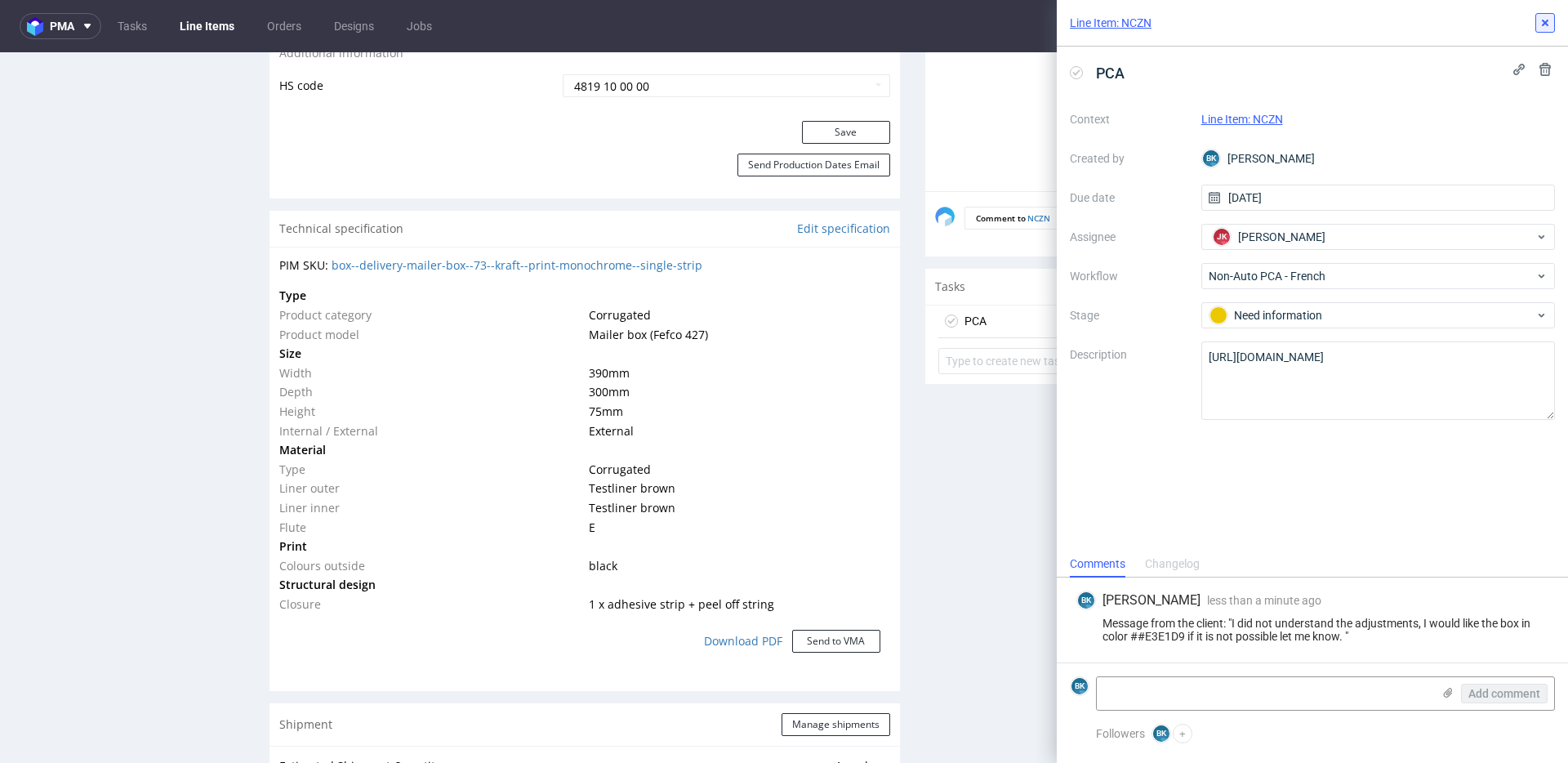
click at [1542, 26] on use at bounding box center [1545, 23] width 7 height 7
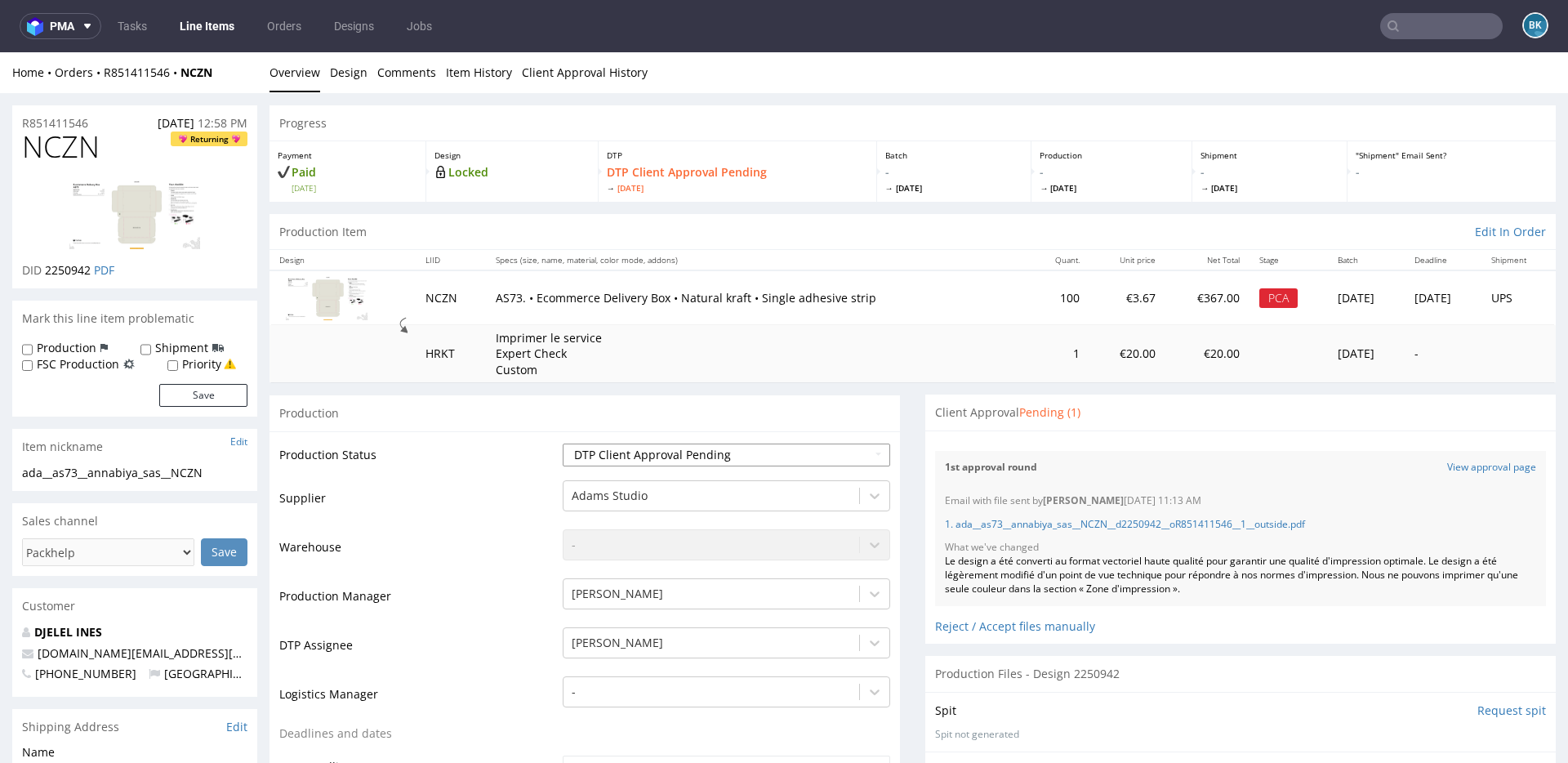
click at [643, 455] on select "Waiting for Artwork Waiting for Diecut Waiting for Mockup Waiting for DTP Waiti…" at bounding box center [726, 455] width 328 height 23
select select "back_for_dtp"
click at [562, 443] on select "Waiting for Artwork Waiting for Diecut Waiting for Mockup Waiting for DTP Waiti…" at bounding box center [726, 455] width 328 height 23
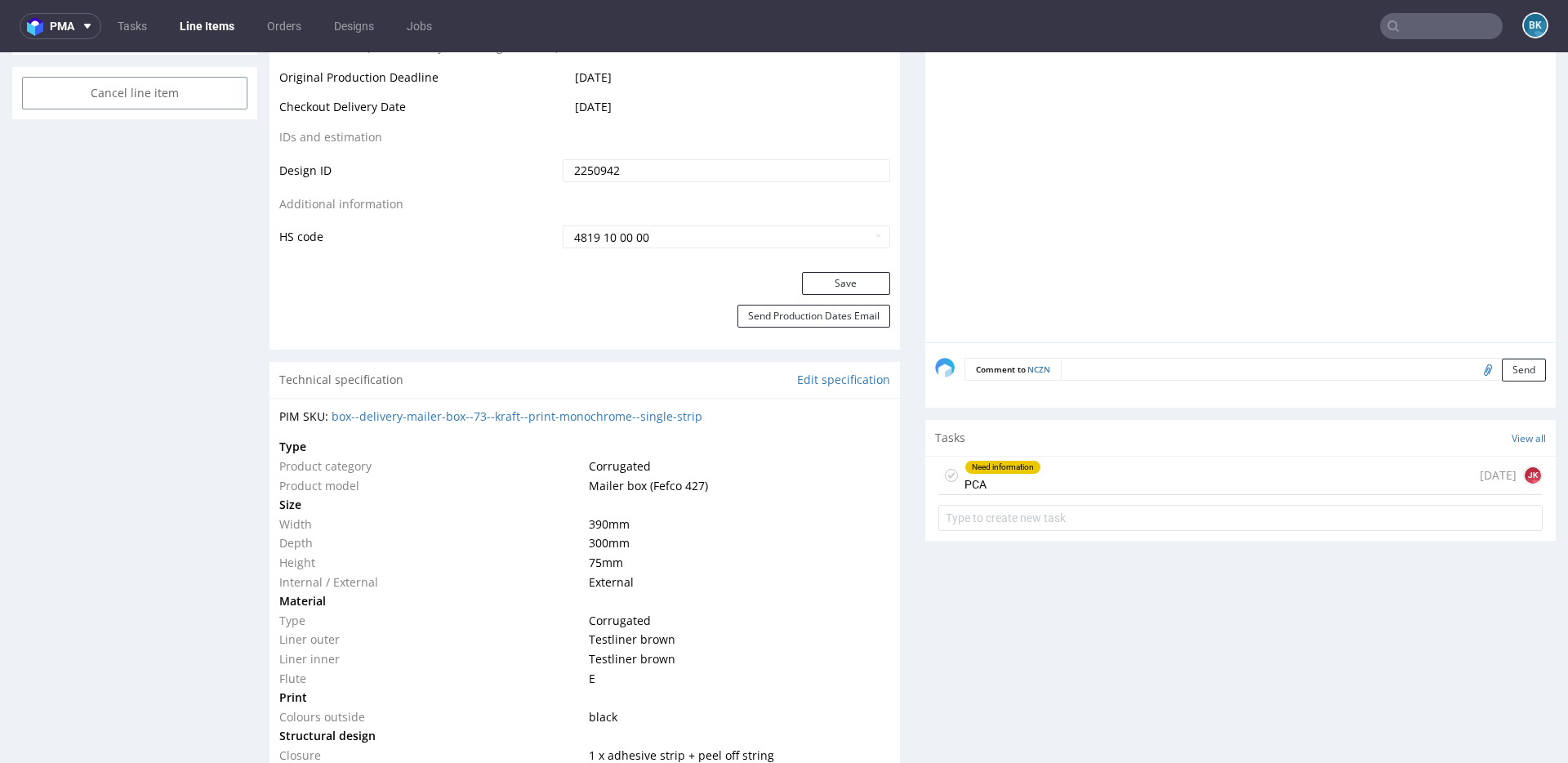
scroll to position [894, 0]
click at [836, 277] on button "Save" at bounding box center [845, 282] width 89 height 23
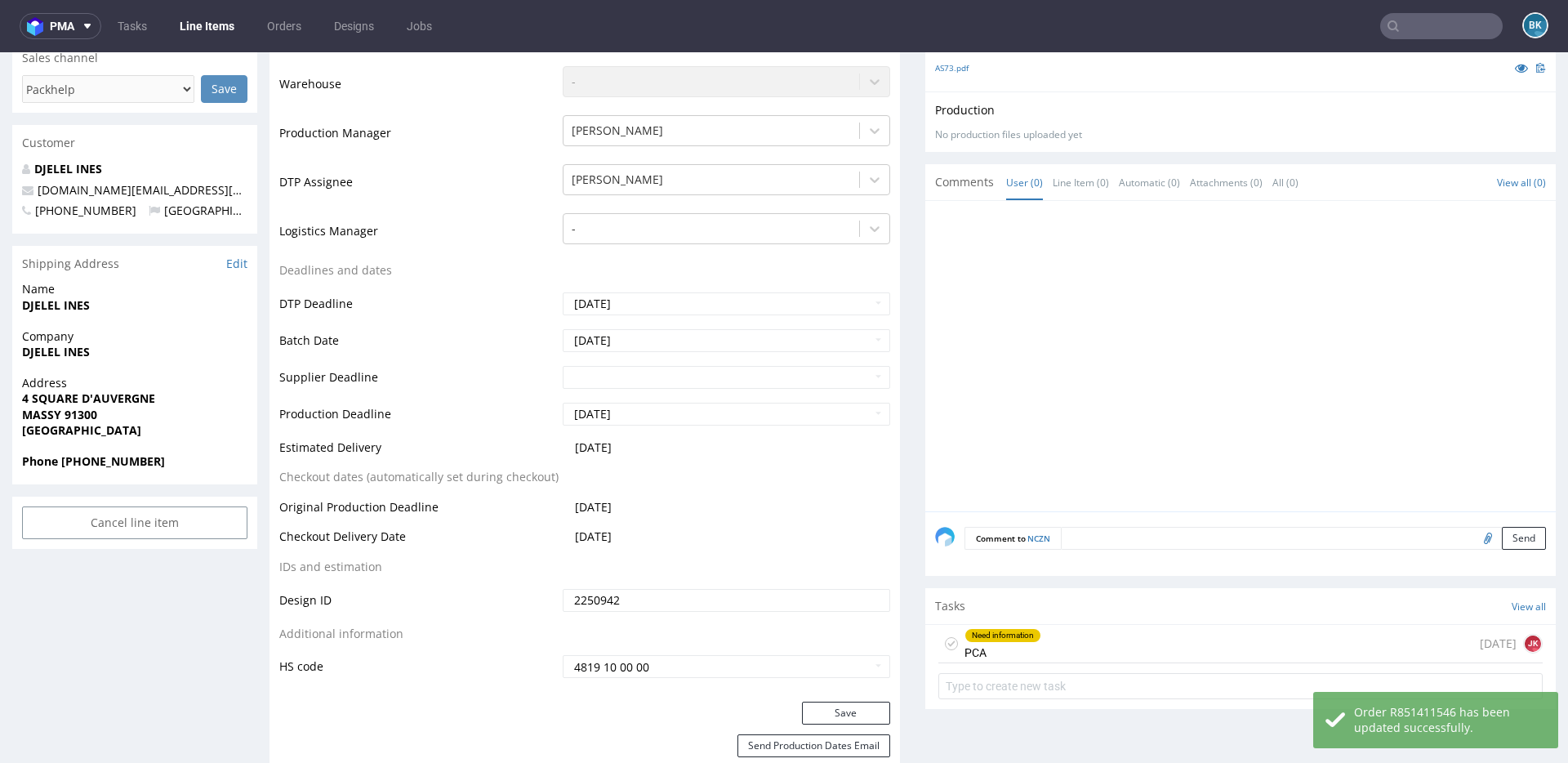
scroll to position [463, 0]
